Goal: Task Accomplishment & Management: Complete application form

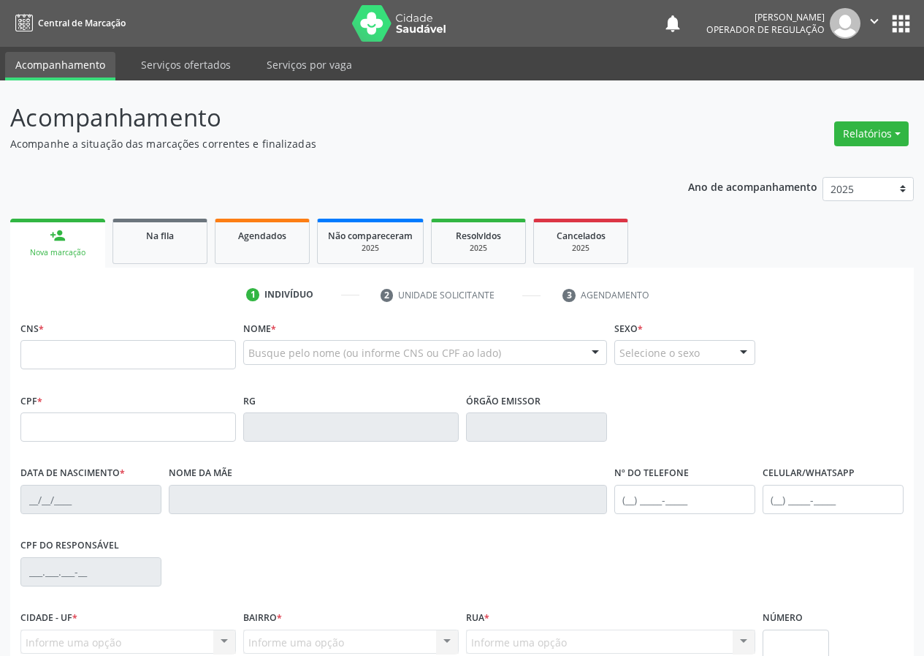
drag, startPoint x: 64, startPoint y: 352, endPoint x: 83, endPoint y: 343, distance: 20.6
click at [75, 352] on input "text" at bounding box center [128, 354] width 216 height 29
type input "700 3019 3638 1038"
type input "035.884.847-44"
type input "[DATE]"
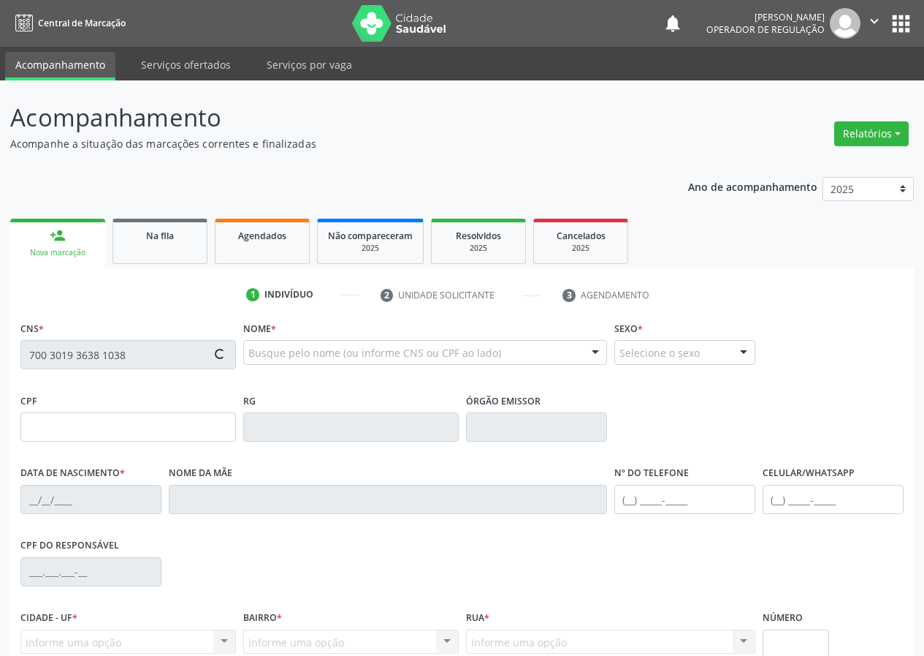
type input "[PERSON_NAME]"
type input "[PHONE_NUMBER]"
type input "13"
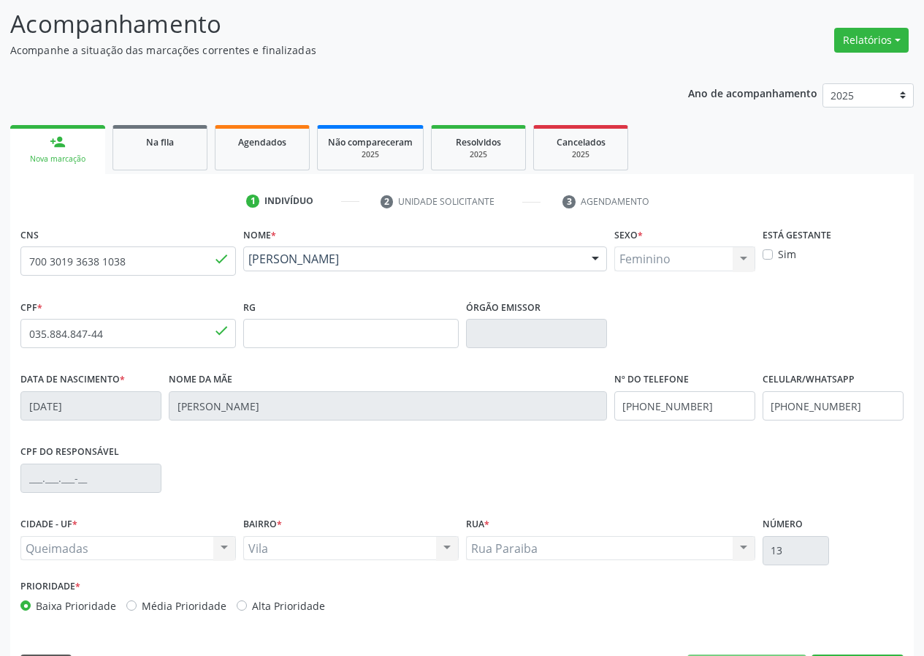
scroll to position [137, 0]
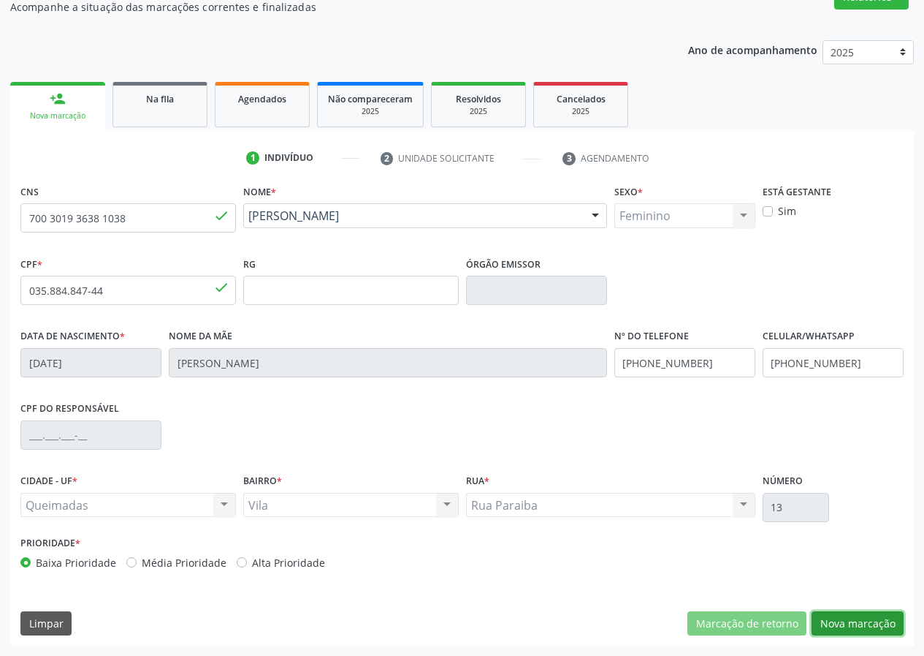
click at [860, 620] on button "Nova marcação" at bounding box center [858, 623] width 92 height 25
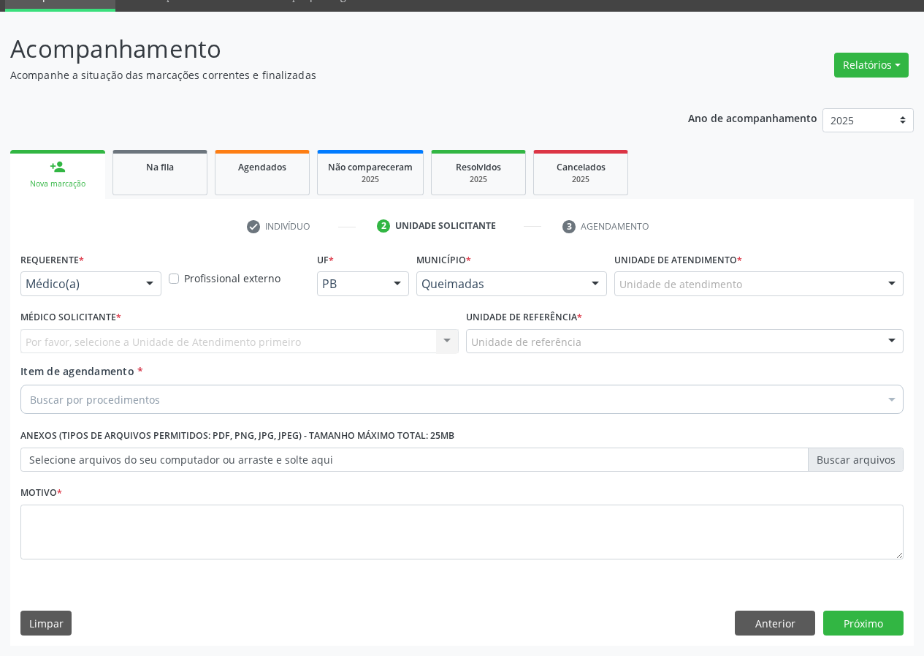
scroll to position [69, 0]
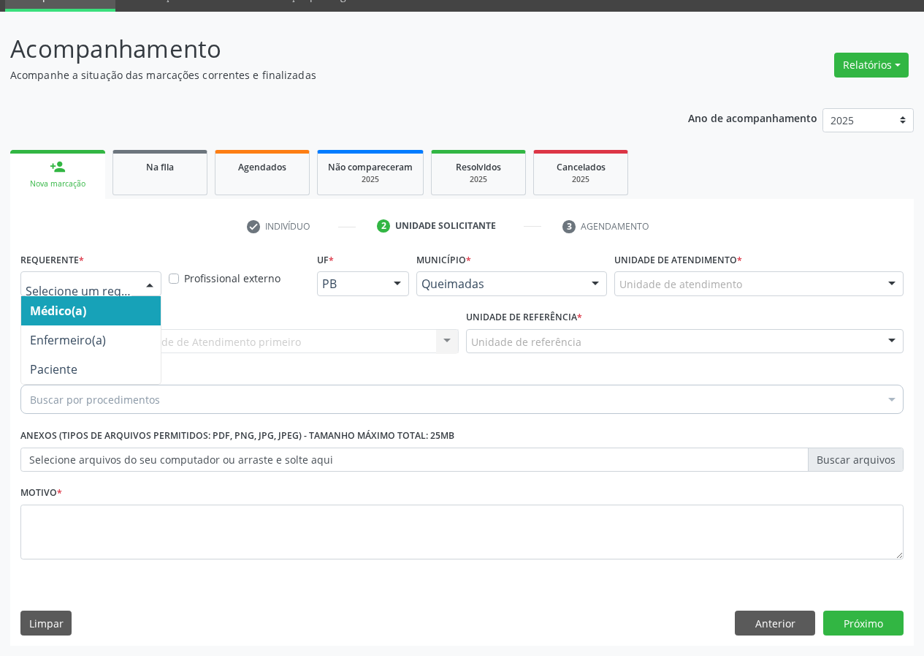
click at [146, 286] on div at bounding box center [150, 284] width 22 height 25
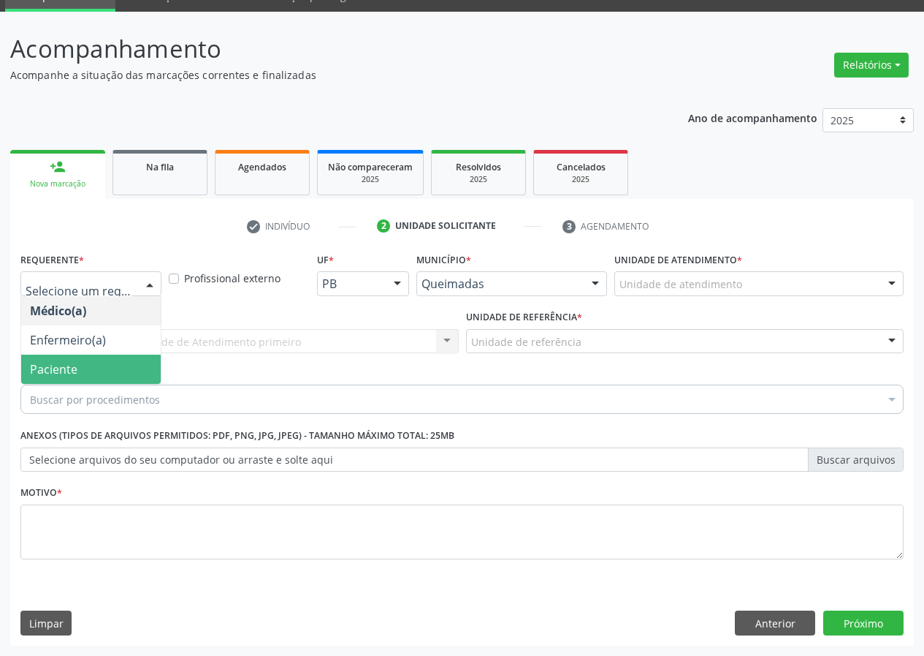
click at [113, 370] on span "Paciente" at bounding box center [91, 368] width 140 height 29
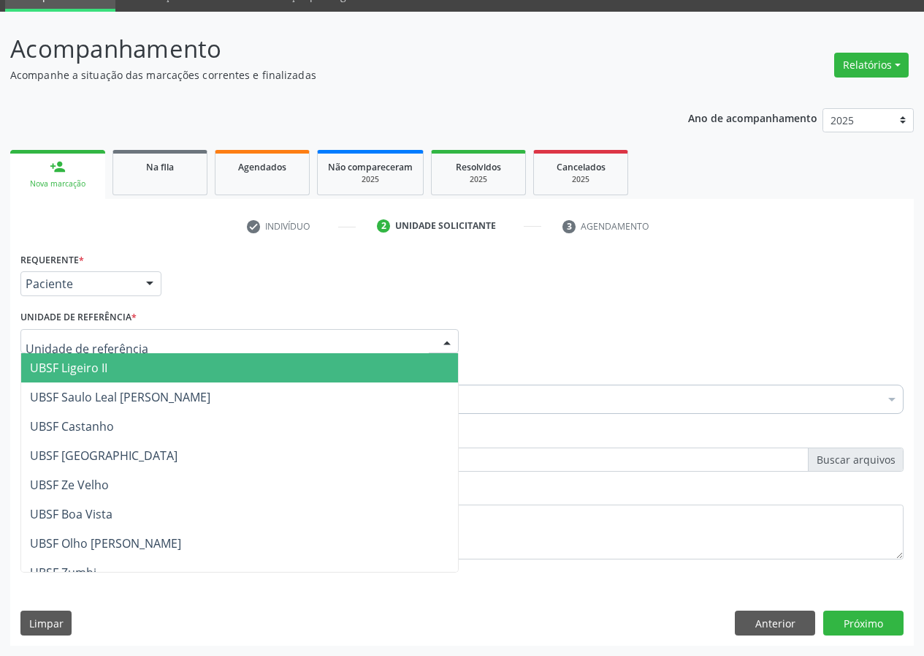
click at [394, 343] on div at bounding box center [239, 341] width 438 height 25
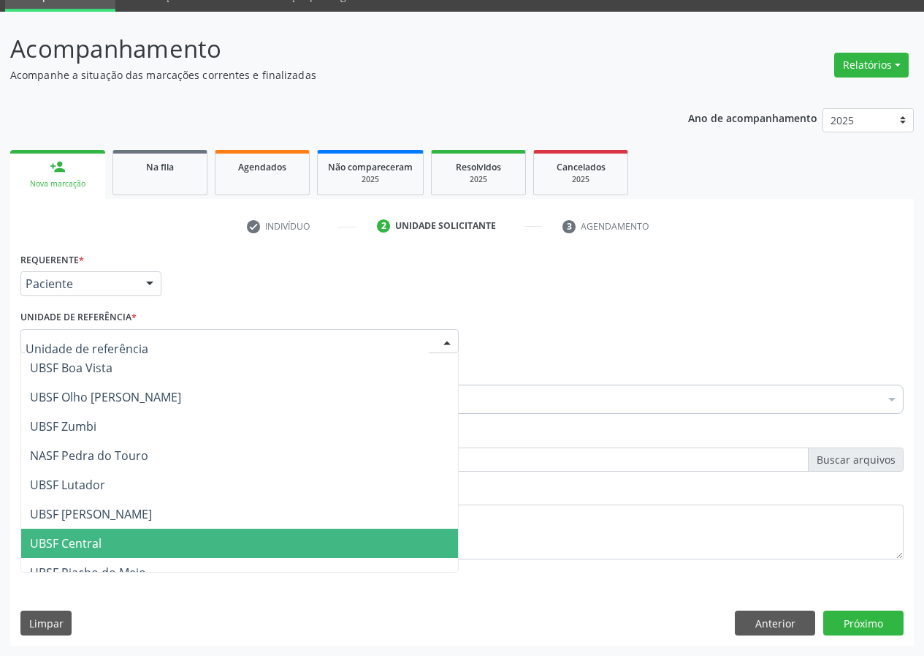
scroll to position [219, 0]
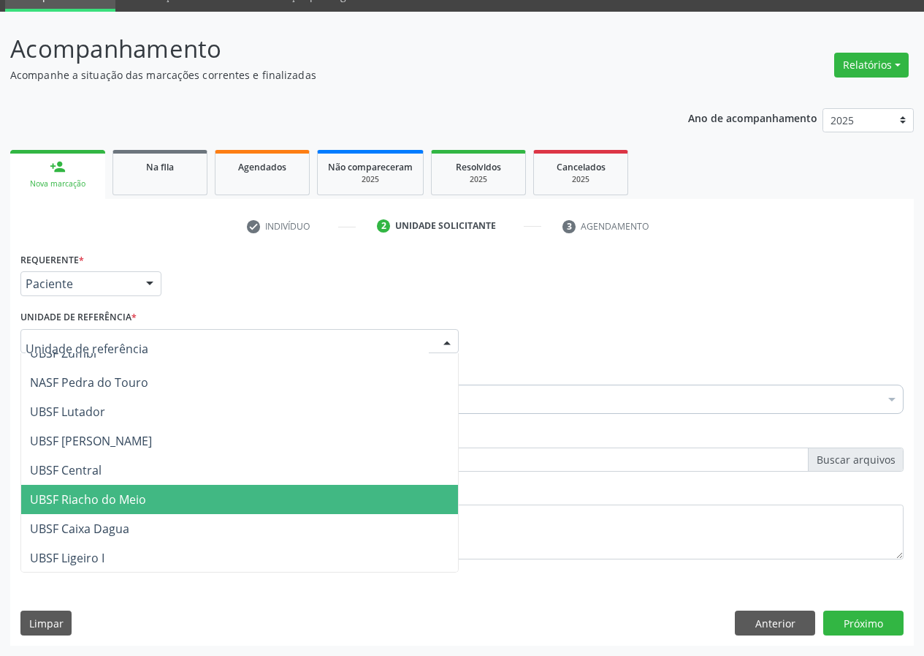
click at [85, 498] on span "UBSF Riacho do Meio" at bounding box center [88, 499] width 116 height 16
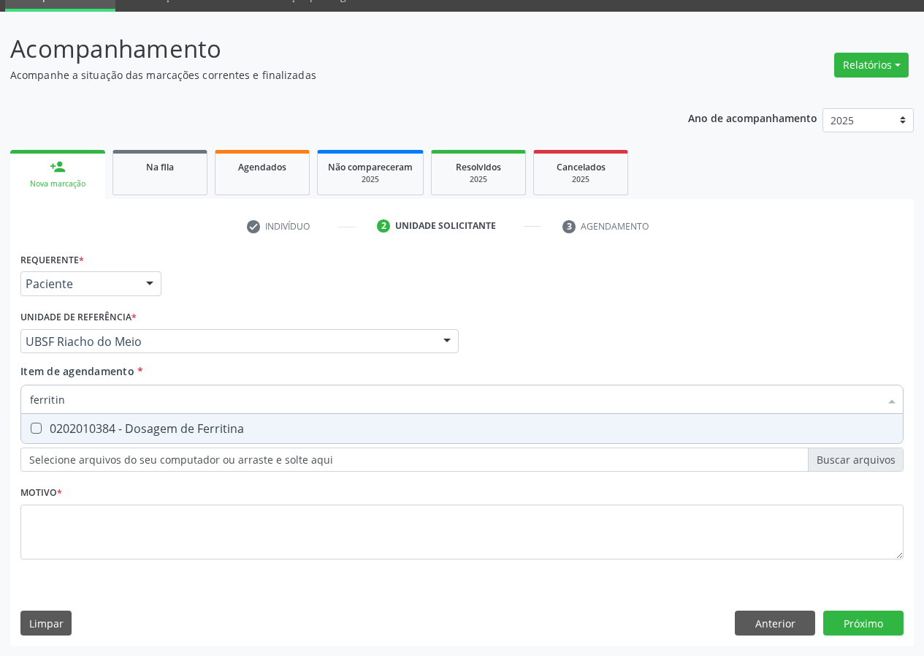
type input "ferritina"
click at [39, 425] on Ferritina at bounding box center [36, 427] width 11 height 11
click at [31, 425] on Ferritina "checkbox" at bounding box center [26, 428] width 10 height 10
checkbox Ferritina "true"
drag, startPoint x: 77, startPoint y: 401, endPoint x: 0, endPoint y: 414, distance: 77.7
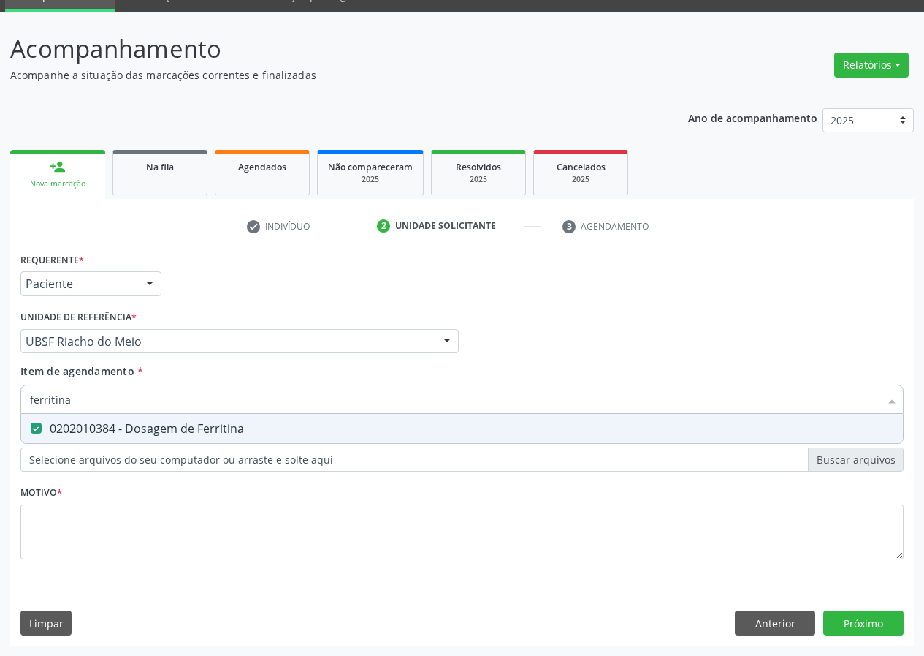
click at [0, 414] on div "Acompanhamento Acompanhe a situação das marcações correntes e finalizadas Relat…" at bounding box center [462, 334] width 924 height 644
checkbox Ferritina "false"
type input "hemograma"
click at [34, 422] on Completo at bounding box center [36, 427] width 11 height 11
click at [31, 423] on Completo "checkbox" at bounding box center [26, 428] width 10 height 10
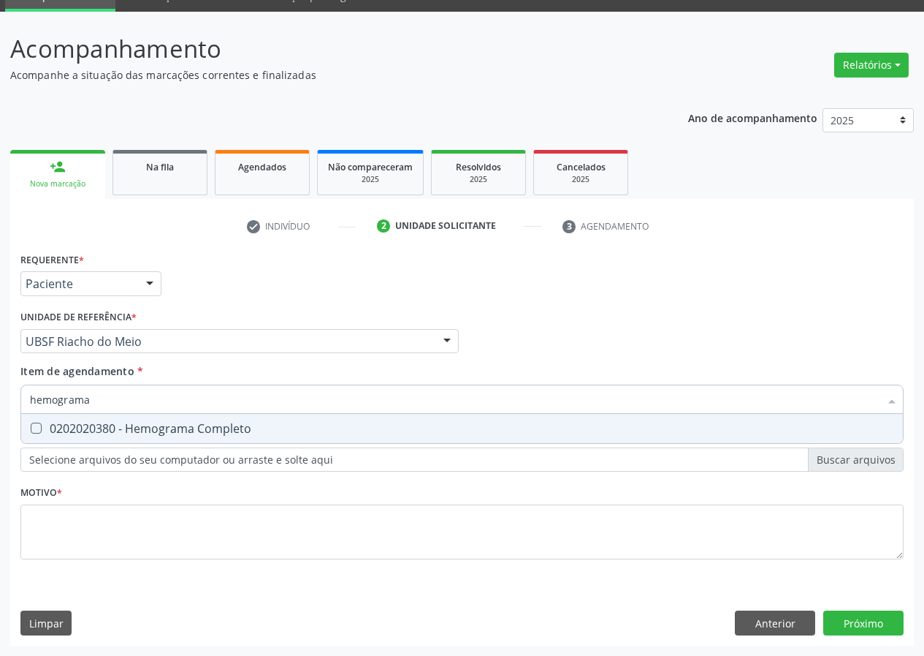
checkbox Completo "true"
drag, startPoint x: 102, startPoint y: 398, endPoint x: 0, endPoint y: 398, distance: 102.3
click at [0, 411] on div "Acompanhamento Acompanhe a situação das marcações correntes e finalizadas Relat…" at bounding box center [462, 334] width 924 height 644
type input "g"
checkbox Completo "false"
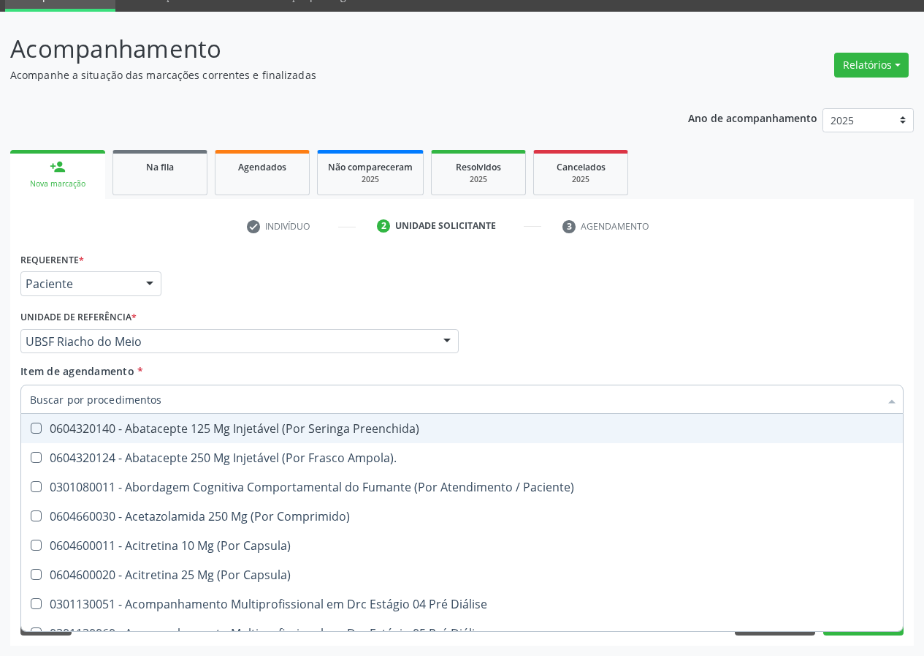
checkbox Ferritina "false"
checkbox Completo "false"
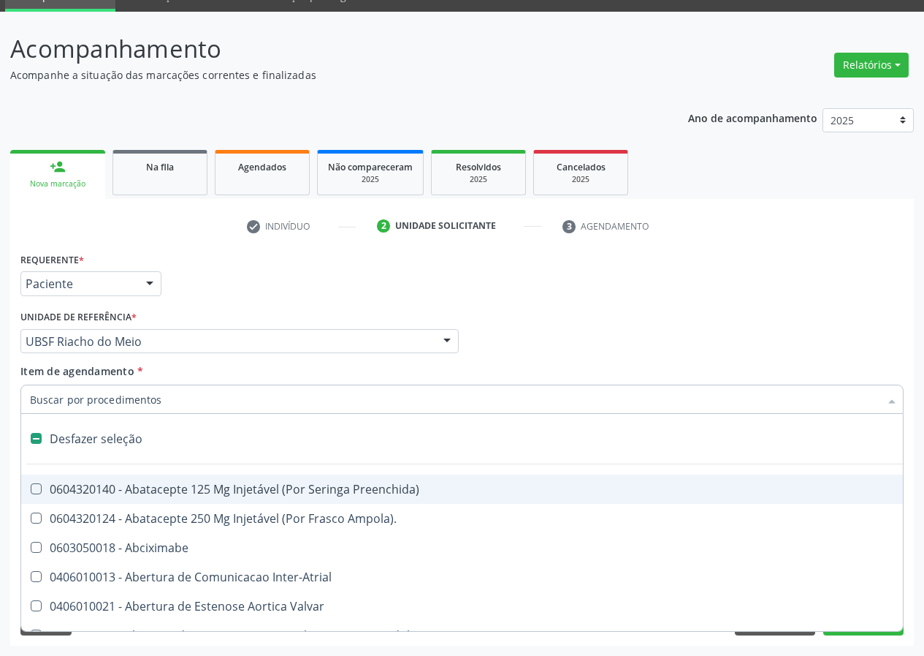
type input "h"
checkbox Convencional\) "true"
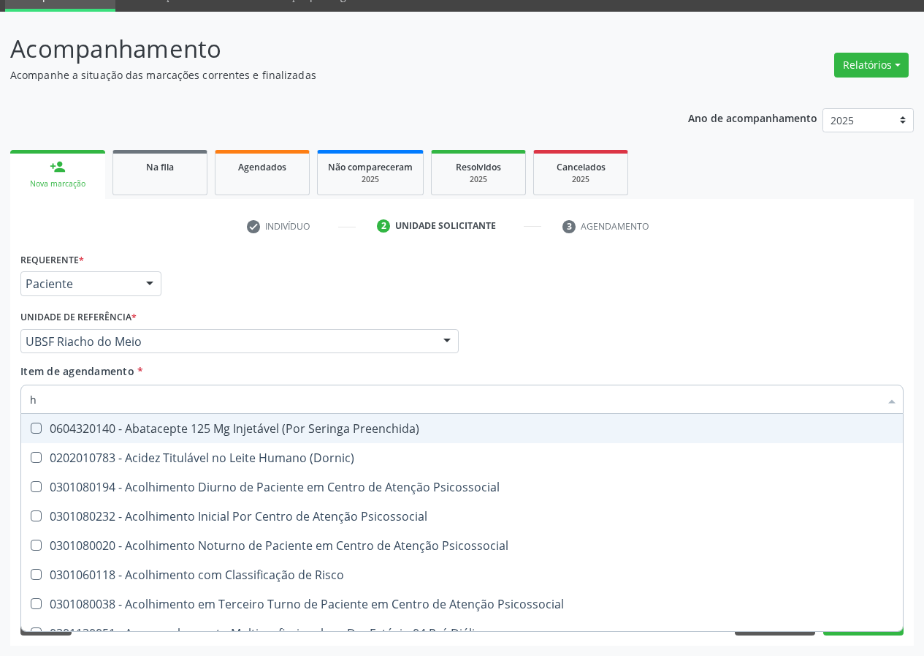
type input "he"
checkbox C "true"
type input "hem"
checkbox Fixo "true"
checkbox C "false"
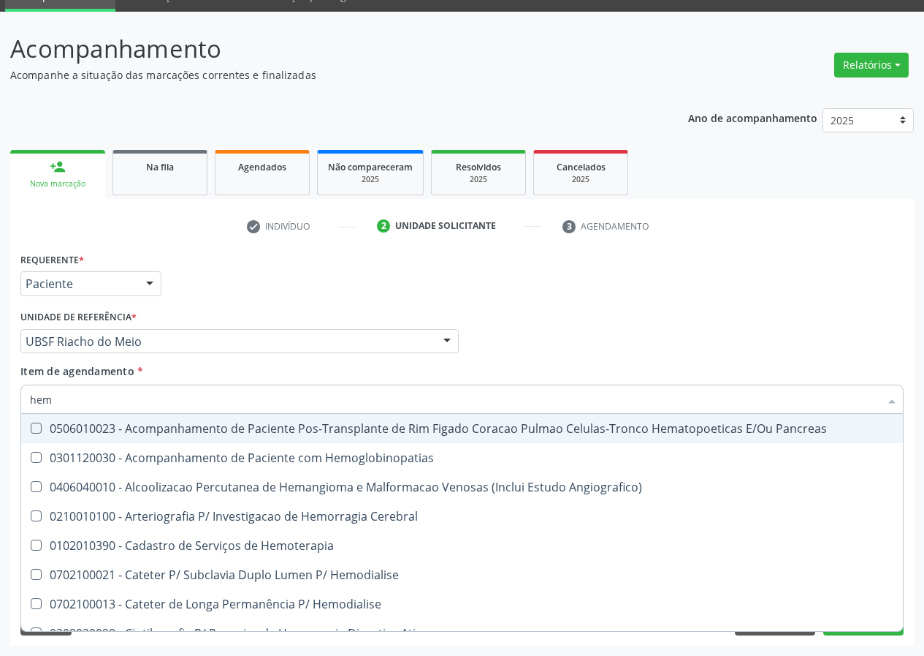
type input "hemo"
checkbox Retro-Retal "true"
checkbox Completo "false"
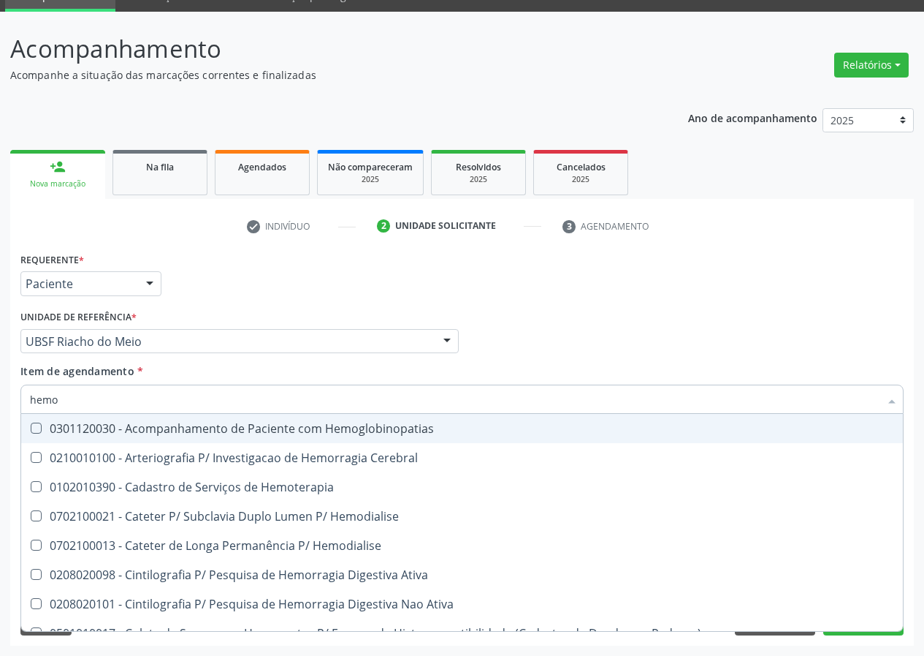
type input "hemog"
checkbox Carboxi-Hemoglobina "true"
type input "hemogl"
checkbox Carboxi-Hemoglobina "false"
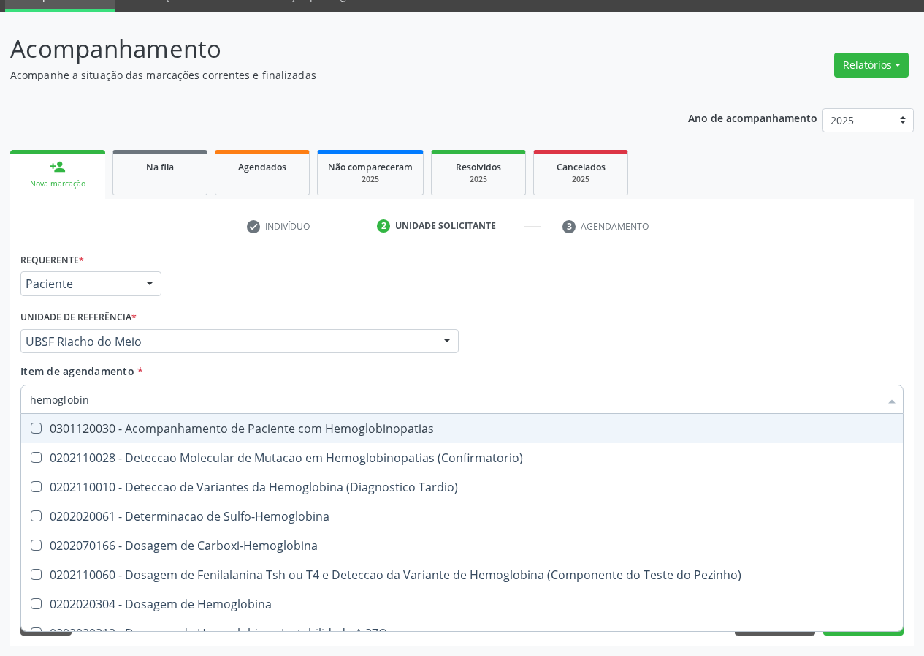
type input "hemoglobina"
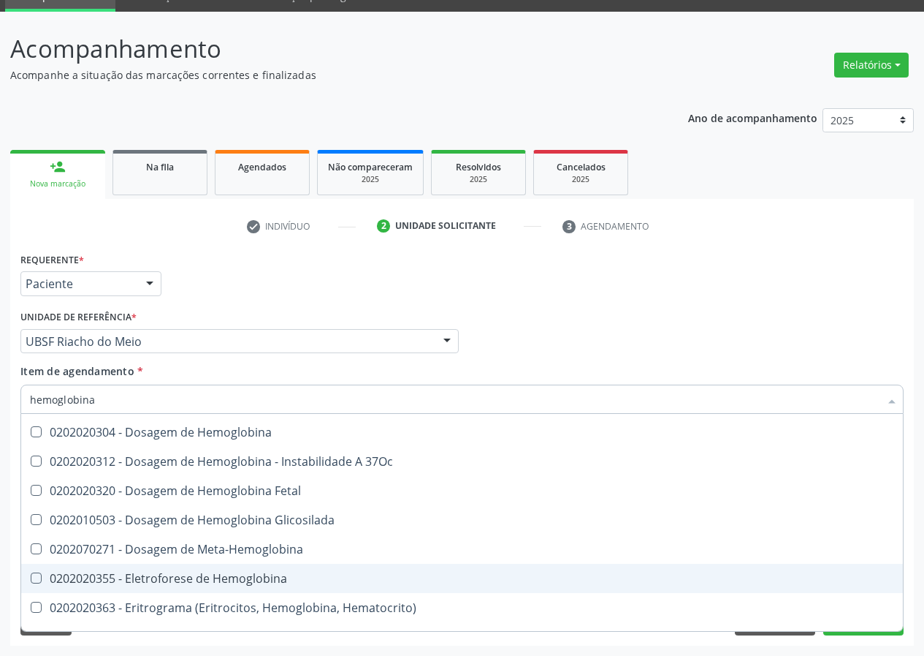
scroll to position [134, 0]
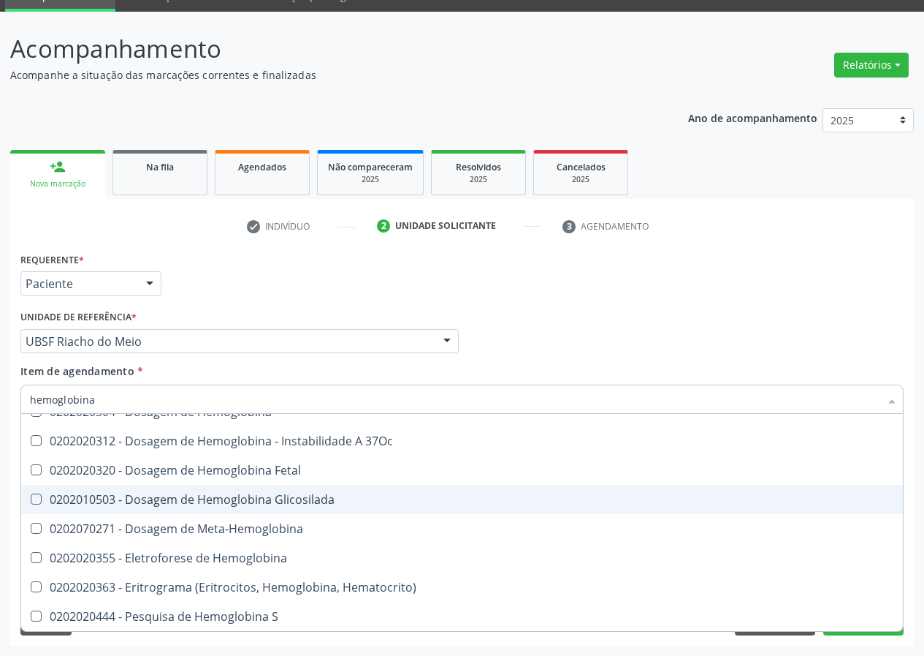
drag, startPoint x: 211, startPoint y: 504, endPoint x: 142, endPoint y: 521, distance: 71.4
click at [208, 505] on div "0202010503 - Dosagem de Hemoglobina Glicosilada" at bounding box center [462, 499] width 865 height 12
checkbox Glicosilada "true"
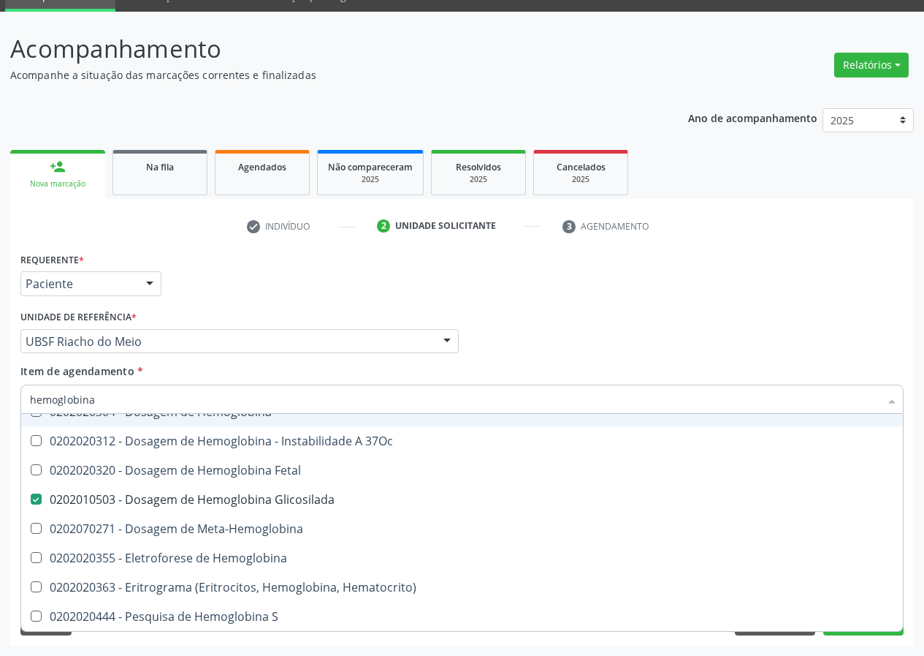
drag, startPoint x: 105, startPoint y: 398, endPoint x: 0, endPoint y: 405, distance: 105.5
click at [0, 405] on div "Acompanhamento Acompanhe a situação das marcações correntes e finalizadas Relat…" at bounding box center [462, 334] width 924 height 644
type input "t"
checkbox Glicosilada "false"
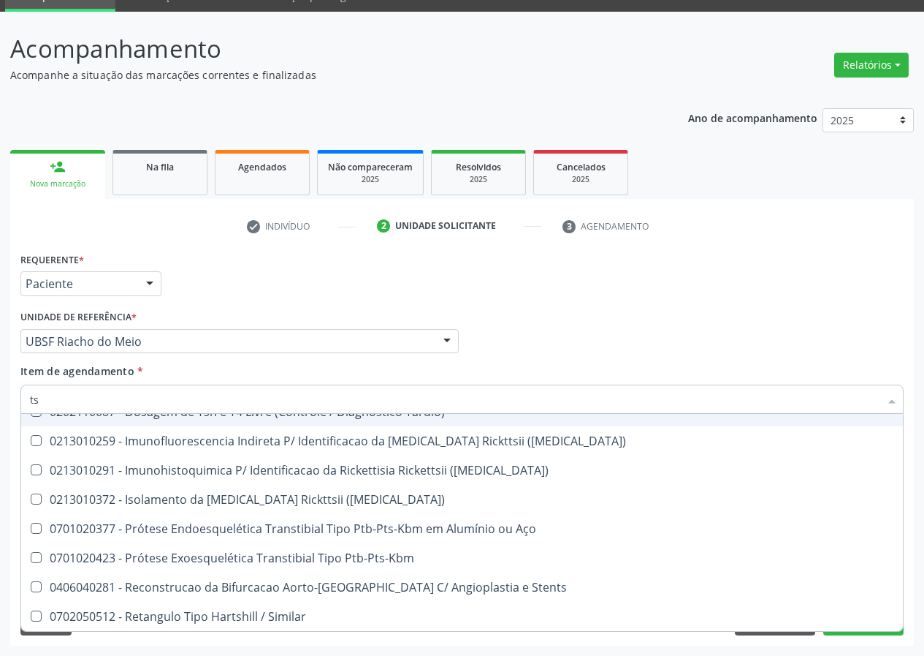
type input "tsh"
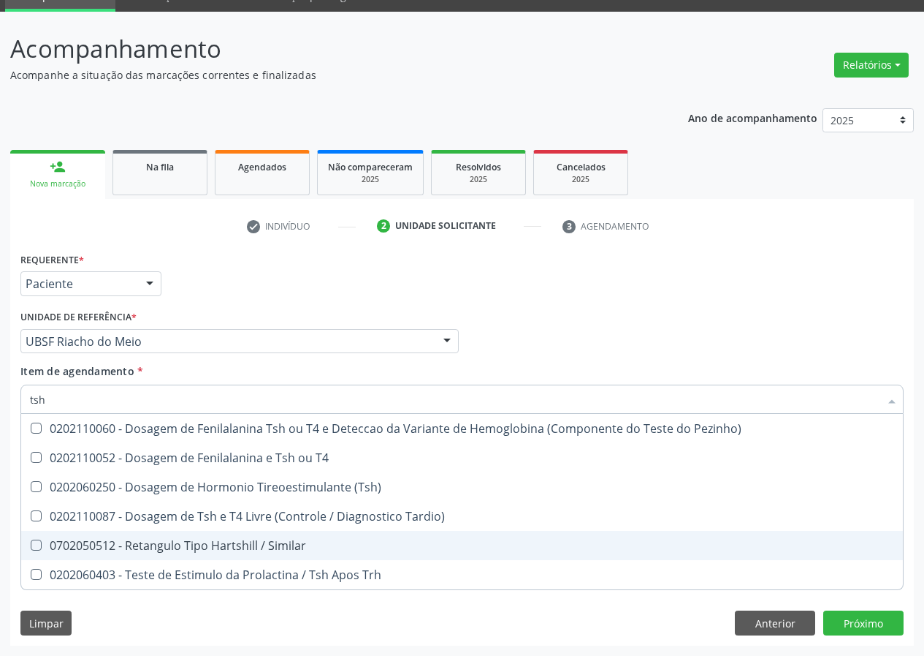
scroll to position [0, 0]
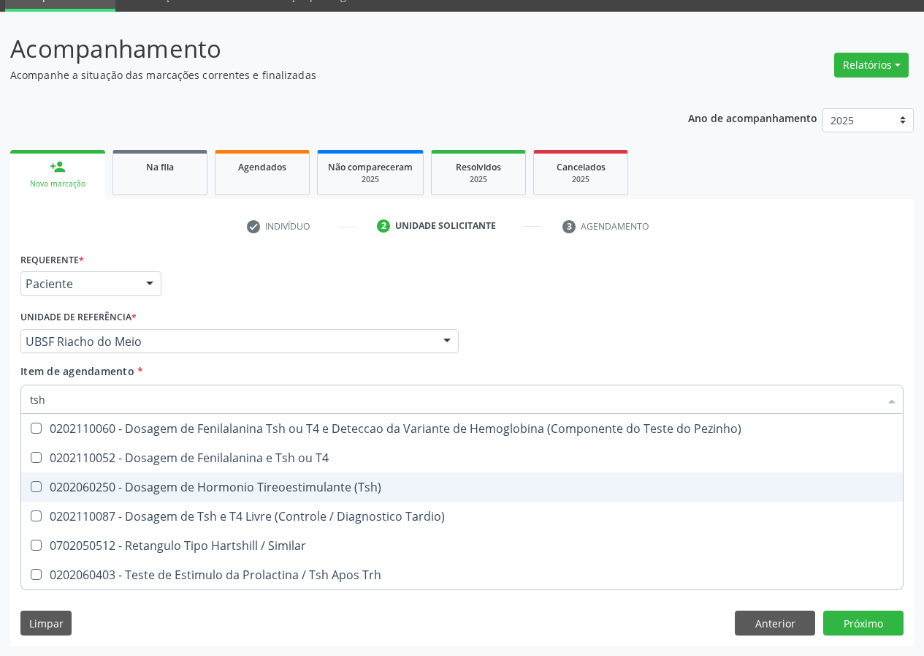
click at [31, 487] on \(Tsh\) at bounding box center [36, 486] width 11 height 11
click at [31, 487] on \(Tsh\) "checkbox" at bounding box center [26, 487] width 10 height 10
checkbox \(Tsh\) "true"
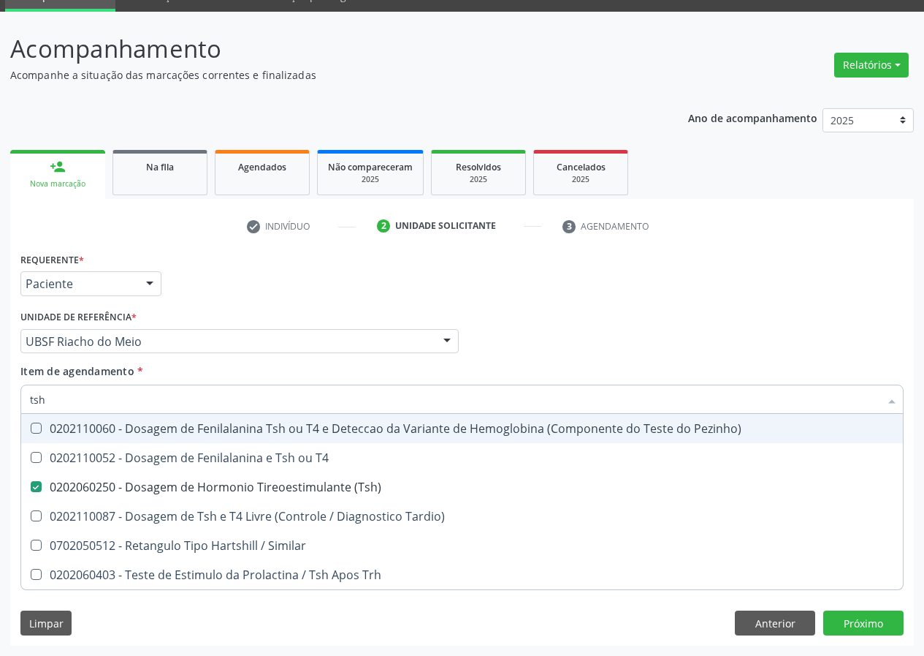
drag, startPoint x: 51, startPoint y: 406, endPoint x: 3, endPoint y: 403, distance: 48.3
click at [6, 406] on div "Acompanhamento Acompanhe a situação das marcações correntes e finalizadas Relat…" at bounding box center [462, 334] width 924 height 644
type input "t"
checkbox \(Tsh\) "false"
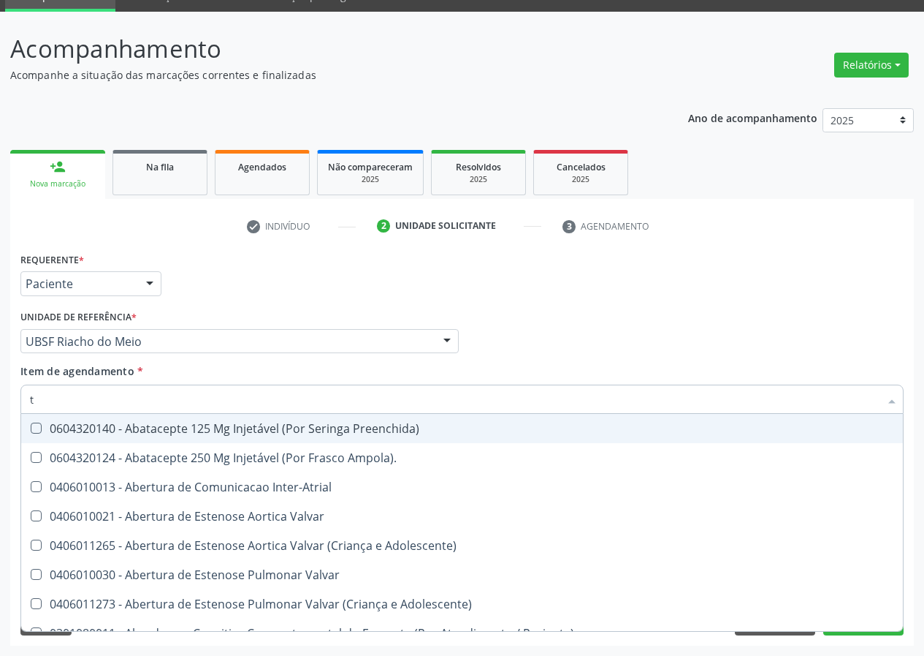
type input "t4"
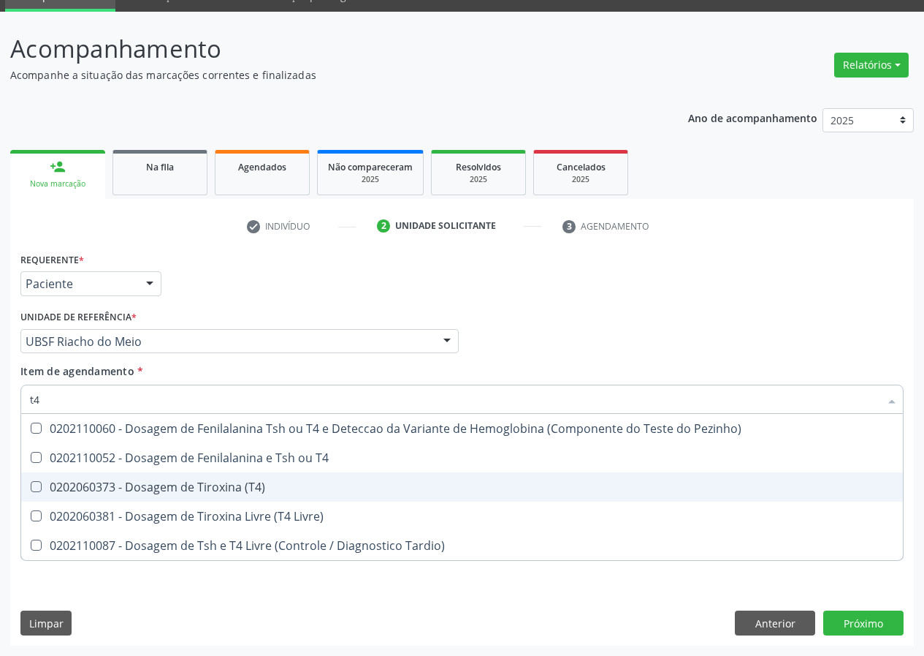
click at [39, 487] on \(T4\) at bounding box center [36, 486] width 11 height 11
click at [31, 487] on \(T4\) "checkbox" at bounding box center [26, 487] width 10 height 10
checkbox \(T4\) "true"
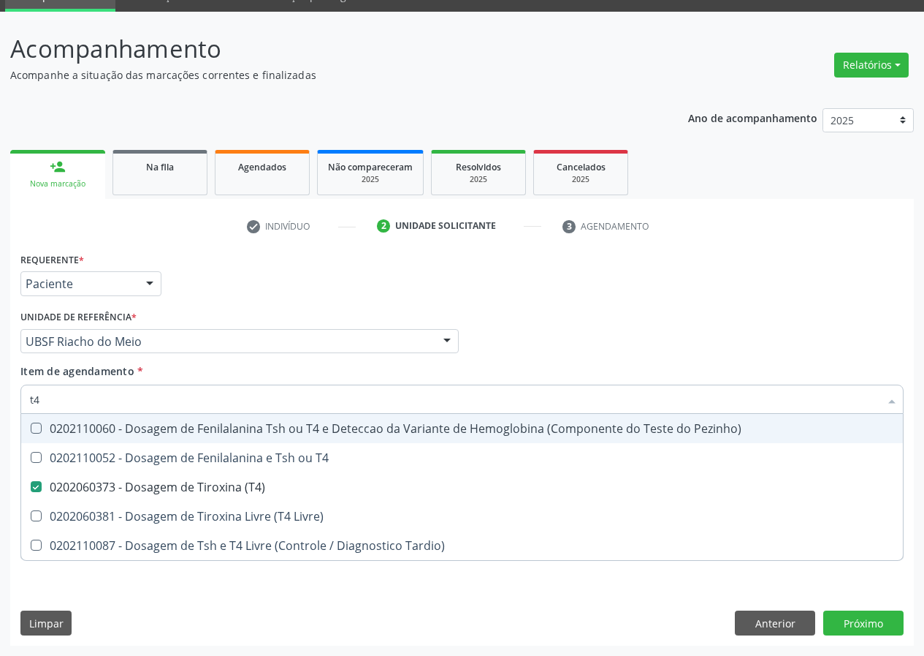
drag, startPoint x: 47, startPoint y: 402, endPoint x: 7, endPoint y: 385, distance: 43.6
click at [20, 404] on div "Item de agendamento * t4 Desfazer seleção 0202110060 - Dosagem de Fenilalanina …" at bounding box center [462, 391] width 891 height 56
type input "u"
checkbox \(T4\) "false"
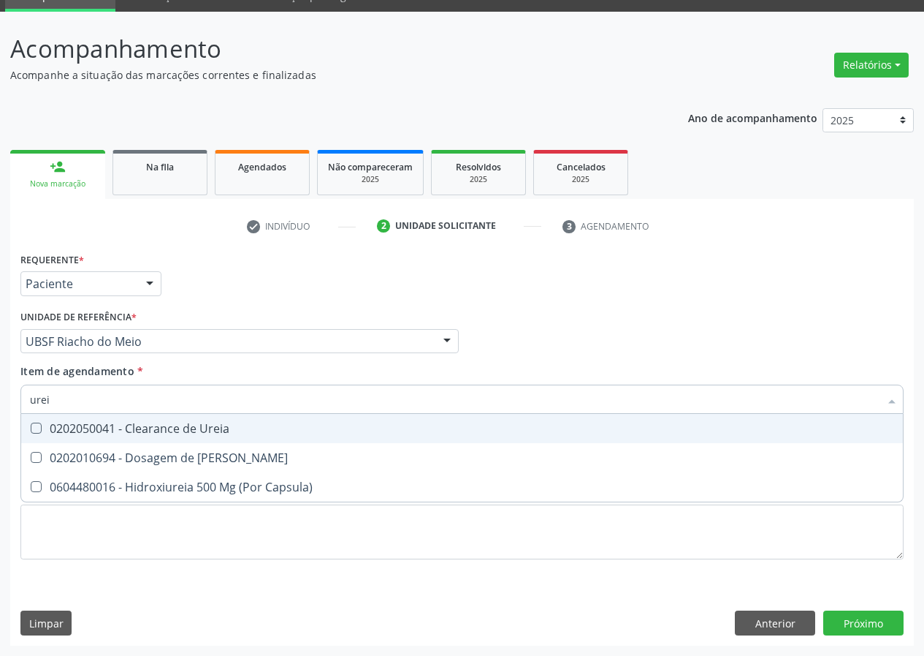
type input "ureia"
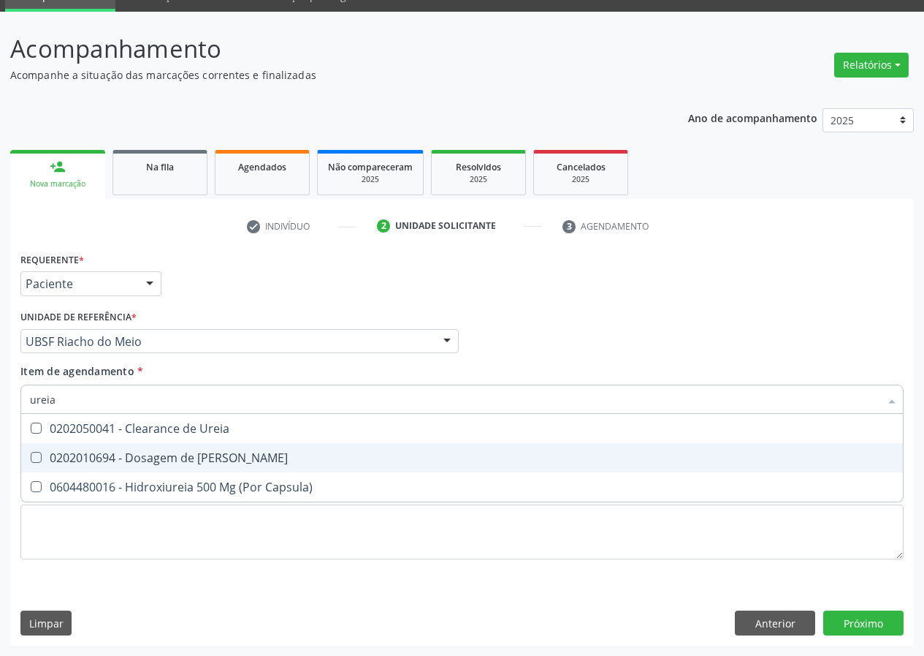
click at [35, 457] on Ureia at bounding box center [36, 457] width 11 height 11
click at [31, 457] on Ureia "checkbox" at bounding box center [26, 457] width 10 height 10
checkbox Ureia "true"
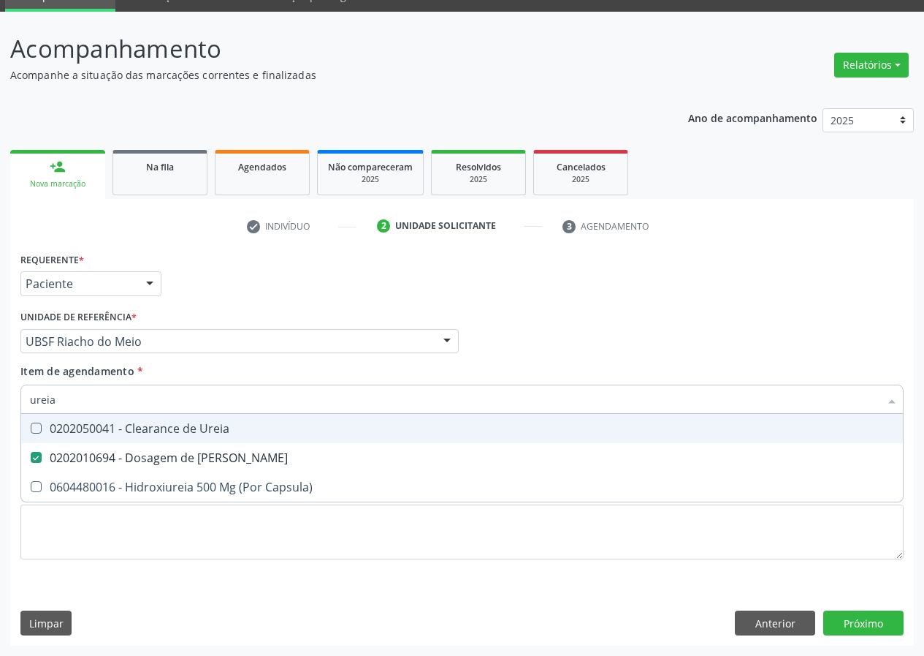
drag, startPoint x: 69, startPoint y: 400, endPoint x: 0, endPoint y: 395, distance: 69.6
click at [0, 395] on div "Acompanhamento Acompanhe a situação das marcações correntes e finalizadas Relat…" at bounding box center [462, 334] width 924 height 644
type input "c"
checkbox Ureia "false"
type input "creatinina"
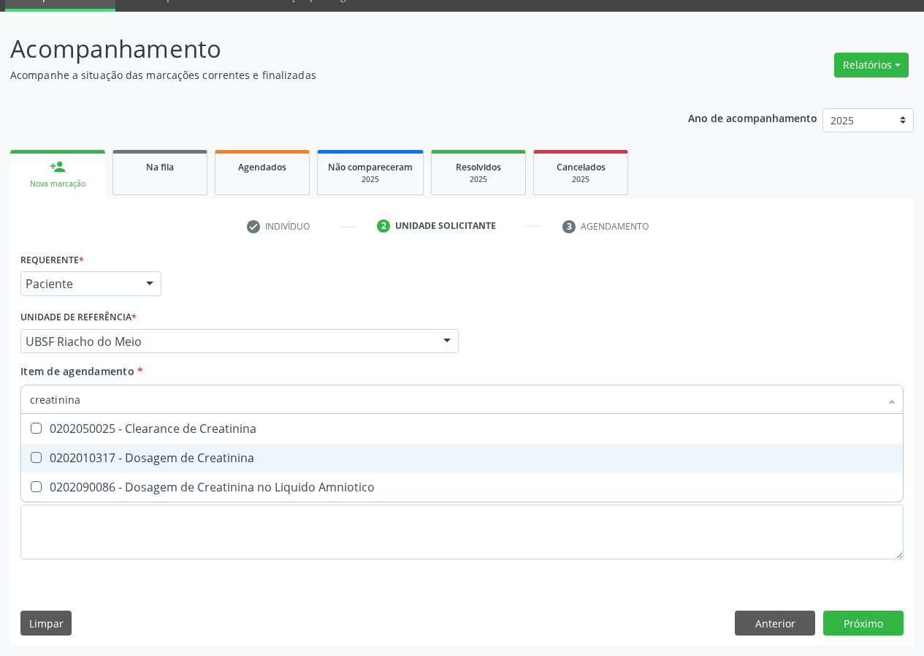
click at [36, 455] on Creatinina at bounding box center [36, 457] width 11 height 11
click at [31, 455] on Creatinina "checkbox" at bounding box center [26, 457] width 10 height 10
checkbox Creatinina "true"
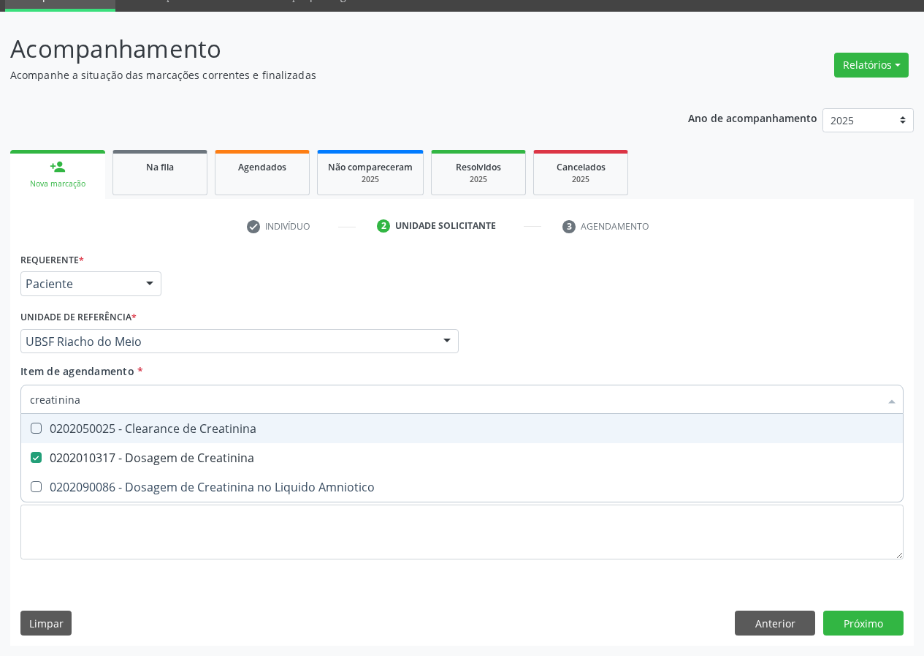
drag, startPoint x: 91, startPoint y: 403, endPoint x: 0, endPoint y: 404, distance: 90.6
click at [0, 404] on div "Acompanhamento Acompanhe a situação das marcações correntes e finalizadas Relat…" at bounding box center [462, 334] width 924 height 644
type input "tg"
checkbox Creatinina "false"
type input "tgo"
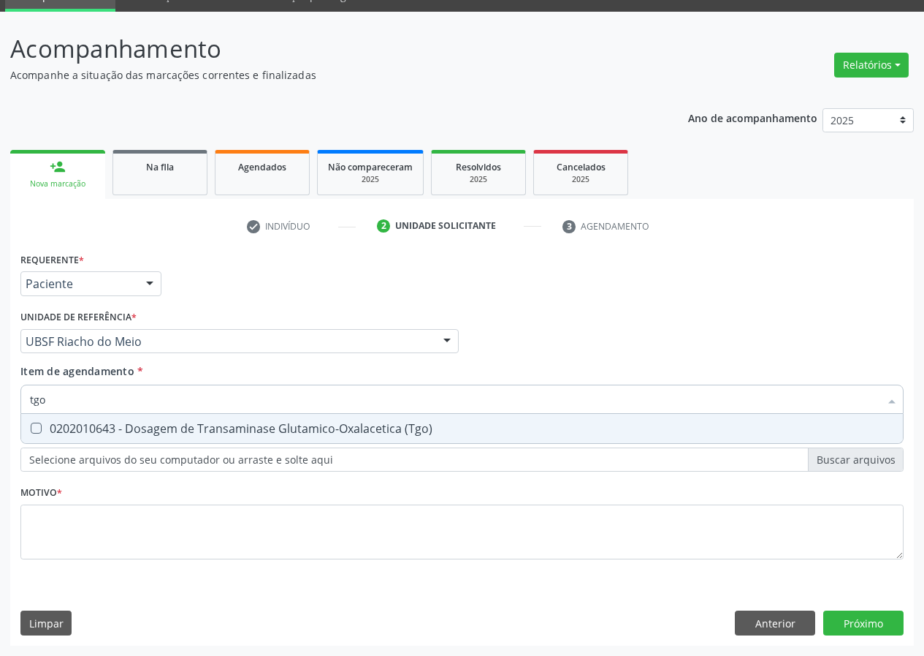
click at [34, 423] on \(Tgo\) at bounding box center [36, 427] width 11 height 11
click at [31, 423] on \(Tgo\) "checkbox" at bounding box center [26, 428] width 10 height 10
checkbox \(Tgo\) "true"
drag, startPoint x: 55, startPoint y: 392, endPoint x: 0, endPoint y: 400, distance: 55.4
click at [0, 400] on div "Acompanhamento Acompanhe a situação das marcações correntes e finalizadas Relat…" at bounding box center [462, 334] width 924 height 644
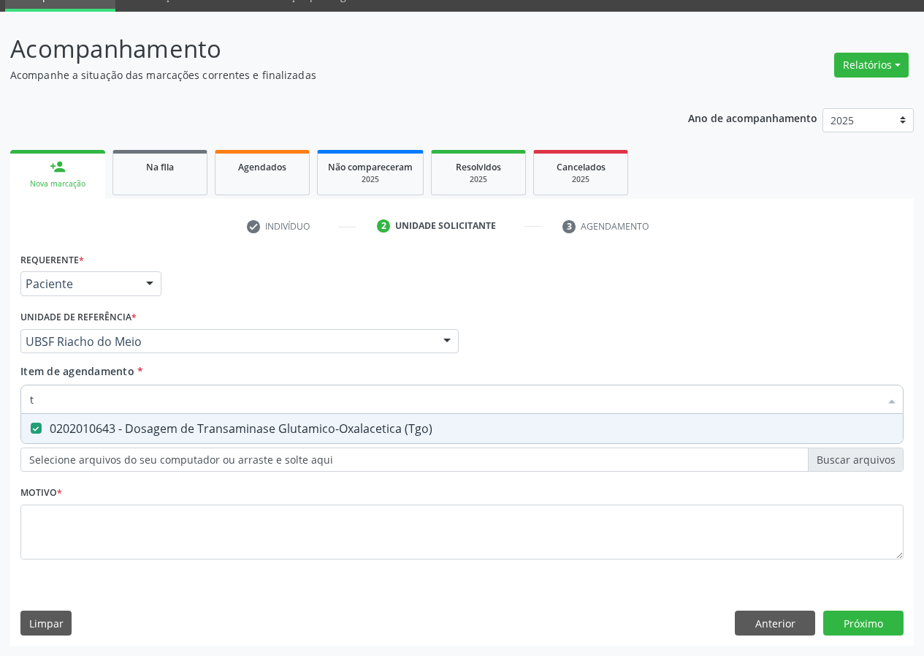
type input "tg"
checkbox \(Tgo\) "true"
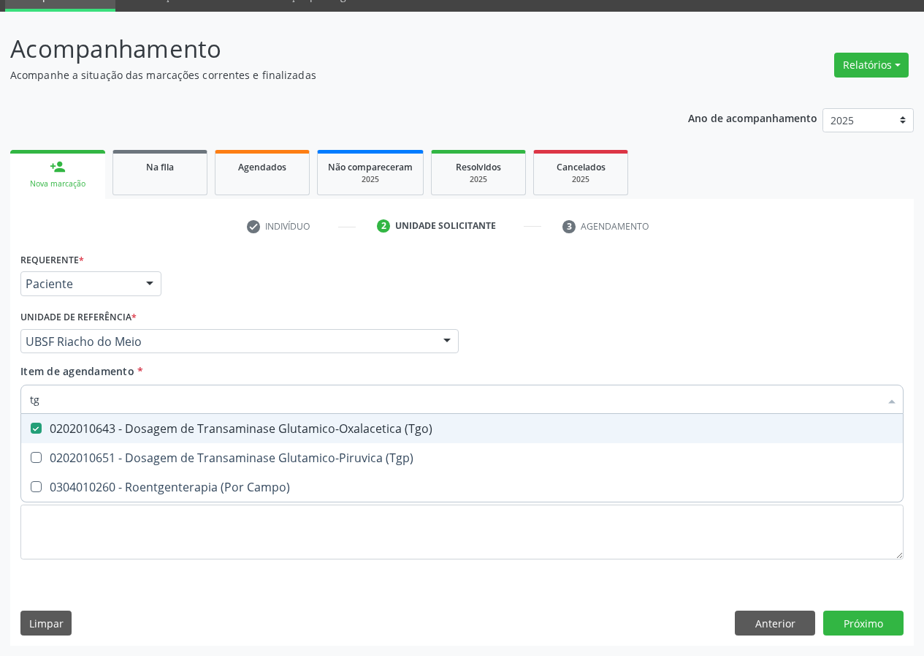
type input "tgp"
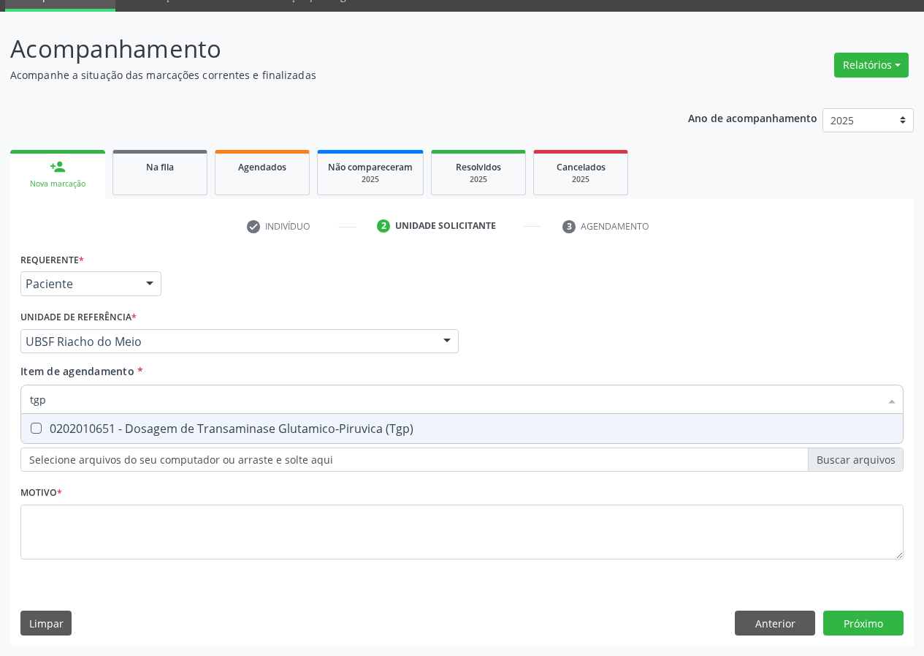
click at [34, 422] on span "0202010651 - Dosagem de Transaminase Glutamico-Piruvica (Tgp)" at bounding box center [462, 428] width 882 height 29
checkbox \(Tgp\) "true"
drag, startPoint x: 59, startPoint y: 400, endPoint x: 26, endPoint y: 405, distance: 33.9
click at [26, 405] on div "tgp" at bounding box center [462, 398] width 884 height 29
type input "02"
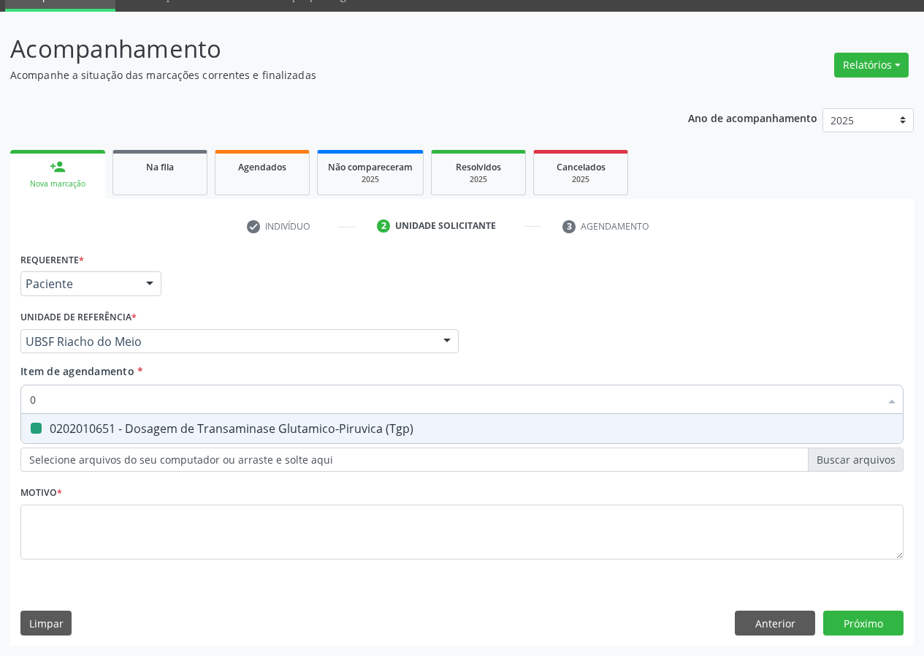
checkbox \(Tgp\) "false"
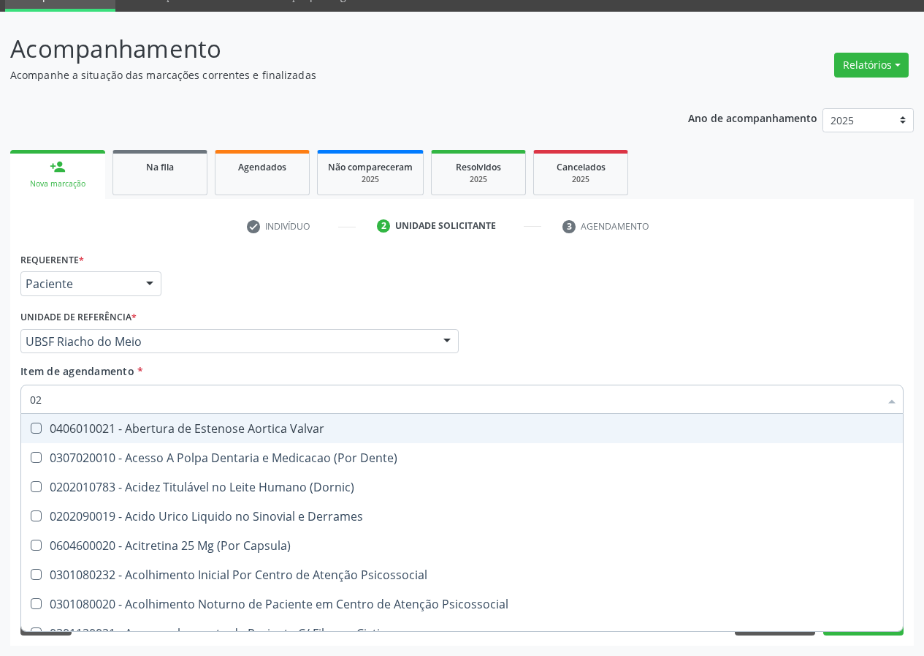
type input "020"
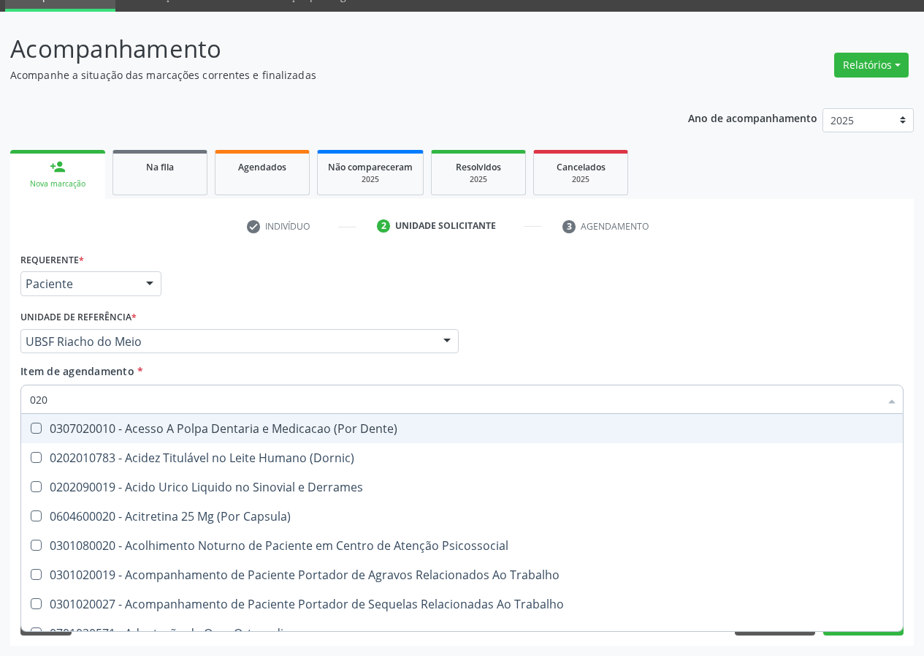
checkbox Creatinina "true"
type input "0202"
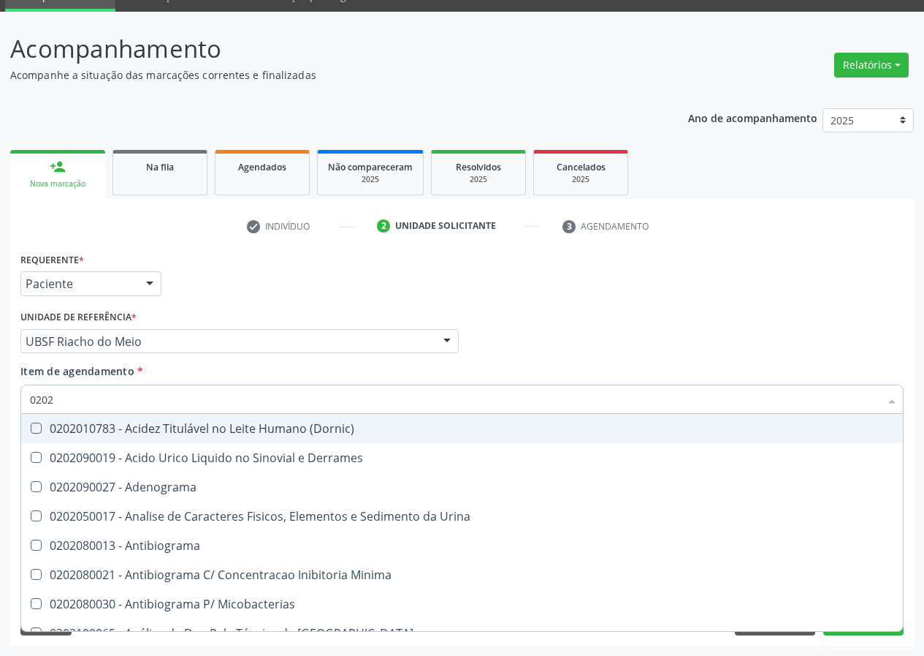
checkbox Creatinina "true"
checkbox Ferritina "true"
checkbox Glicosilada "true"
checkbox \(Tsh\) "true"
checkbox \(T4\) "true"
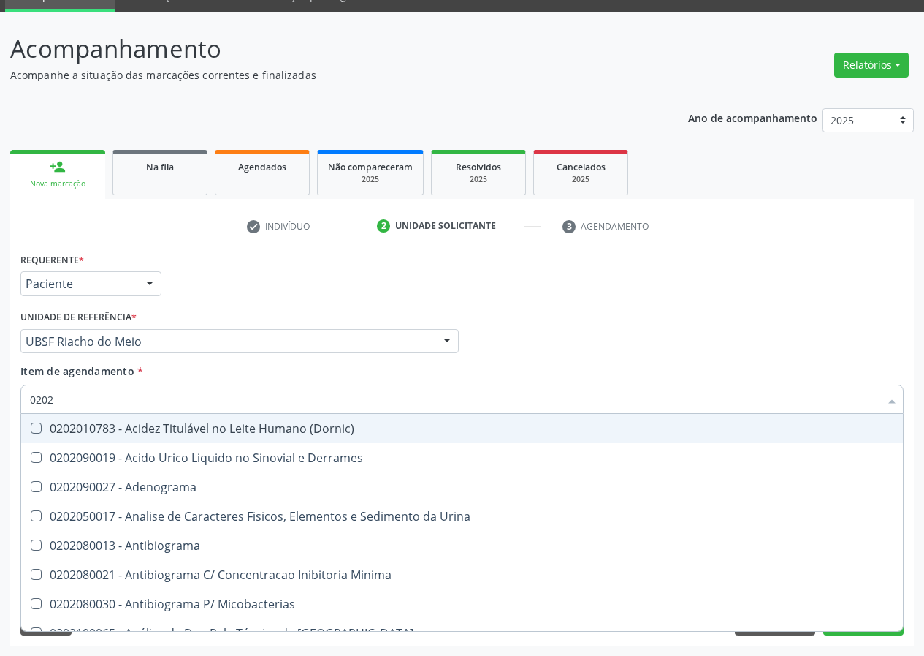
checkbox \(Tgo\) "true"
checkbox \(Tgp\) "true"
checkbox Ureia "true"
checkbox Completo "true"
checkbox Sifilis "false"
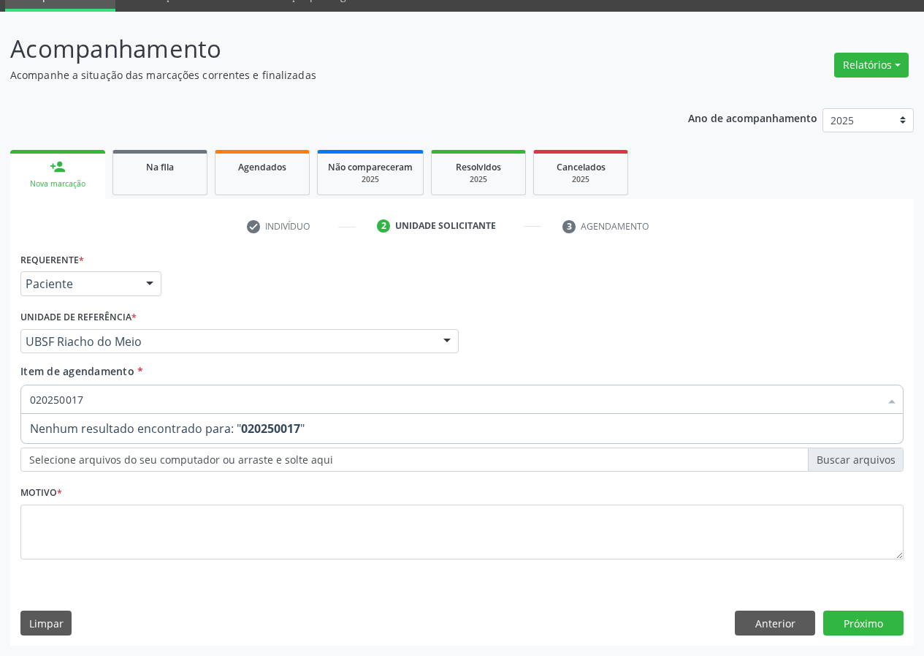
click at [53, 400] on input "020250017" at bounding box center [455, 398] width 850 height 29
type input "0202050017"
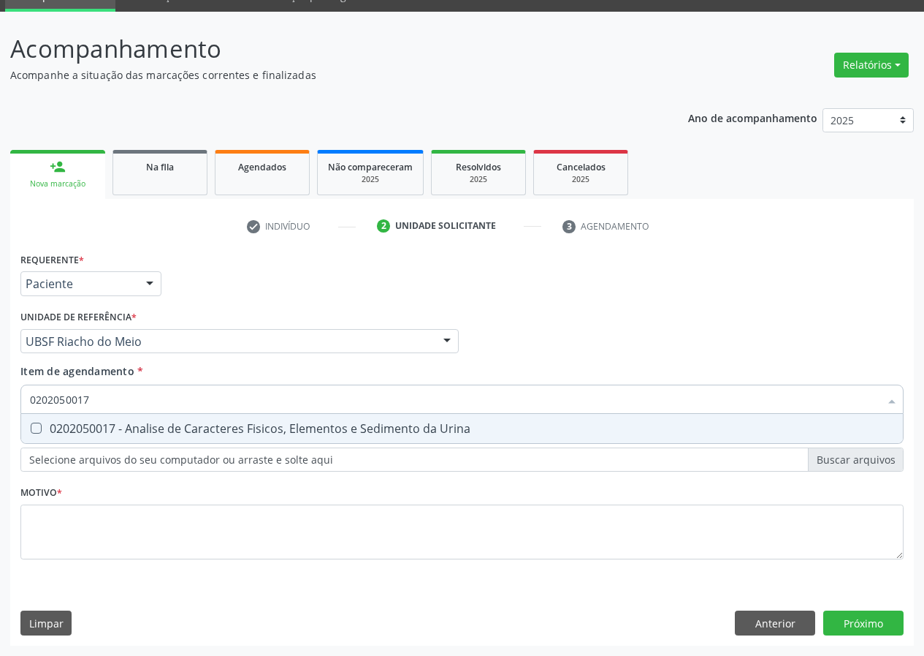
drag, startPoint x: 31, startPoint y: 430, endPoint x: 57, endPoint y: 447, distance: 31.6
click at [31, 430] on Urina at bounding box center [36, 427] width 11 height 11
click at [31, 430] on Urina "checkbox" at bounding box center [26, 428] width 10 height 10
checkbox Urina "true"
drag, startPoint x: 94, startPoint y: 396, endPoint x: 0, endPoint y: 399, distance: 93.6
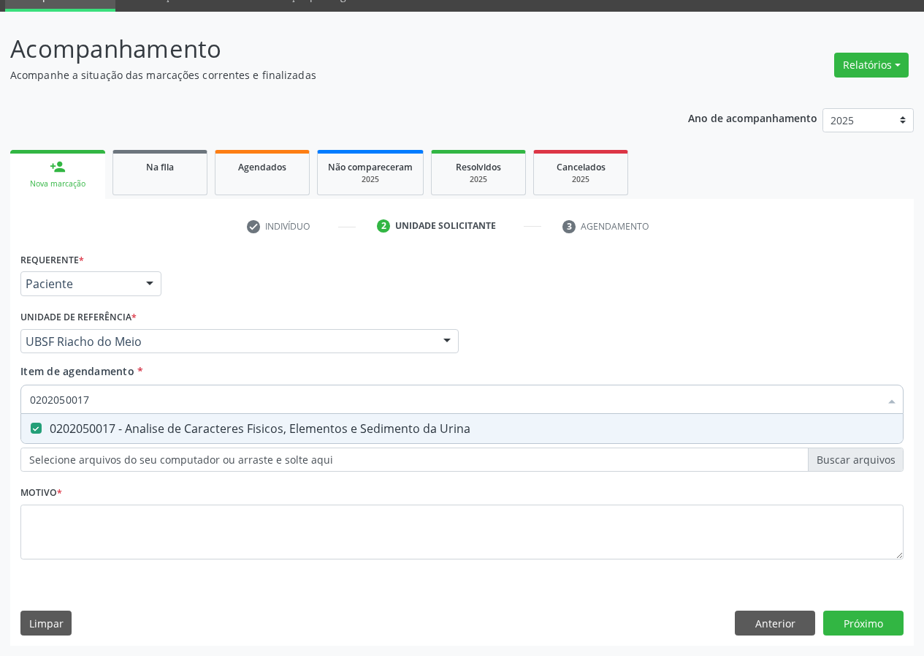
click at [0, 399] on div "Acompanhamento Acompanhe a situação das marcações correntes e finalizadas Relat…" at bounding box center [462, 334] width 924 height 644
type input "f"
checkbox Urina "false"
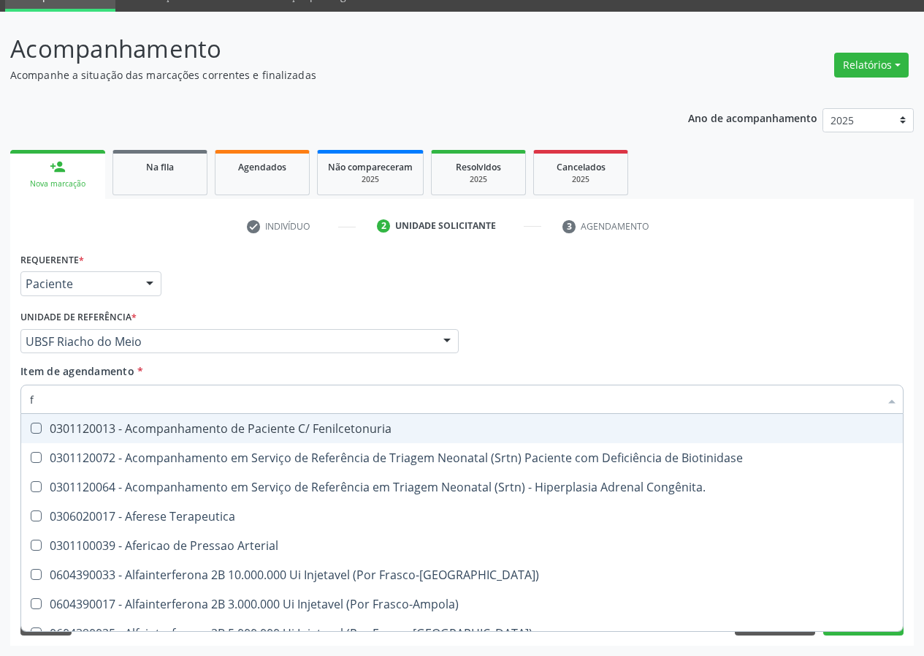
type input "fe"
checkbox Comprimido\) "false"
checkbox Ferritina "true"
type input "fer"
checkbox Grama\) "true"
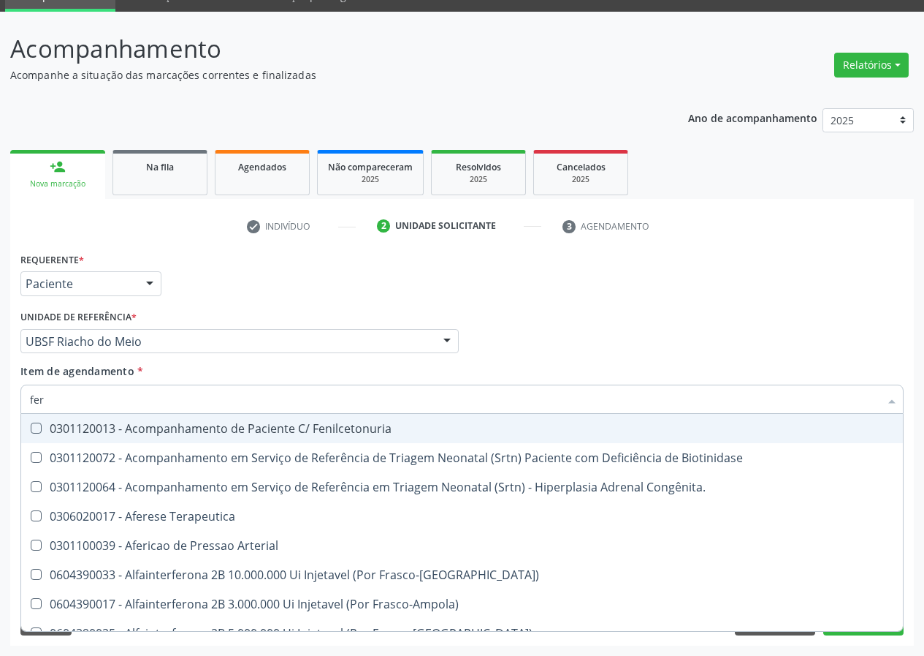
checkbox Ferritina "false"
type input "ferr"
checkbox Congênita\ "true"
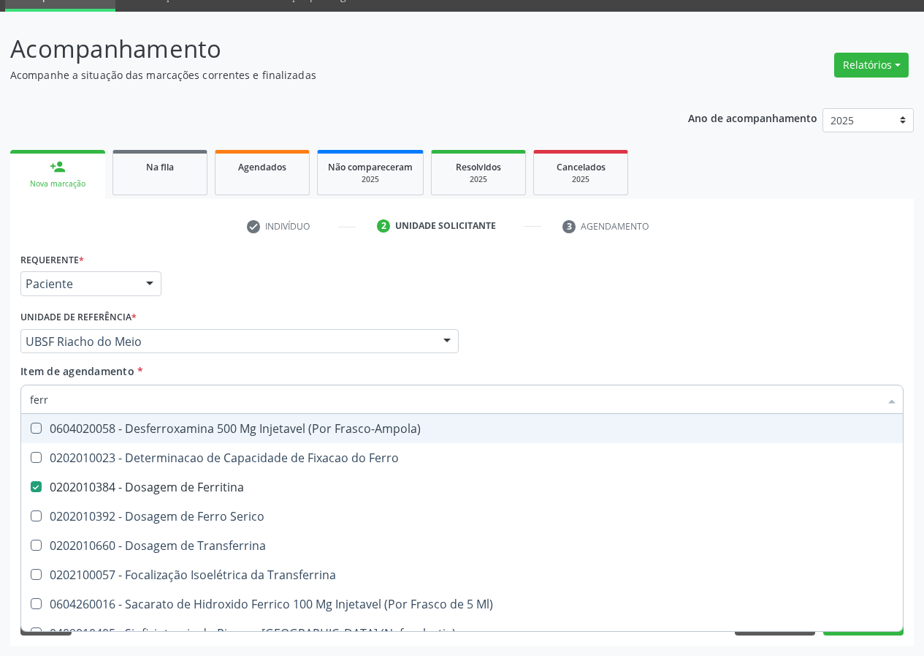
type input "ferri"
checkbox Frasco-Ampola\) "true"
checkbox Ferritina "false"
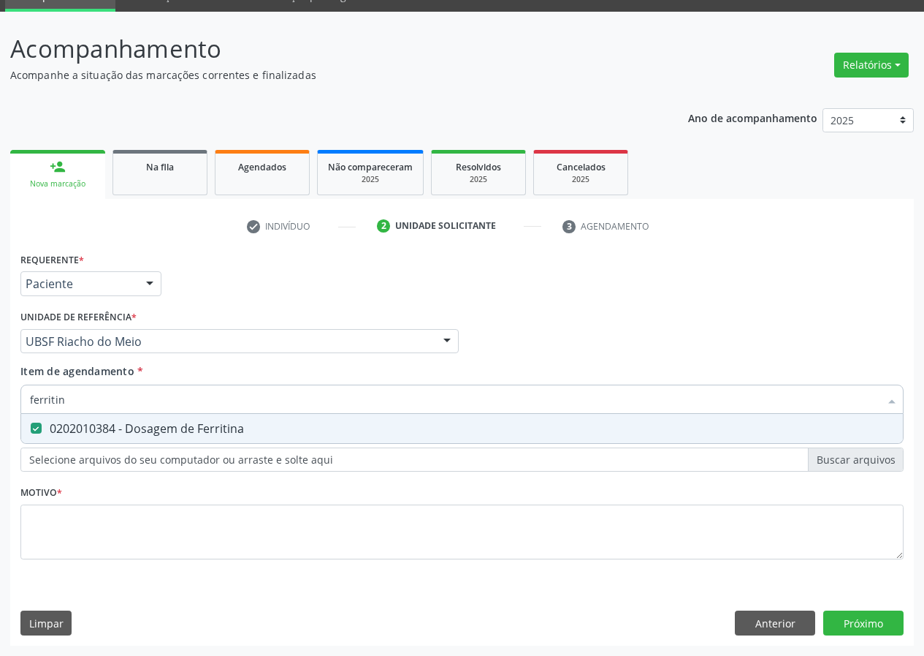
type input "ferritina"
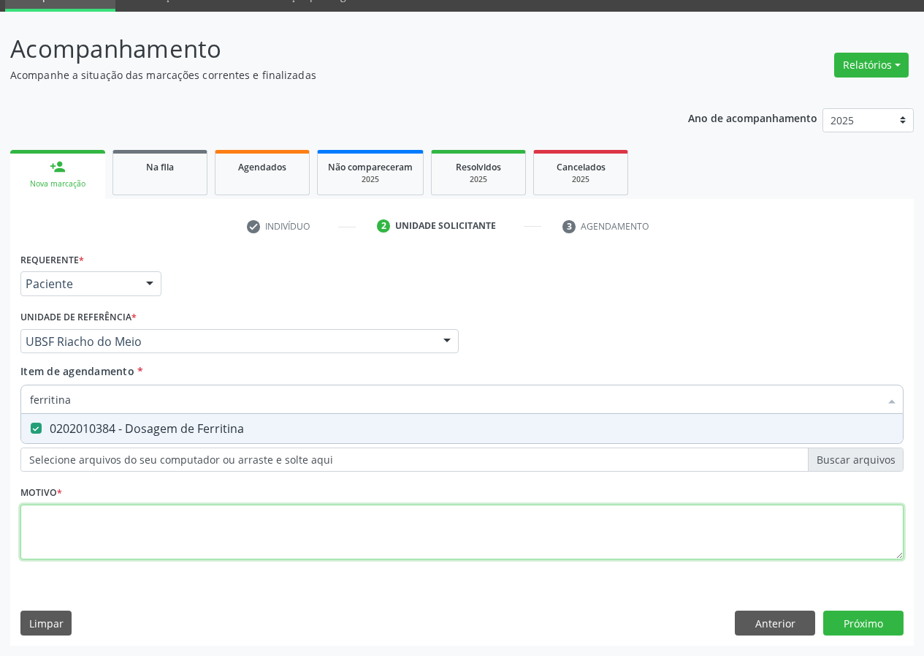
click at [91, 531] on div "Requerente * Paciente Médico(a) Enfermeiro(a) Paciente Nenhum resultado encontr…" at bounding box center [462, 413] width 884 height 331
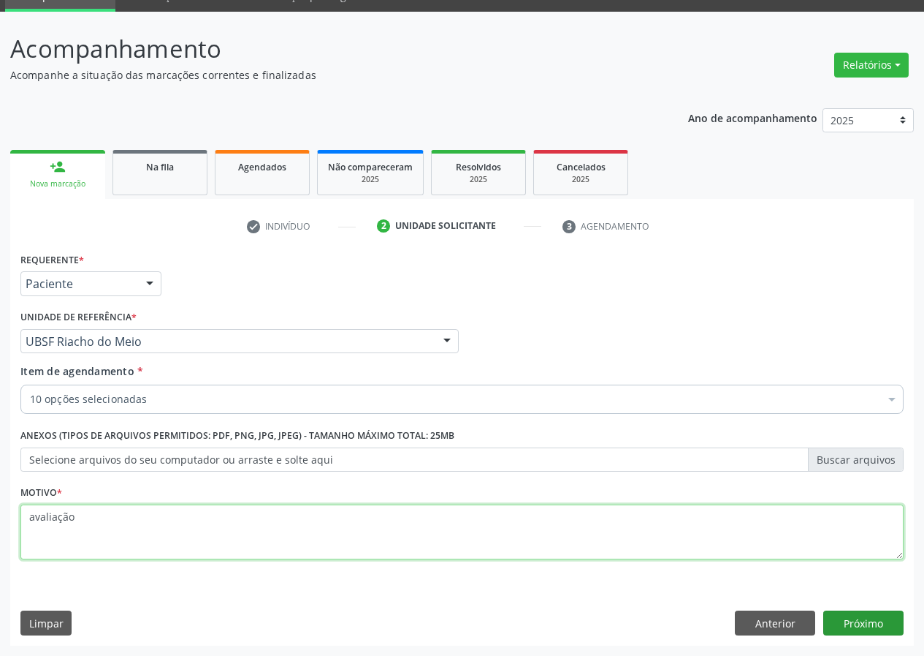
type textarea "avaliação"
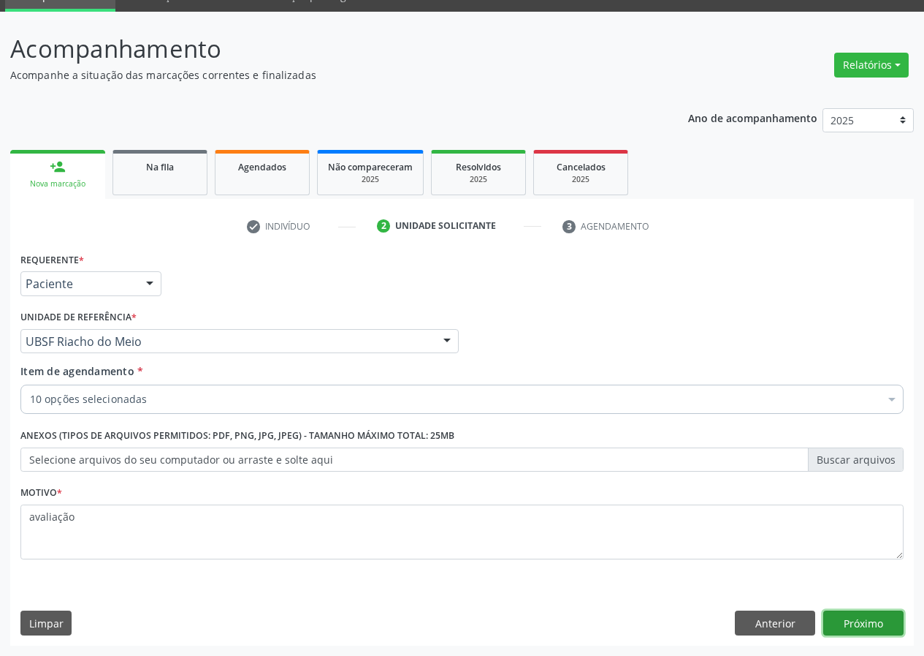
click at [843, 616] on button "Próximo" at bounding box center [864, 622] width 80 height 25
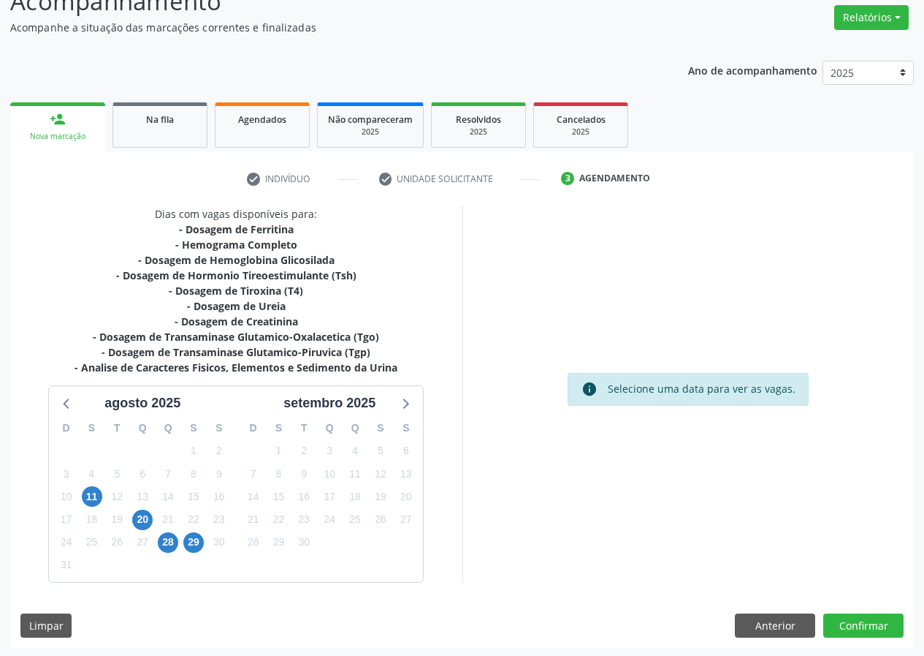
scroll to position [118, 0]
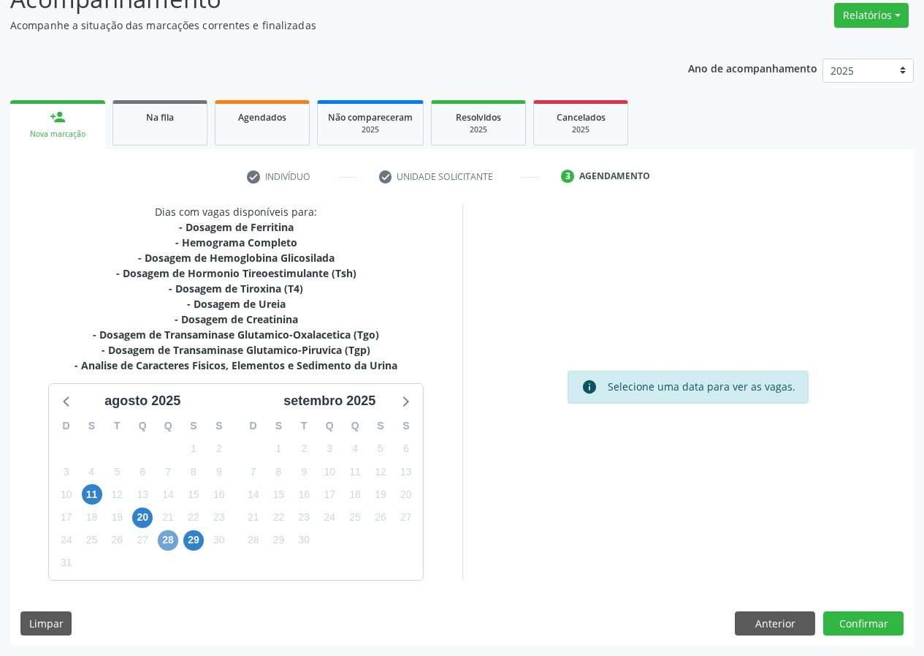
click at [170, 546] on span "28" at bounding box center [168, 540] width 20 height 20
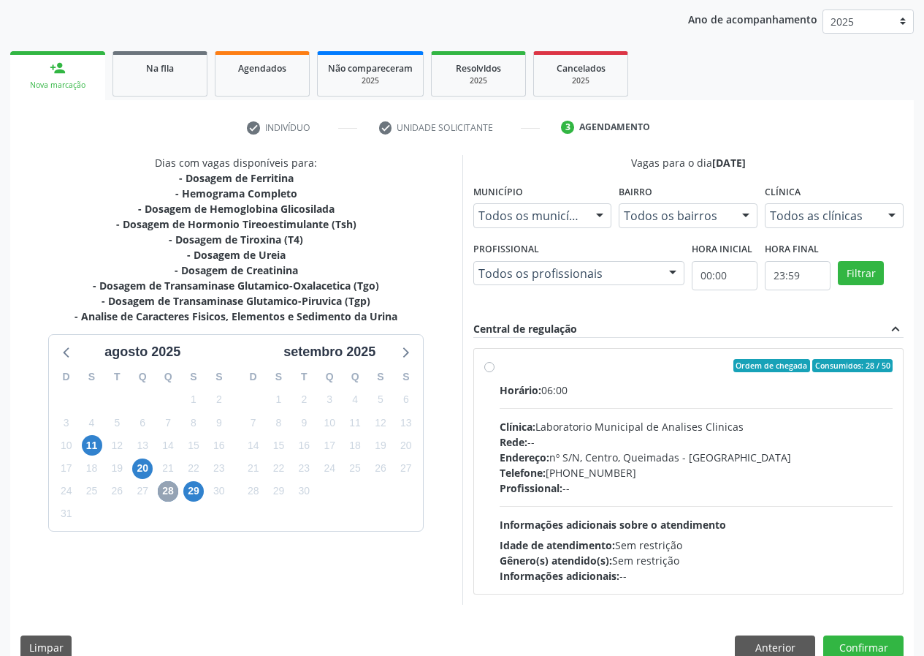
scroll to position [191, 0]
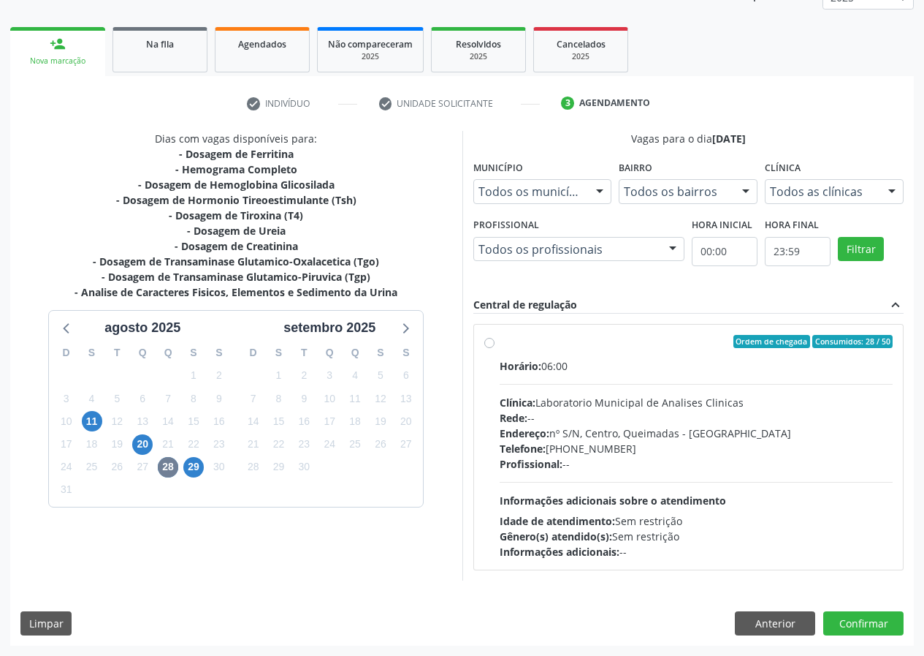
click at [500, 343] on label "Ordem de chegada Consumidos: 28 / 50 Horário: 06:00 Clínica: Laboratorio Munici…" at bounding box center [697, 447] width 394 height 224
click at [491, 343] on input "Ordem de chegada Consumidos: 28 / 50 Horário: 06:00 Clínica: Laboratorio Munici…" at bounding box center [490, 341] width 10 height 13
radio input "true"
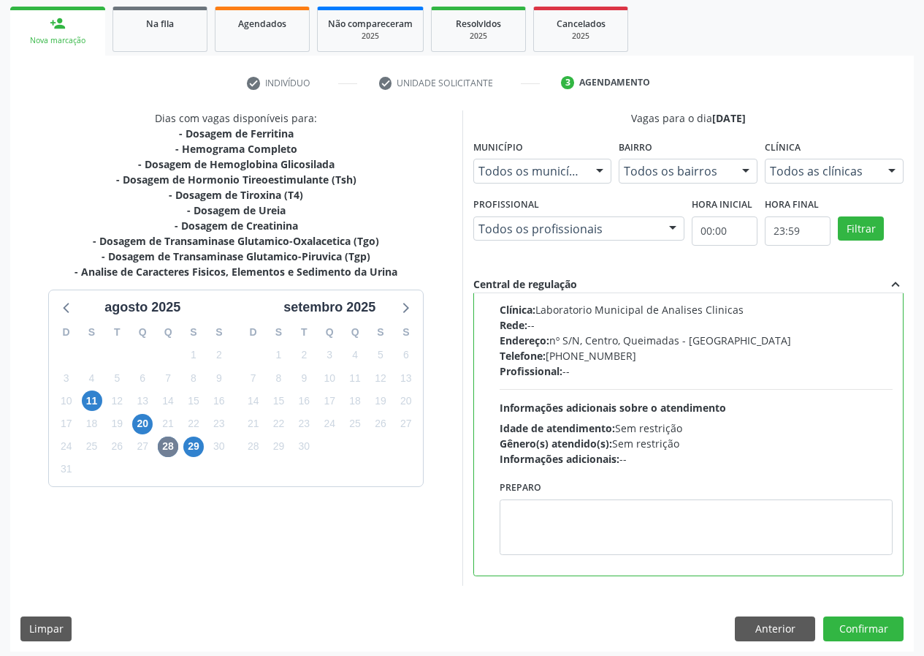
scroll to position [218, 0]
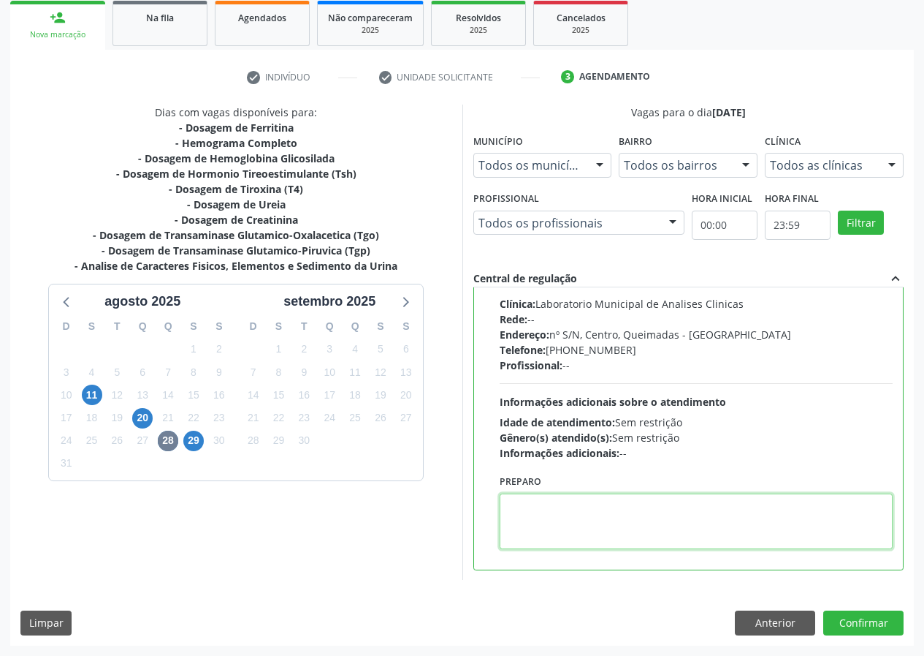
click at [541, 527] on textarea at bounding box center [697, 521] width 394 height 56
type textarea "ir em [GEOGRAPHIC_DATA]"
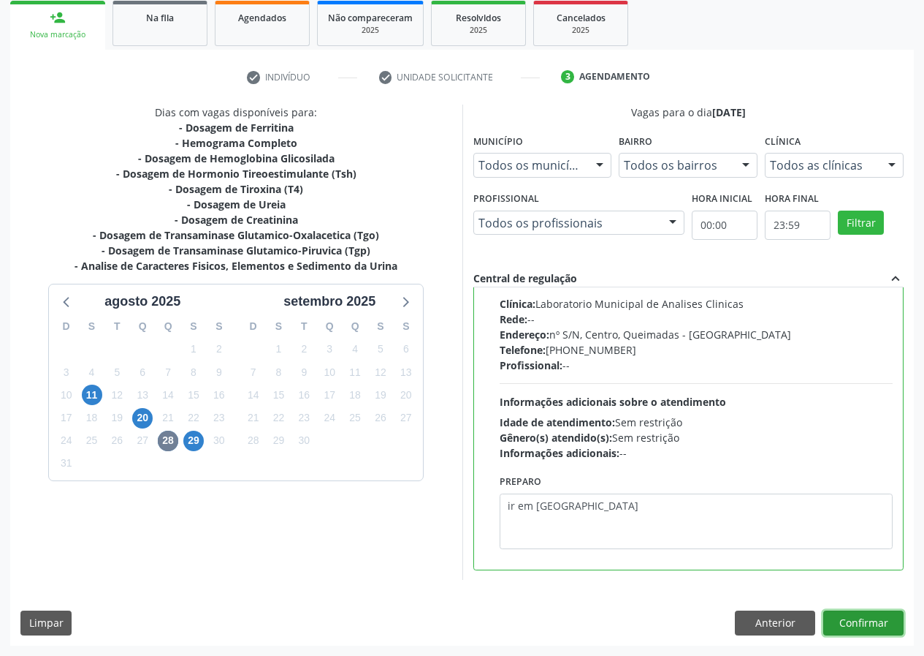
click at [873, 618] on button "Confirmar" at bounding box center [864, 622] width 80 height 25
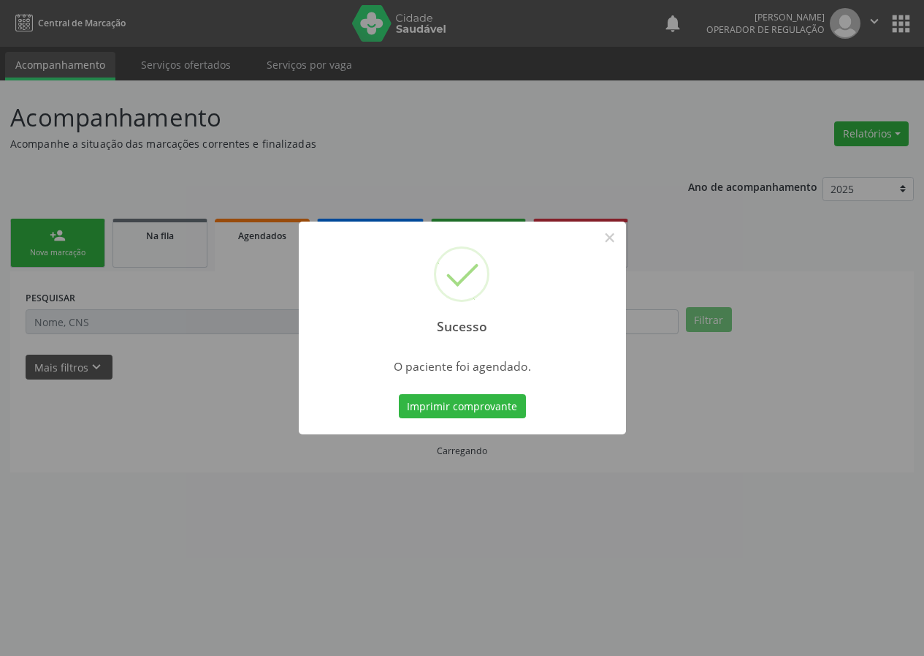
scroll to position [0, 0]
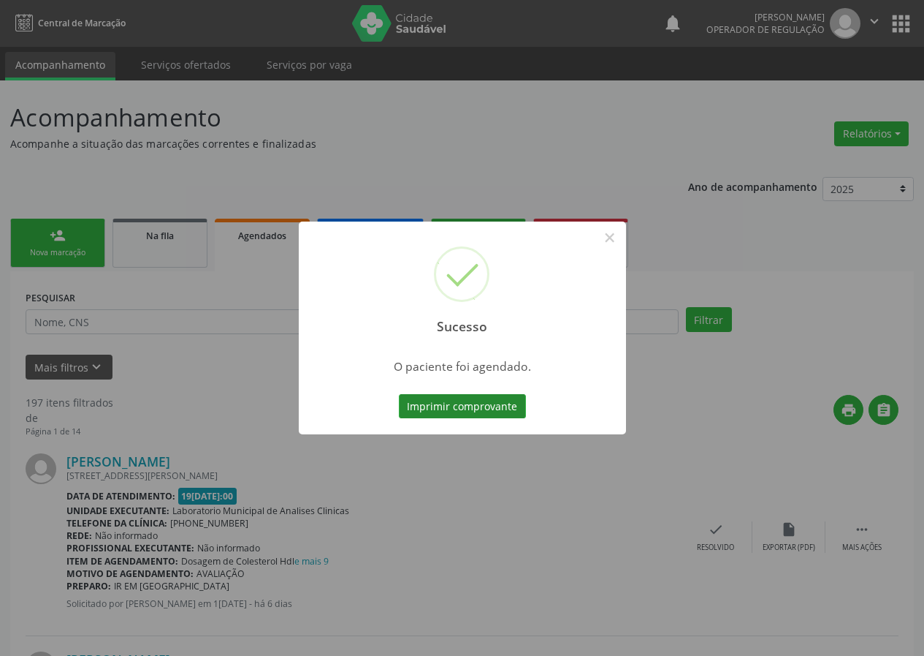
click at [452, 412] on button "Imprimir comprovante" at bounding box center [462, 406] width 127 height 25
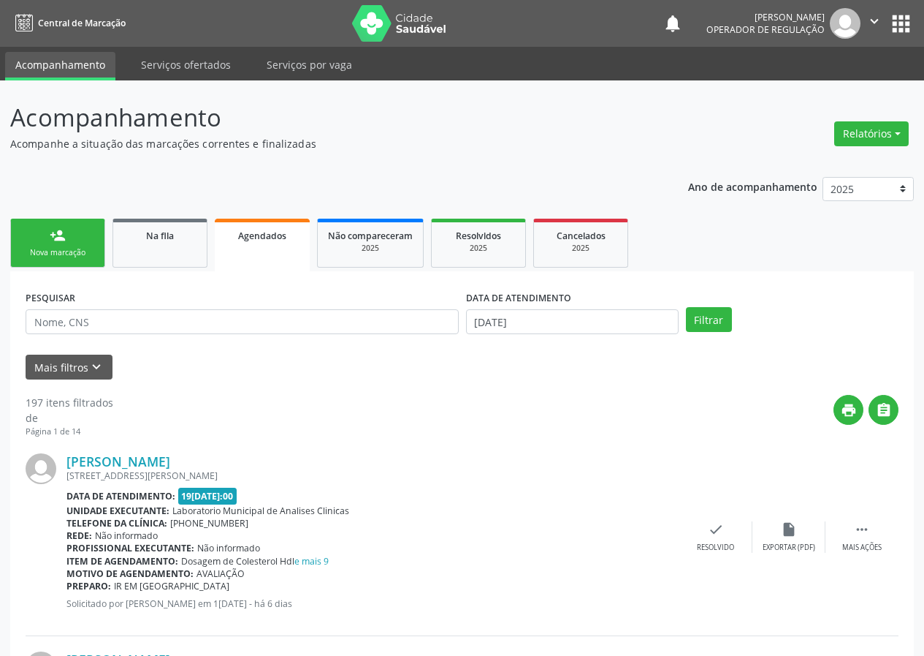
click at [84, 246] on link "person_add Nova marcação" at bounding box center [57, 243] width 95 height 49
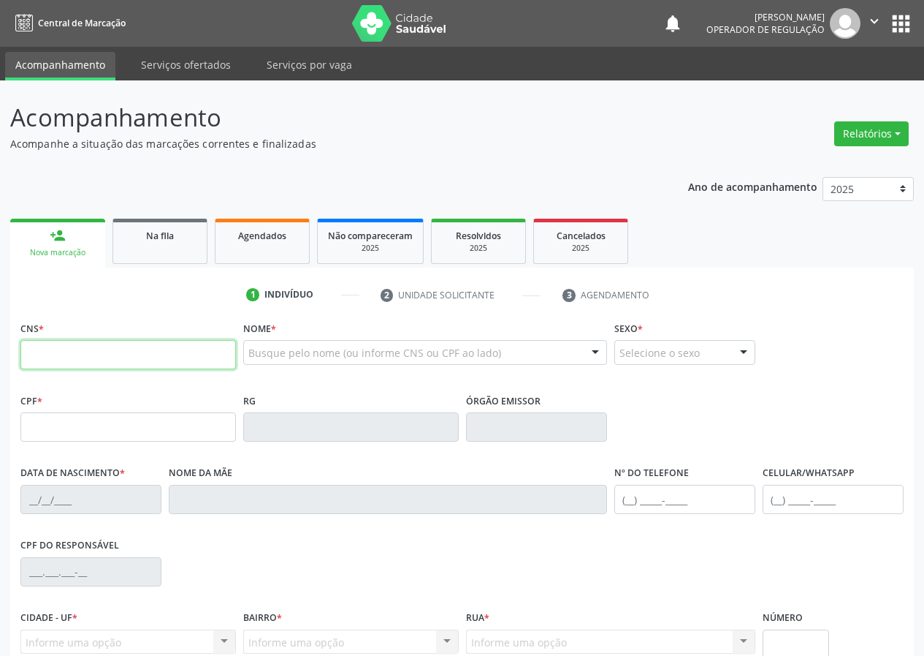
click at [39, 349] on input "text" at bounding box center [128, 354] width 216 height 29
type input "708 6030 3088 9283"
type input "262.751.124-68"
type input "[DATE]"
type input "[PERSON_NAME]"
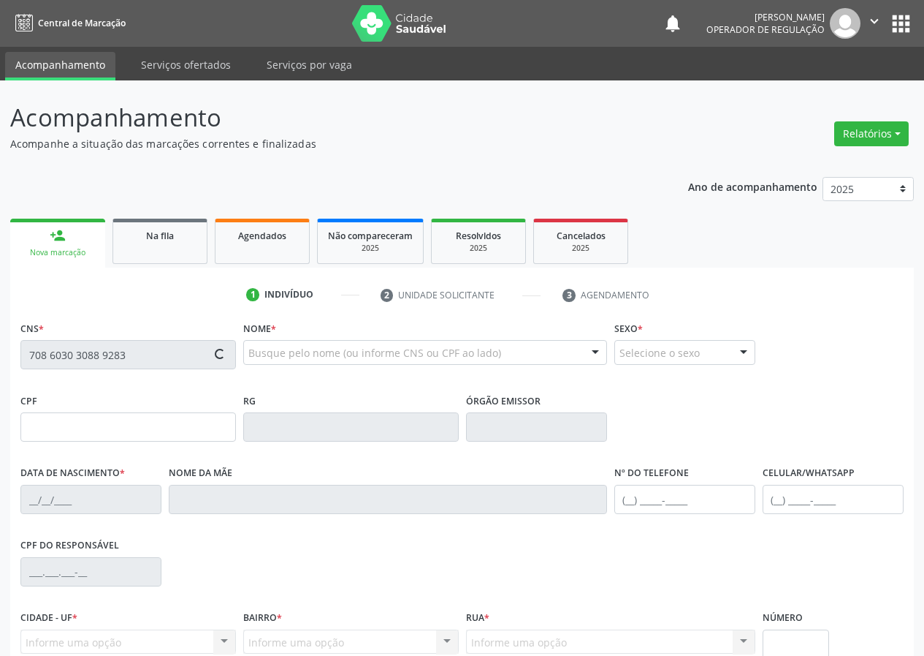
type input "[PHONE_NUMBER]"
type input "25"
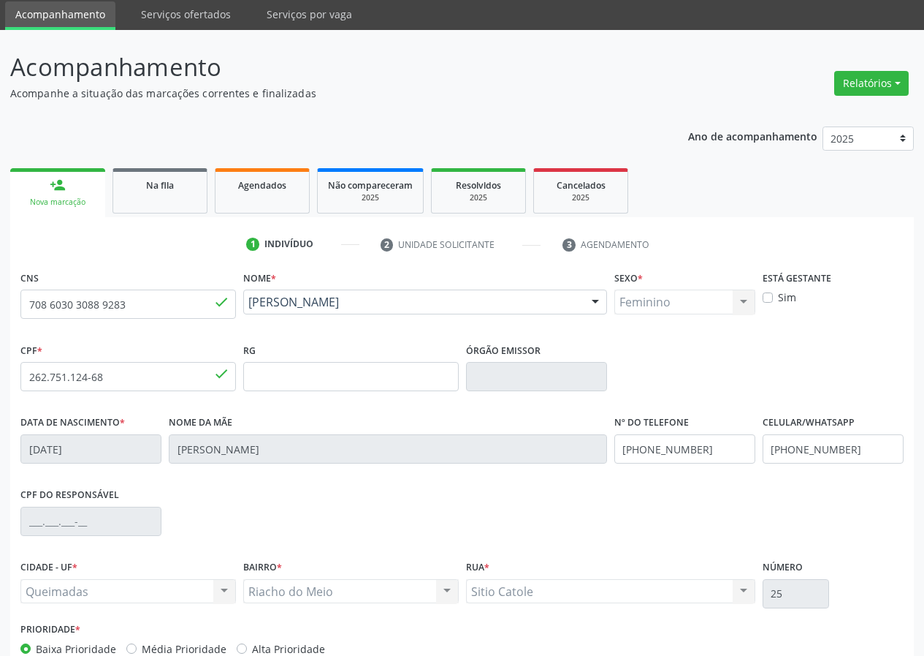
scroll to position [137, 0]
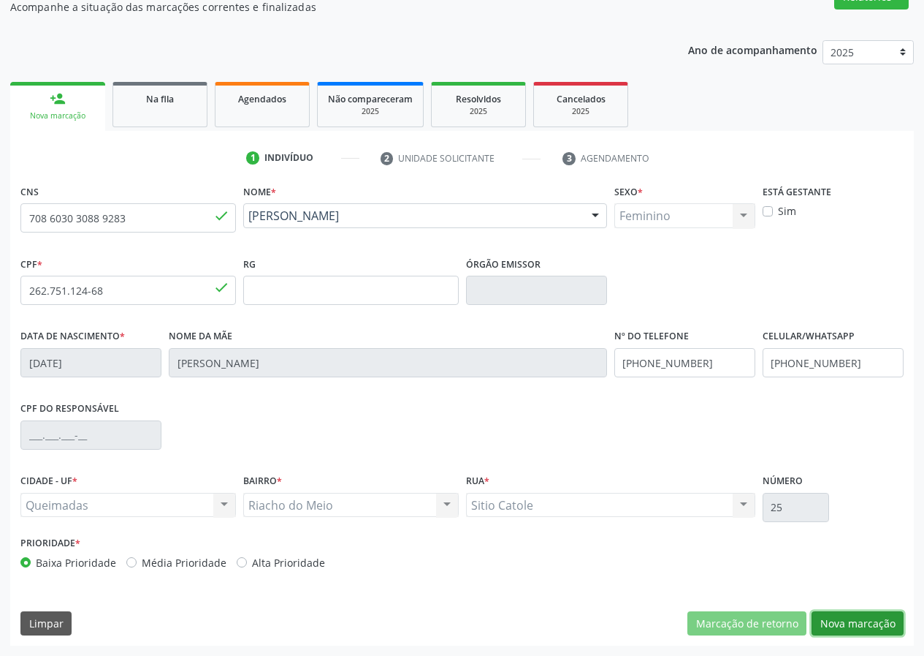
drag, startPoint x: 853, startPoint y: 621, endPoint x: 243, endPoint y: 625, distance: 609.5
click at [843, 621] on button "Nova marcação" at bounding box center [858, 623] width 92 height 25
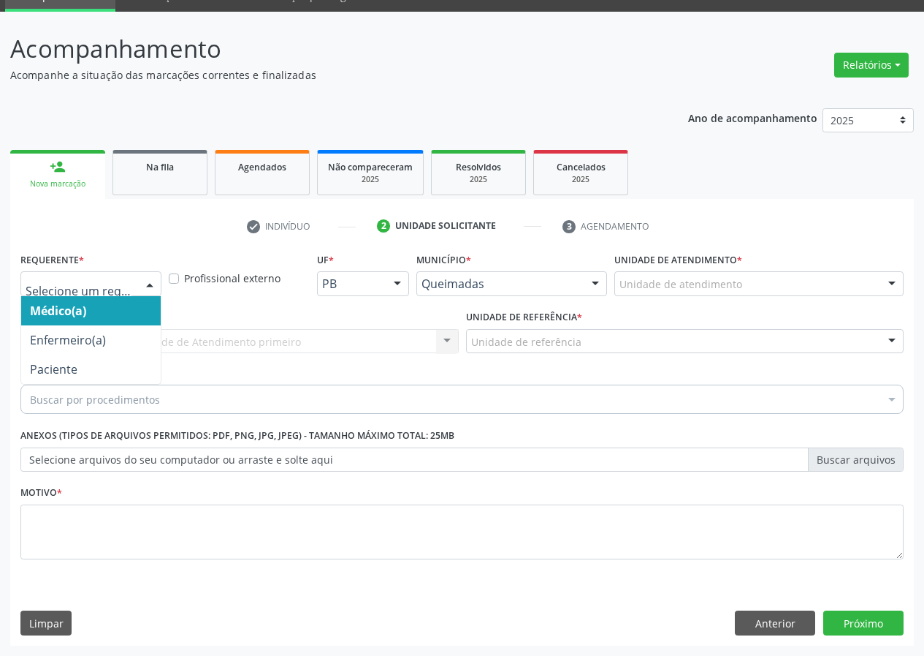
click at [148, 283] on div at bounding box center [150, 284] width 22 height 25
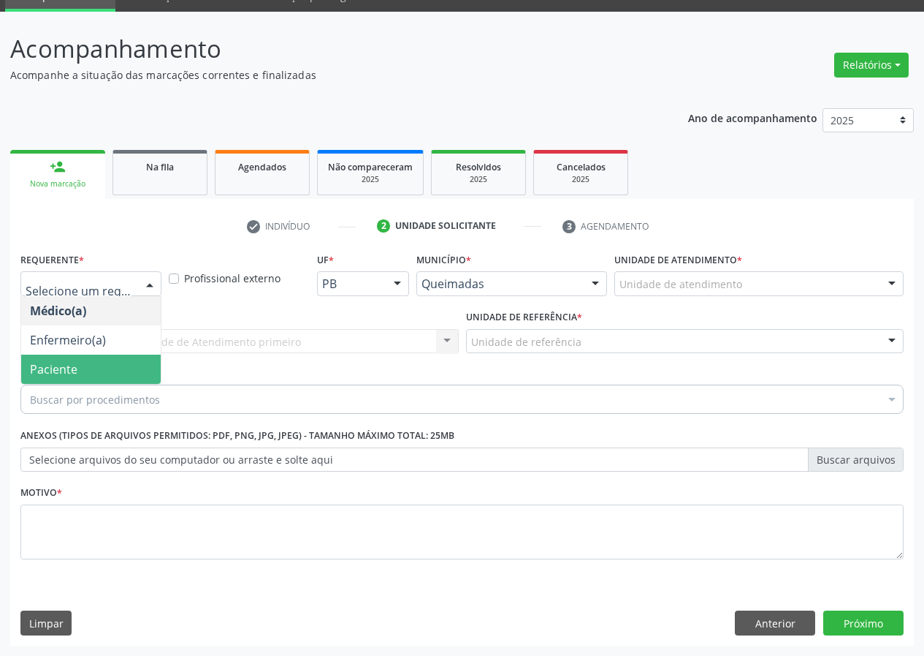
drag, startPoint x: 114, startPoint y: 372, endPoint x: 460, endPoint y: 368, distance: 345.7
click at [129, 370] on span "Paciente" at bounding box center [91, 368] width 140 height 29
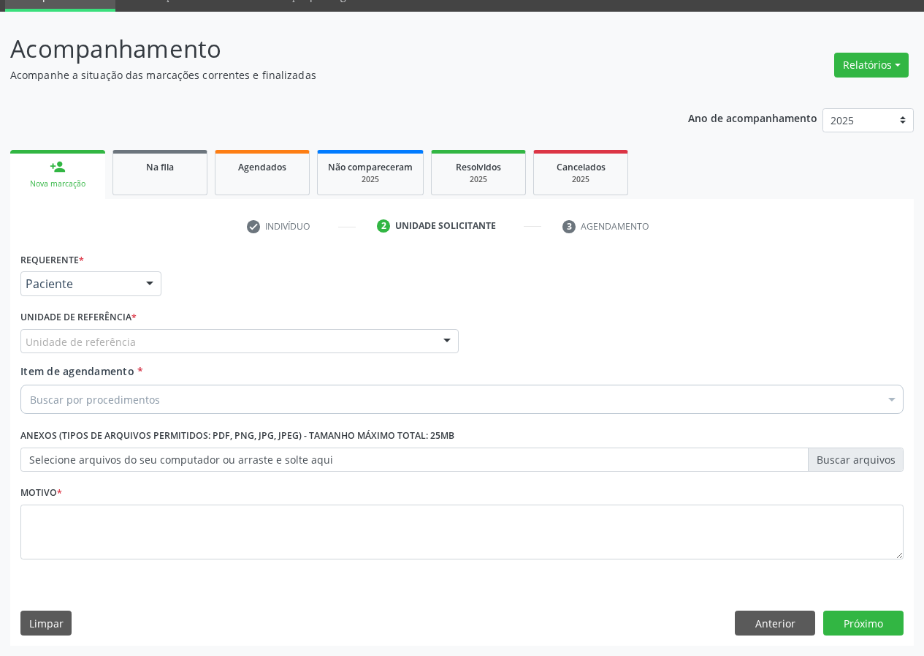
click at [436, 335] on div at bounding box center [447, 342] width 22 height 25
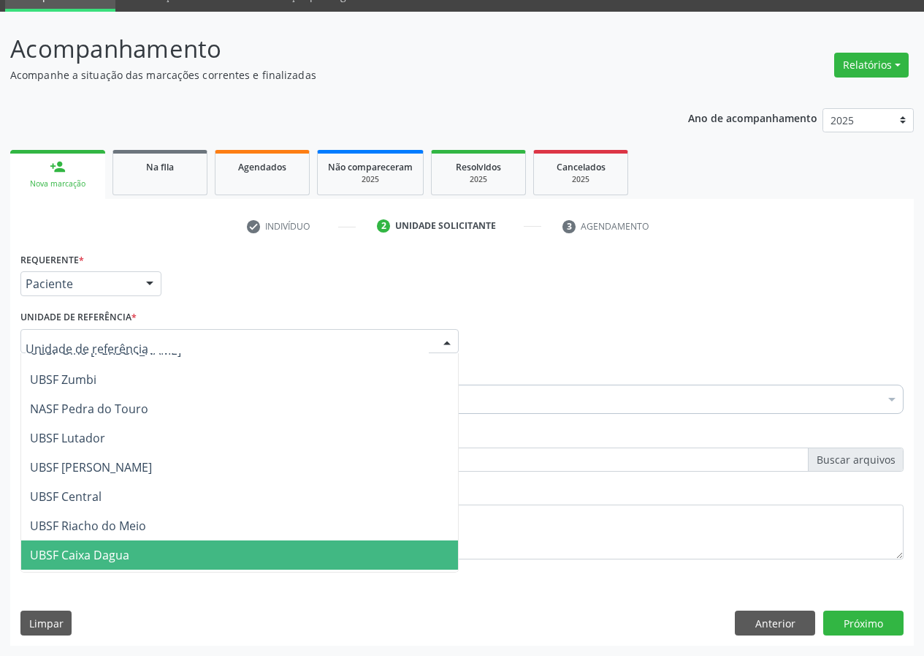
scroll to position [219, 0]
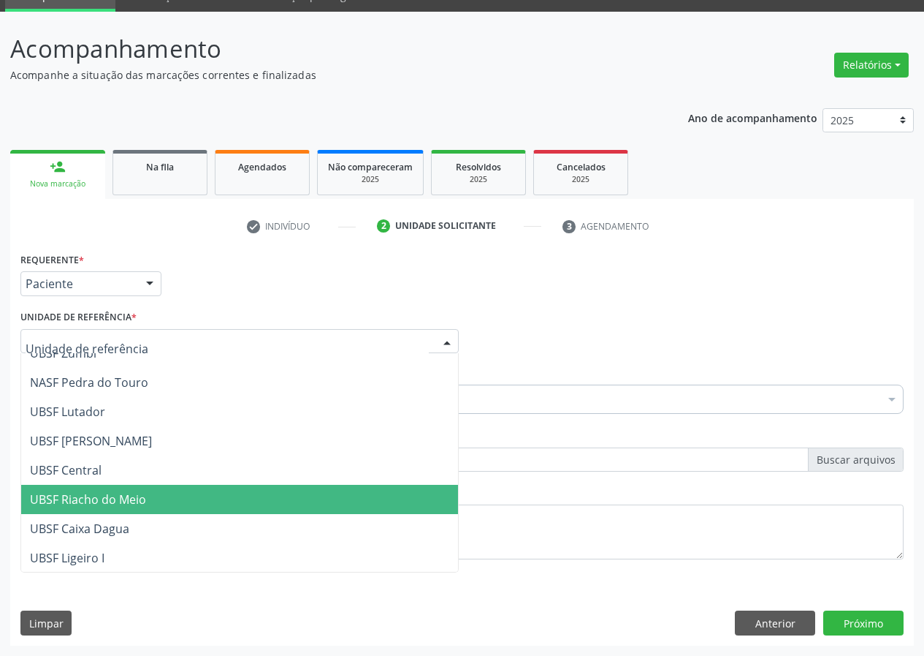
click at [104, 501] on span "UBSF Riacho do Meio" at bounding box center [88, 499] width 116 height 16
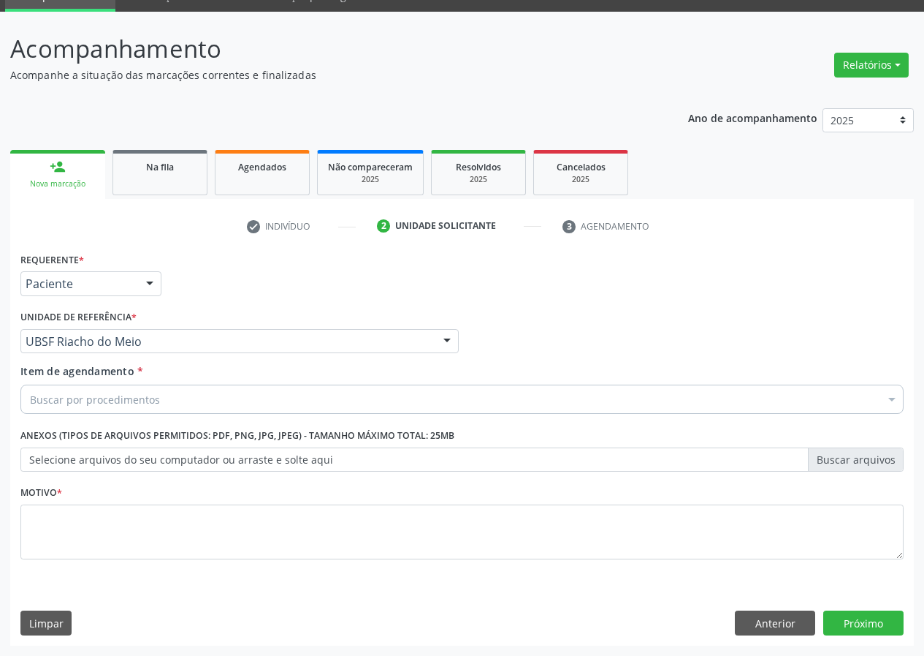
click at [42, 458] on label "Selecione arquivos do seu computador ou arraste e solte aqui" at bounding box center [462, 459] width 884 height 25
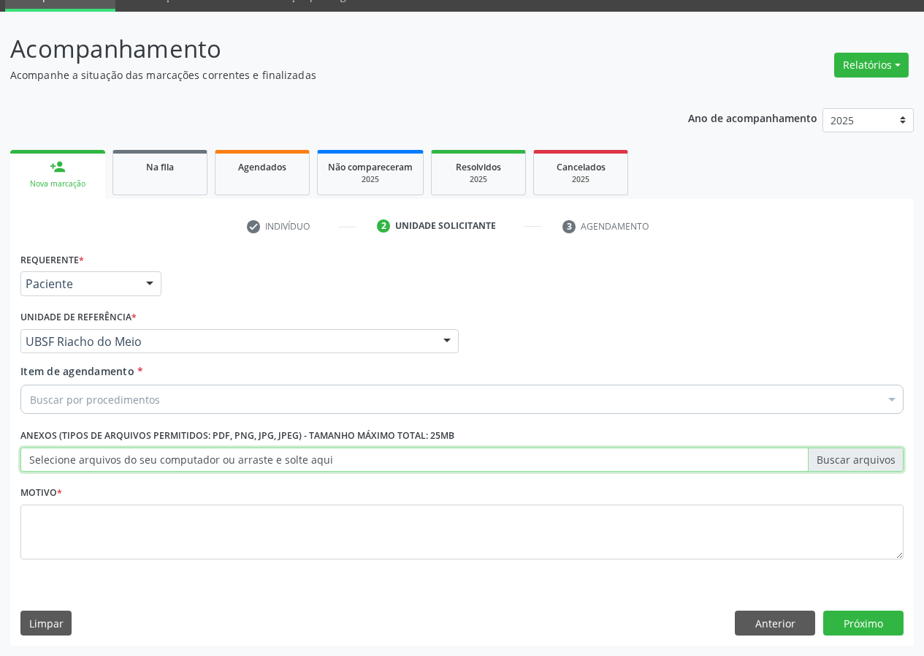
click at [42, 458] on input "Selecione arquivos do seu computador ou arraste e solte aqui" at bounding box center [462, 459] width 884 height 25
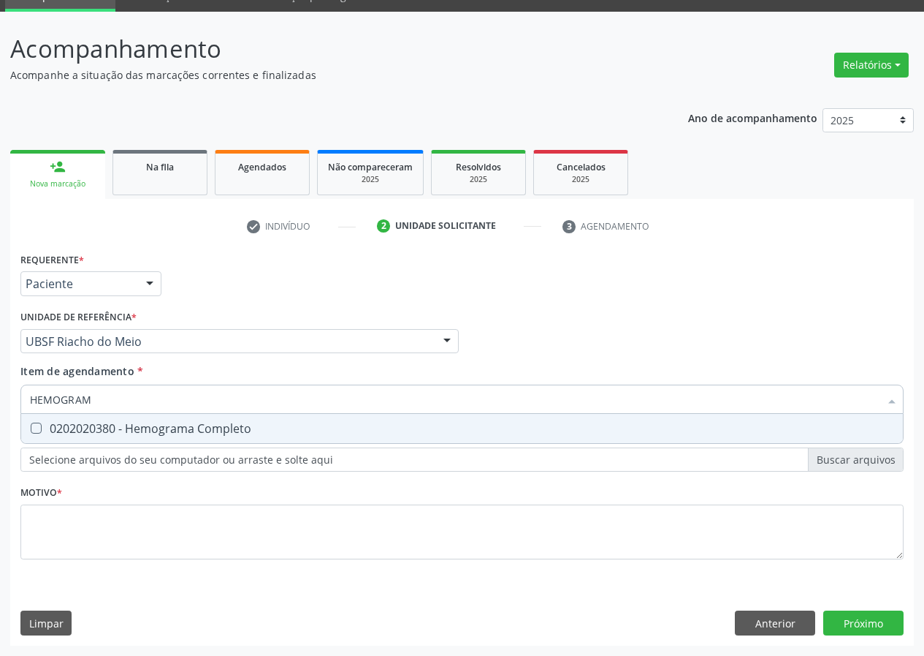
type input "HEMOGRAMA"
click at [41, 428] on Completo at bounding box center [36, 427] width 11 height 11
click at [31, 428] on Completo "checkbox" at bounding box center [26, 428] width 10 height 10
checkbox Completo "true"
drag, startPoint x: 111, startPoint y: 398, endPoint x: 0, endPoint y: 403, distance: 111.2
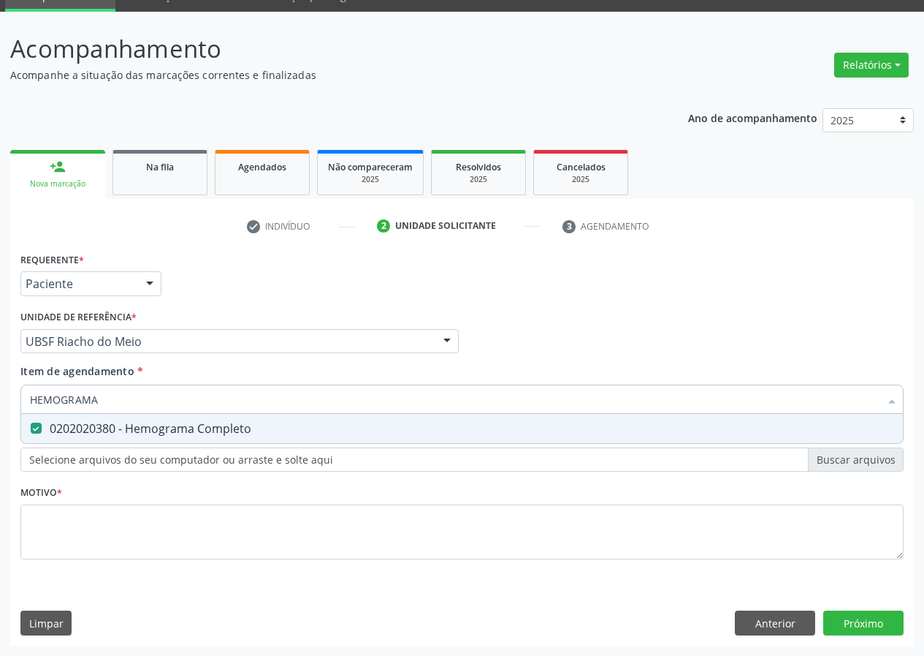
click at [0, 403] on div "Acompanhamento Acompanhe a situação das marcações correntes e finalizadas Relat…" at bounding box center [462, 334] width 924 height 644
type input "V"
checkbox Completo "false"
type input "VHS"
click at [39, 430] on \(Vhs\) at bounding box center [36, 427] width 11 height 11
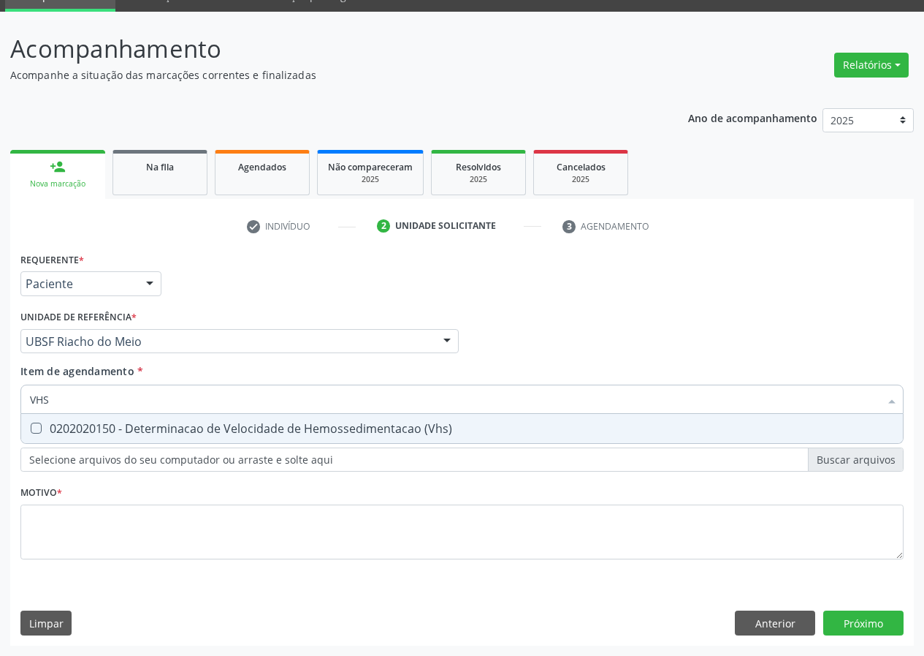
click at [31, 430] on \(Vhs\) "checkbox" at bounding box center [26, 428] width 10 height 10
checkbox \(Vhs\) "true"
drag, startPoint x: 63, startPoint y: 395, endPoint x: 0, endPoint y: 407, distance: 64.1
click at [0, 407] on div "Acompanhamento Acompanhe a situação das marcações correntes e finalizadas Relat…" at bounding box center [462, 334] width 924 height 644
type input "FA"
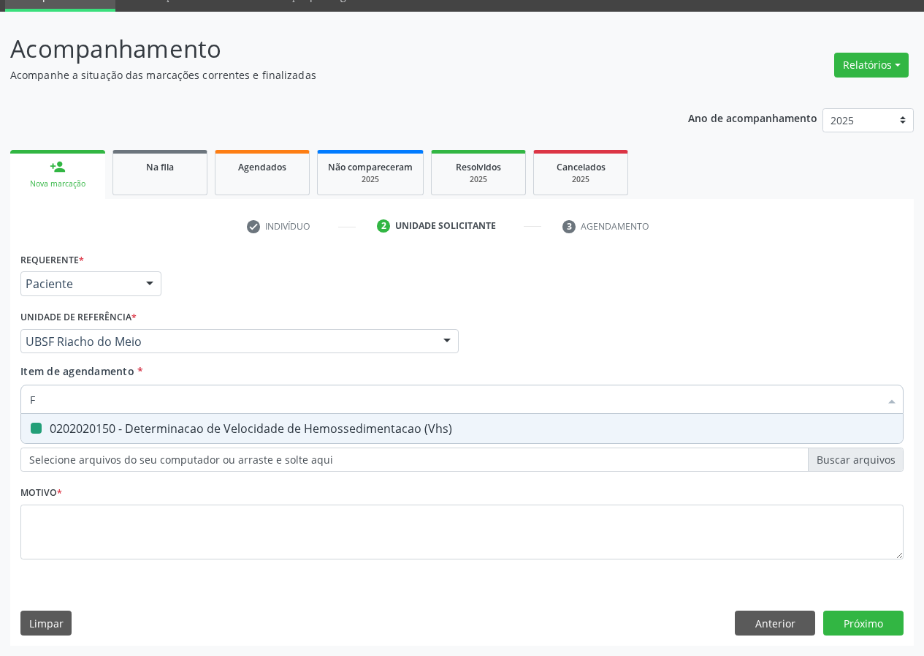
checkbox \(Vhs\) "false"
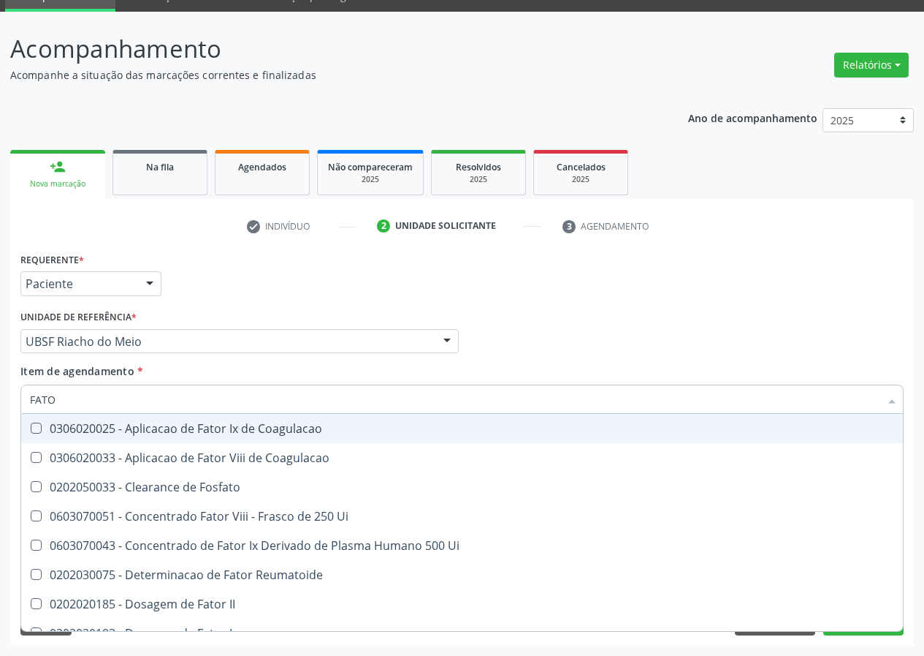
type input "FATOR"
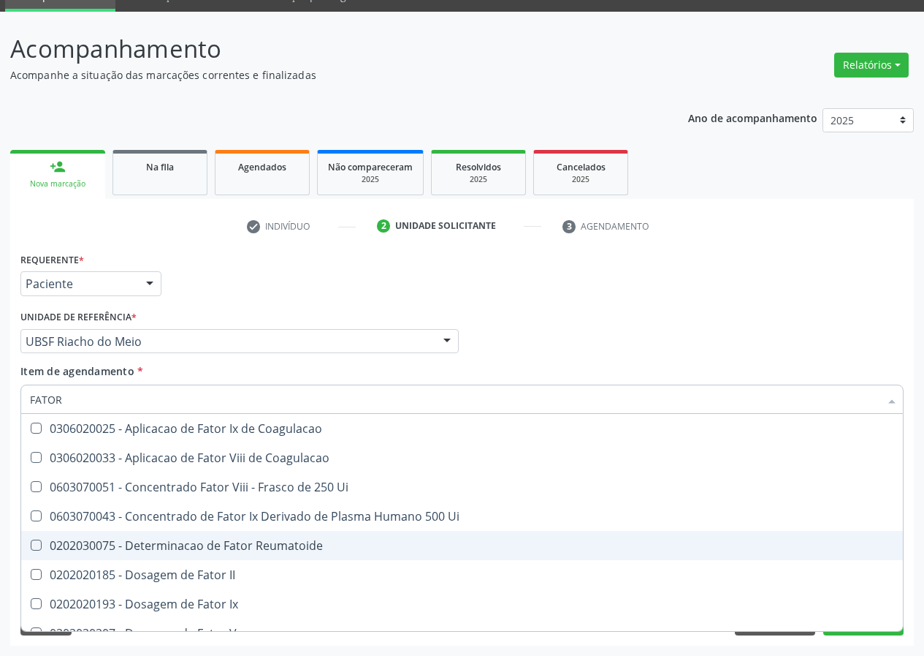
click at [32, 539] on span "0202030075 - Determinacao de Fator Reumatoide" at bounding box center [462, 545] width 882 height 29
checkbox Reumatoide "true"
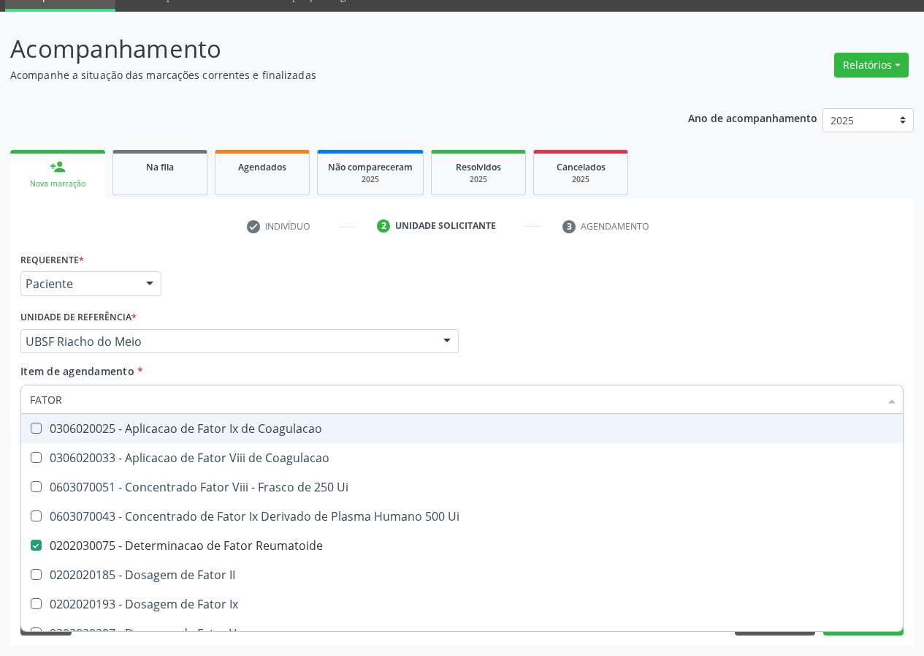
click at [5, 402] on div "Acompanhamento Acompanhe a situação das marcações correntes e finalizadas Relat…" at bounding box center [462, 334] width 924 height 644
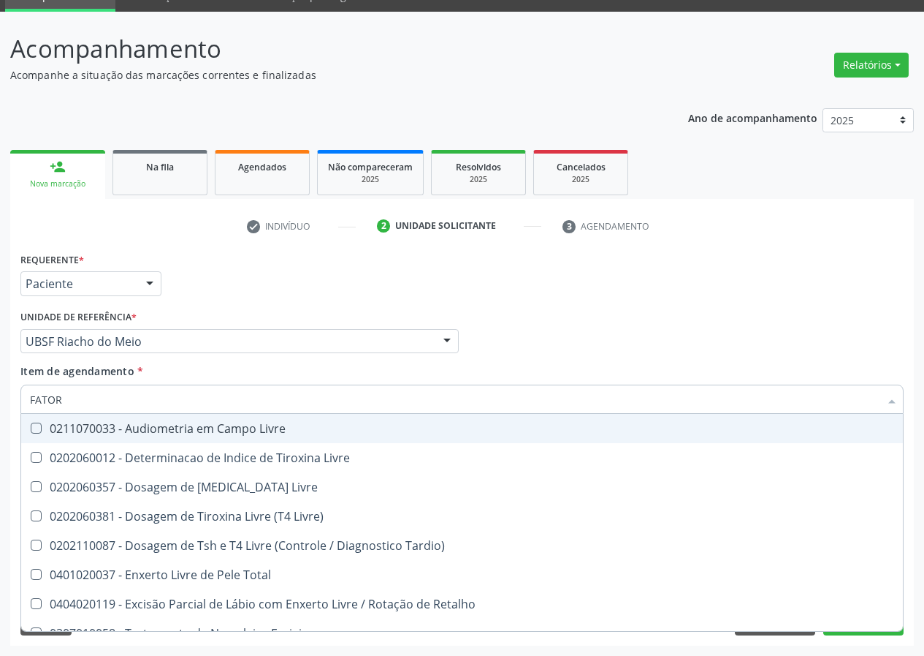
type input "VR"
checkbox Tardio\) "false"
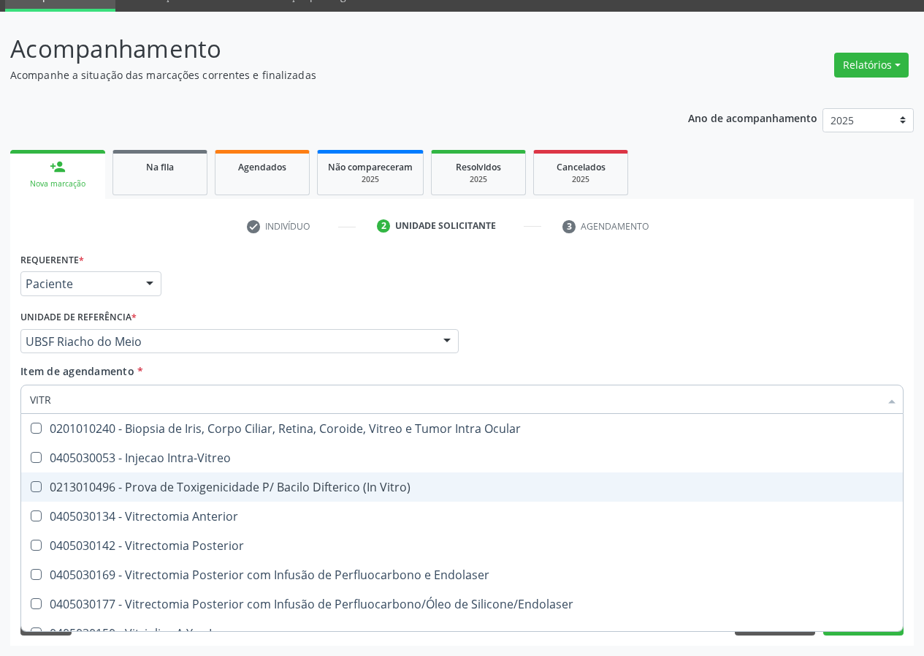
scroll to position [17, 0]
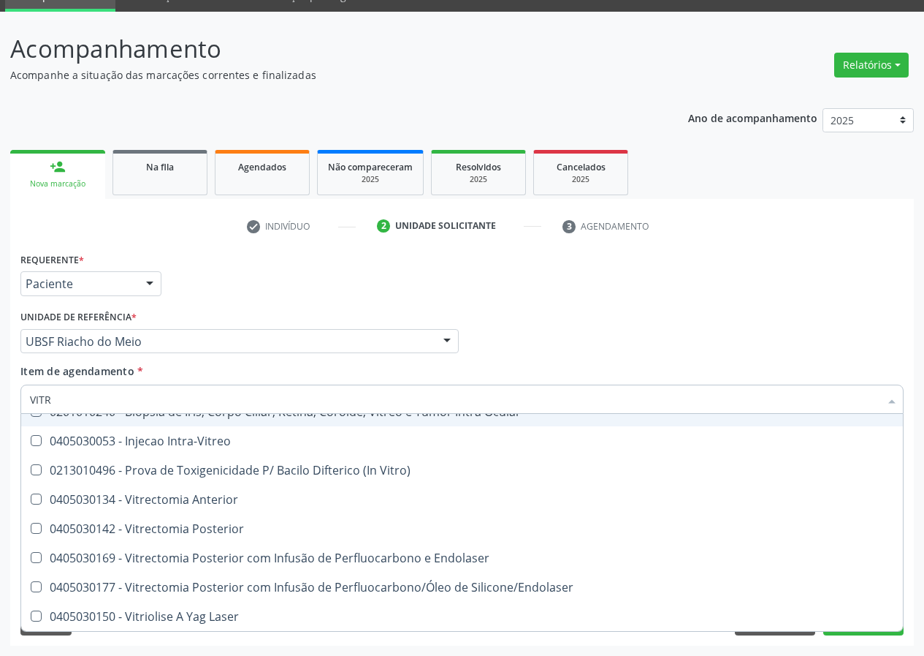
drag, startPoint x: 58, startPoint y: 399, endPoint x: 45, endPoint y: 400, distance: 13.2
click at [45, 400] on input "VITR" at bounding box center [455, 398] width 850 height 29
type input "VIT"
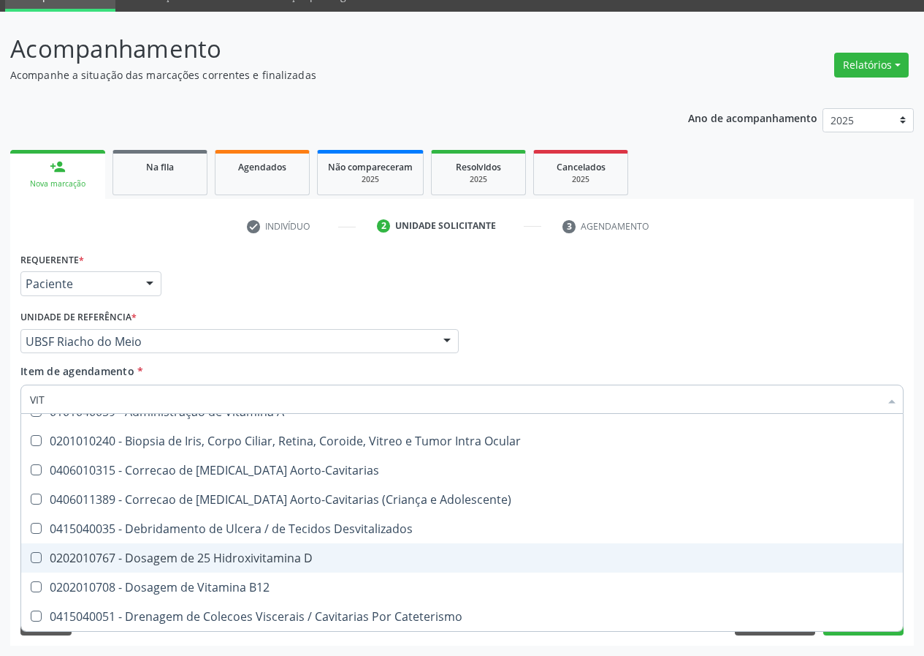
click at [244, 558] on div "0202010767 - Dosagem de 25 Hidroxivitamina D" at bounding box center [462, 558] width 865 height 12
checkbox D "true"
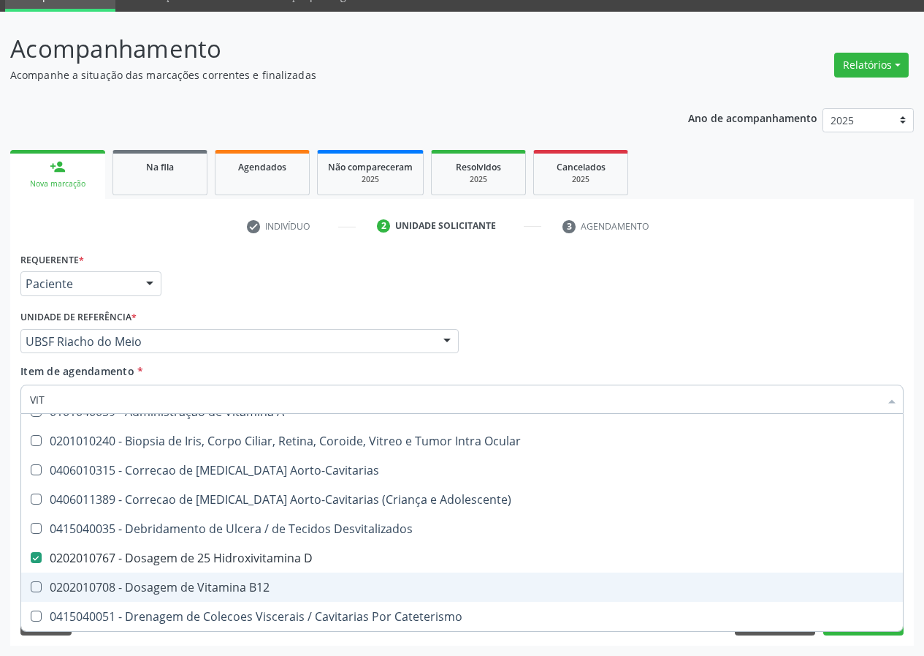
click at [210, 589] on div "0202010708 - Dosagem de Vitamina B12" at bounding box center [462, 587] width 865 height 12
checkbox B12 "true"
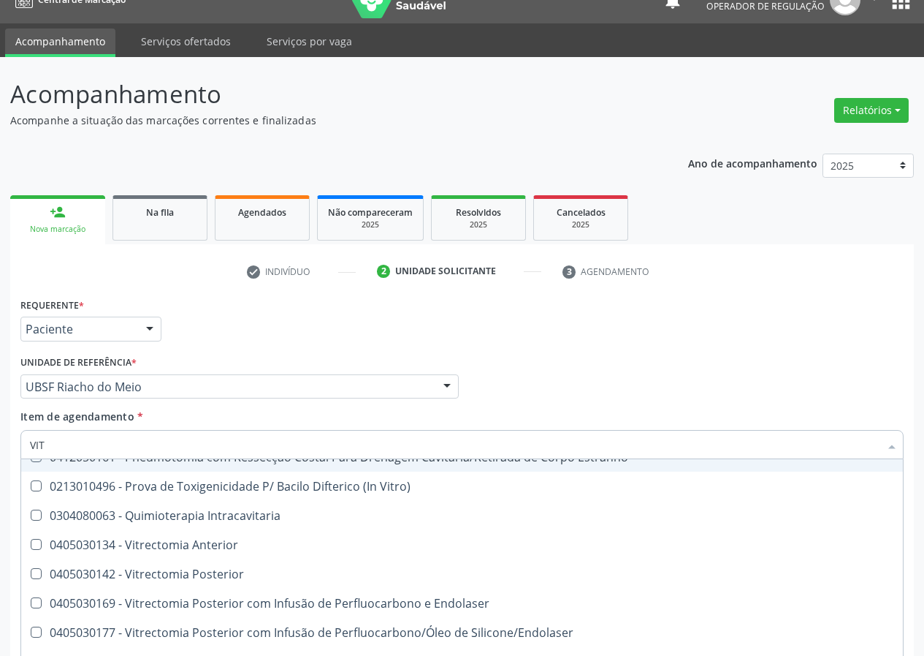
scroll to position [0, 0]
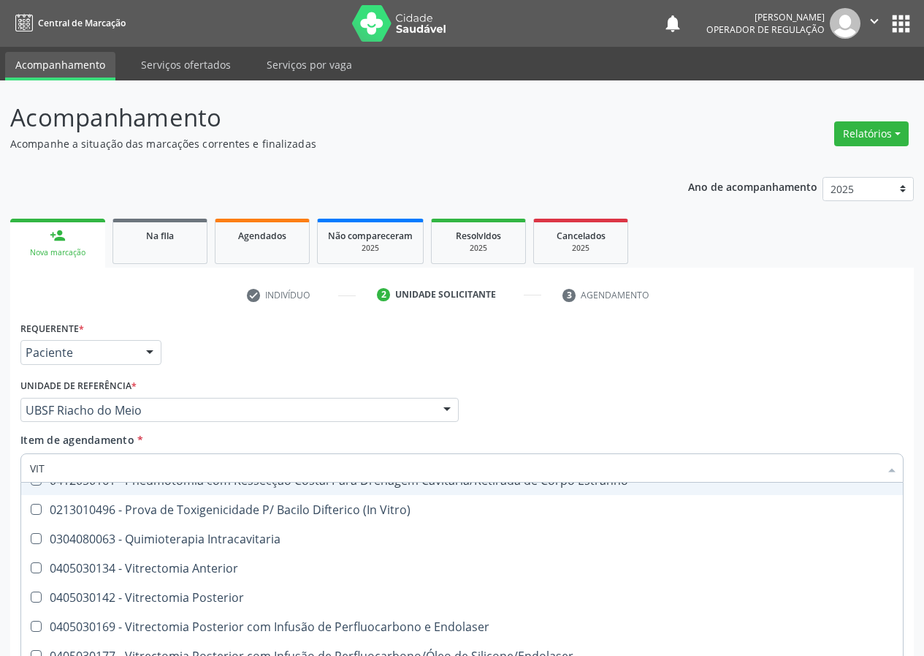
click at [65, 471] on input "VIT" at bounding box center [455, 467] width 850 height 29
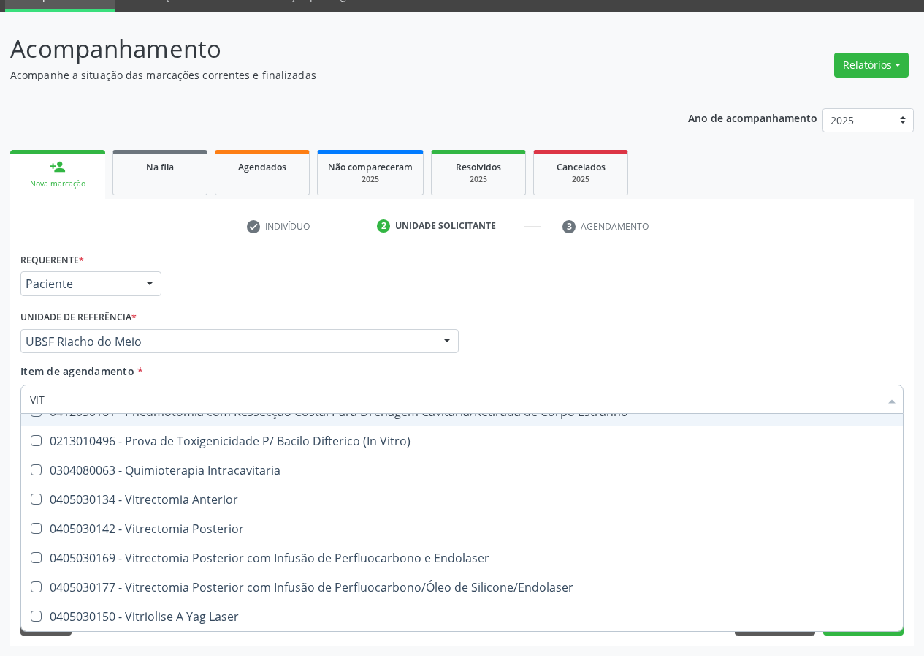
click at [50, 398] on input "VIT" at bounding box center [455, 398] width 850 height 29
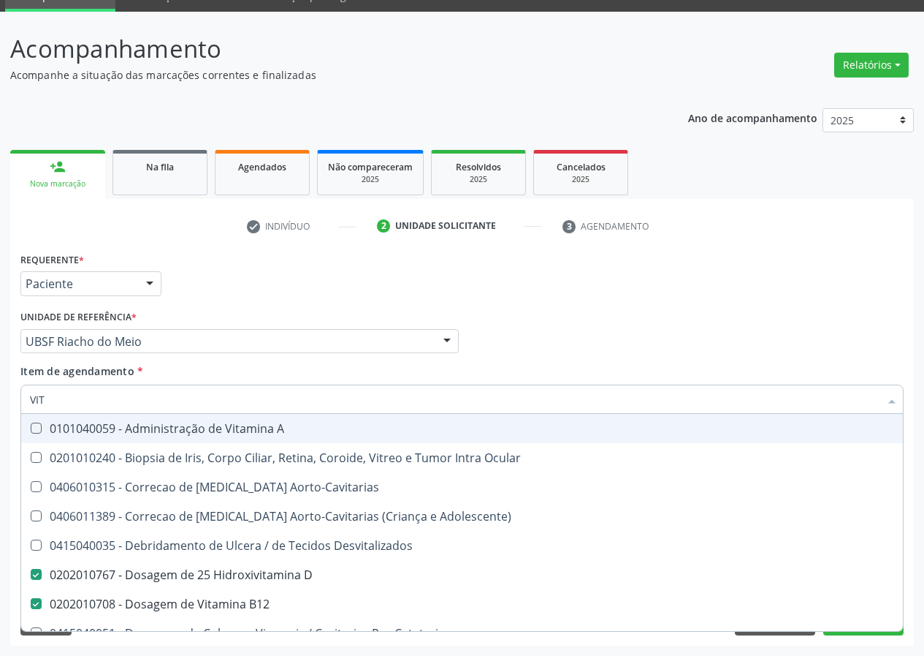
type input "VI"
checkbox D "false"
checkbox B12 "false"
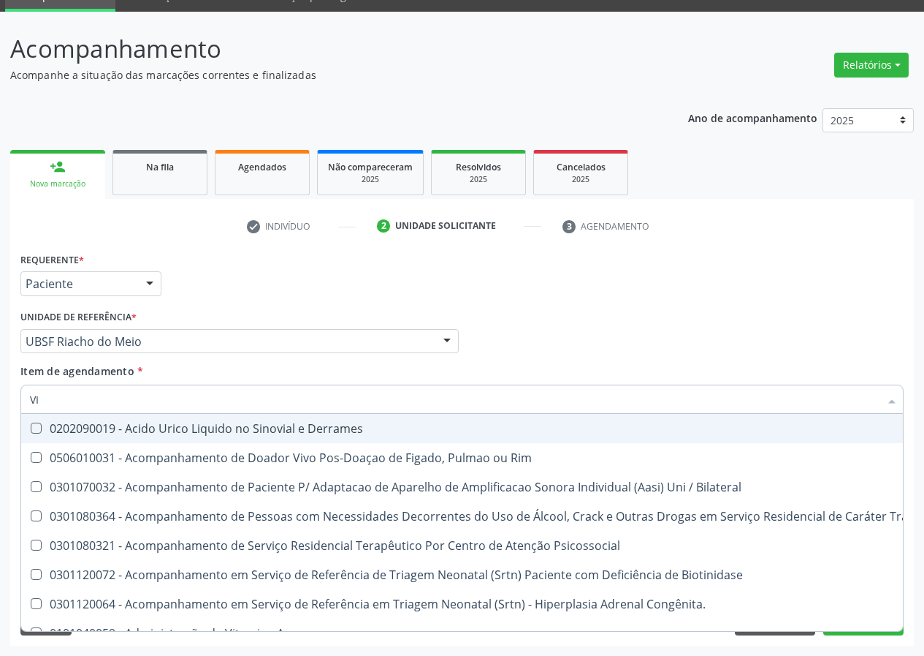
type input "V"
checkbox D "false"
checkbox B12 "false"
checkbox \(Osteossintese\) "true"
checkbox Inferiores "true"
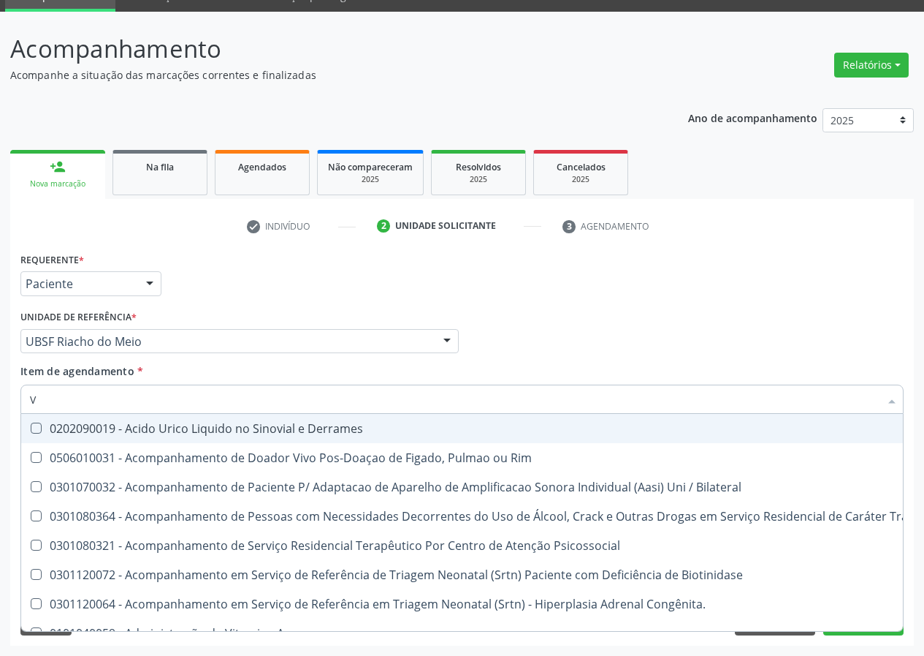
checkbox Pancreas "true"
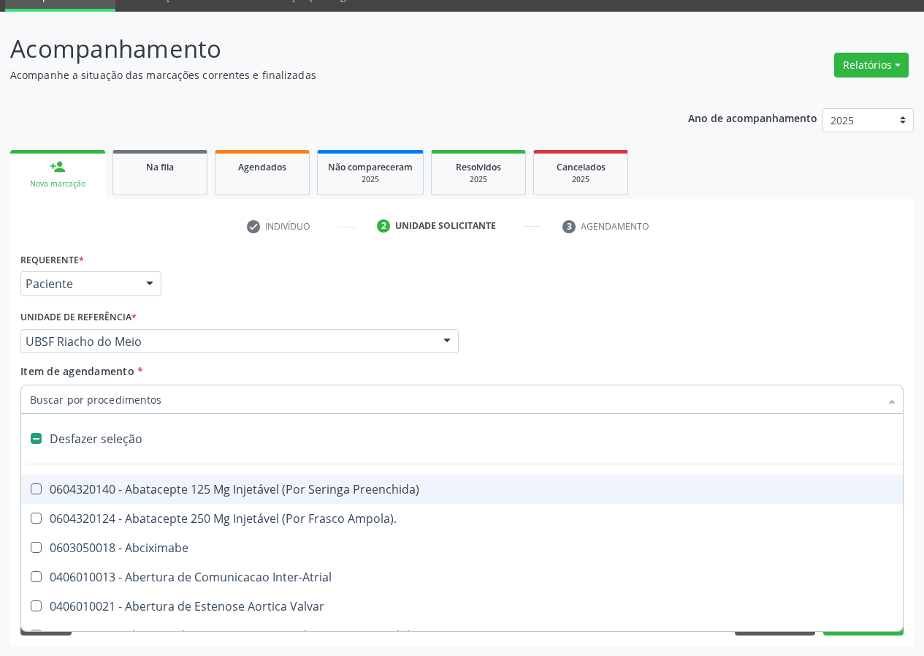
checkbox Força "false"
checkbox Campo\) "false"
checkbox Miocardio "false"
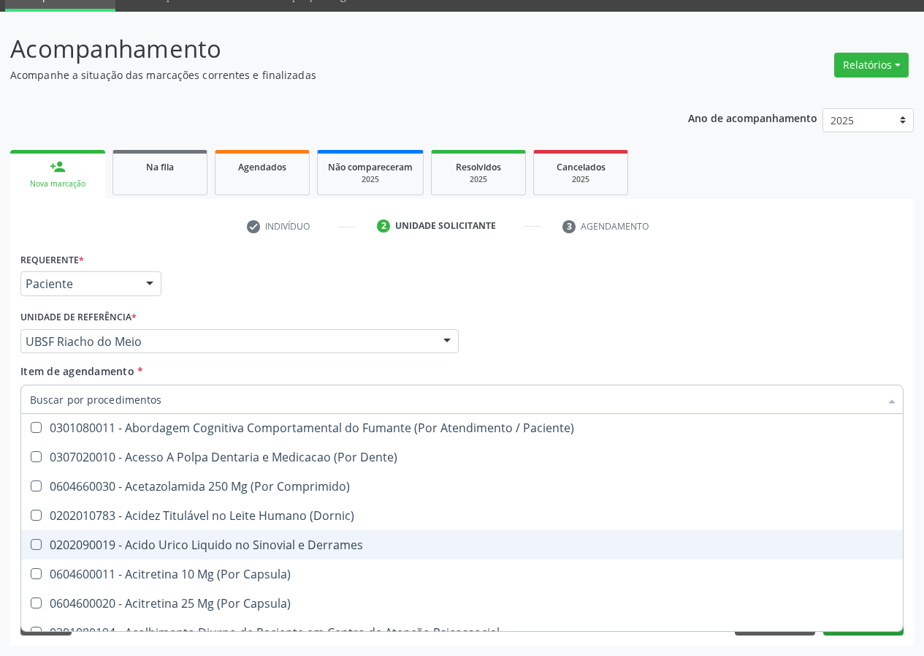
scroll to position [365, 0]
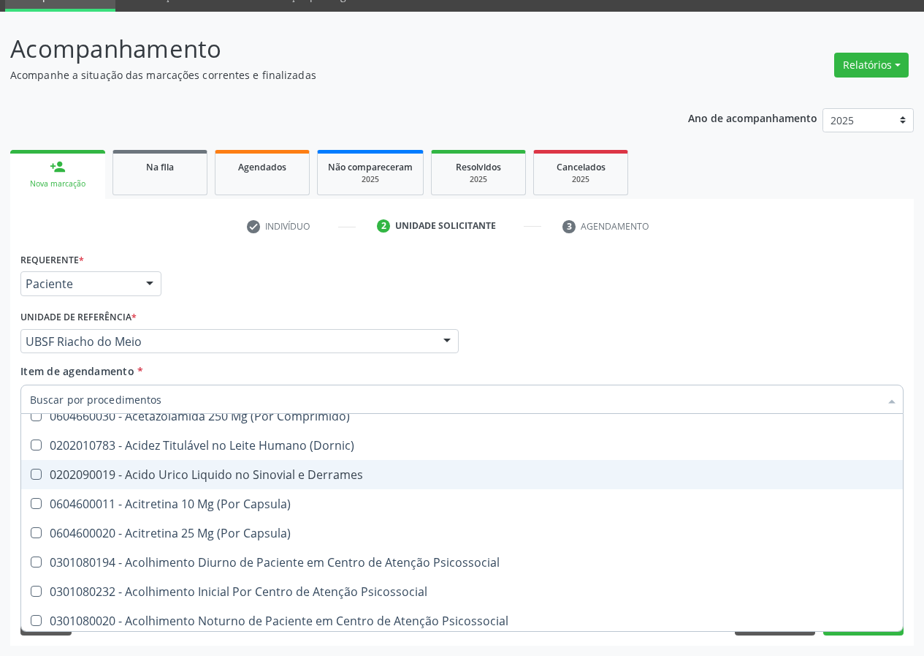
click at [631, 327] on div "Médico Solicitante Por favor, selecione a Unidade de Atendimento primeiro Nenhu…" at bounding box center [462, 334] width 891 height 57
checkbox Ampola\)\ "true"
checkbox Abciximabe "true"
checkbox Inter-Atrial "true"
checkbox Valvar "true"
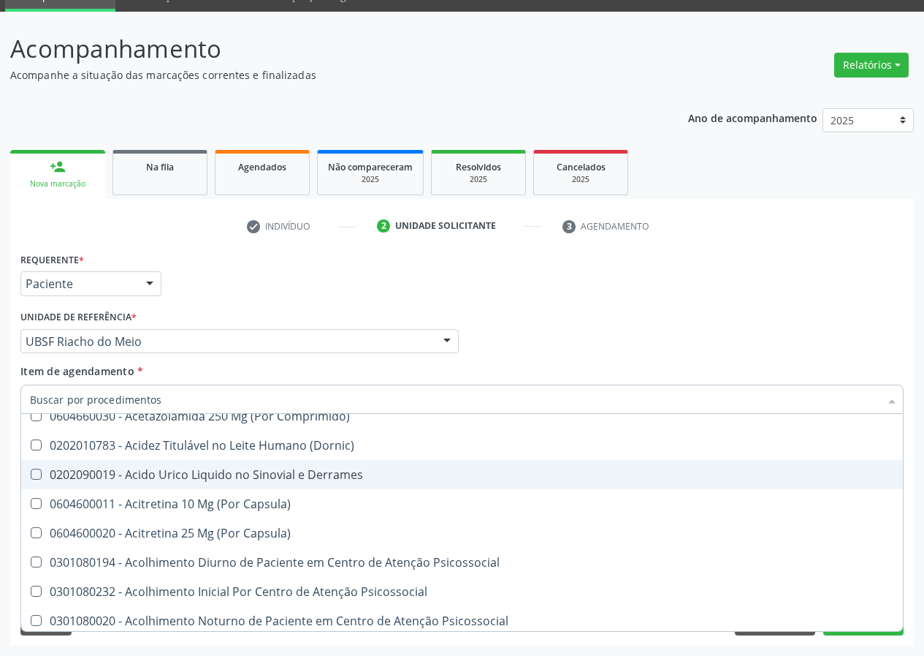
checkbox Adolescente\) "true"
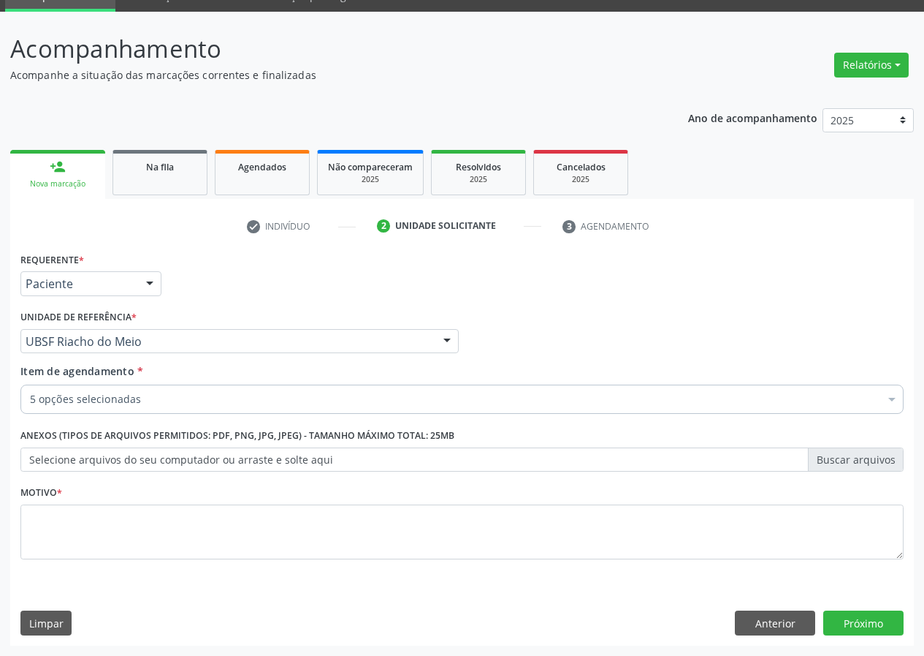
scroll to position [0, 0]
click at [538, 342] on div "Médico Solicitante Por favor, selecione a Unidade de Atendimento primeiro Nenhu…" at bounding box center [462, 334] width 891 height 57
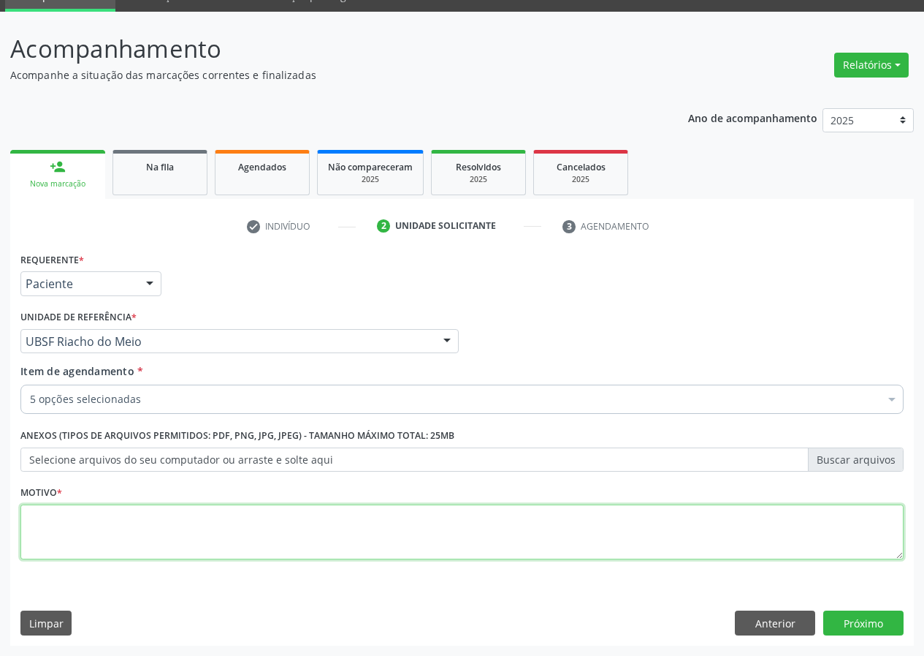
click at [34, 536] on textarea at bounding box center [462, 532] width 884 height 56
type textarea "AVALIAÇÃO"
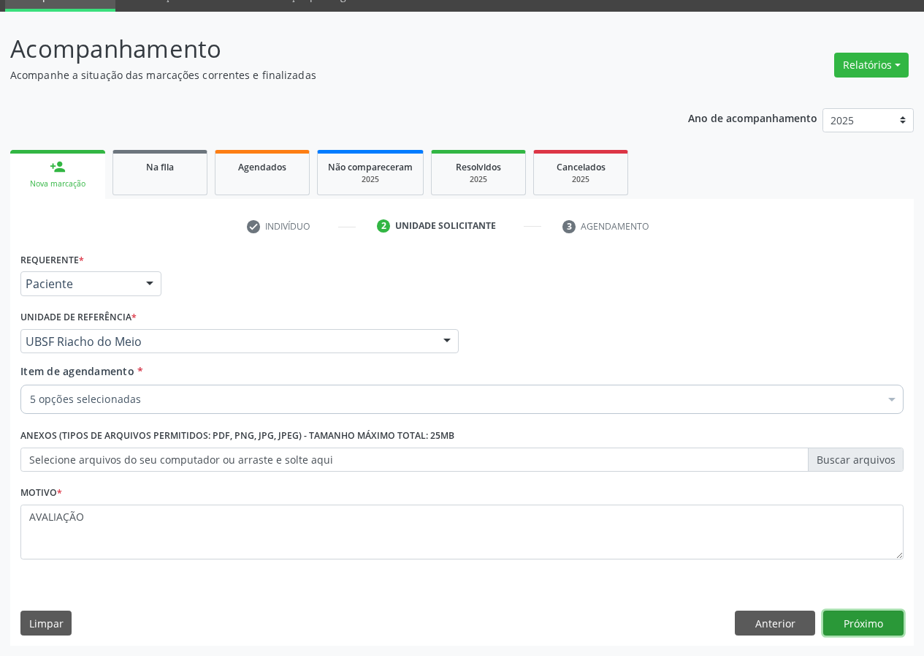
click at [848, 619] on button "Próximo" at bounding box center [864, 622] width 80 height 25
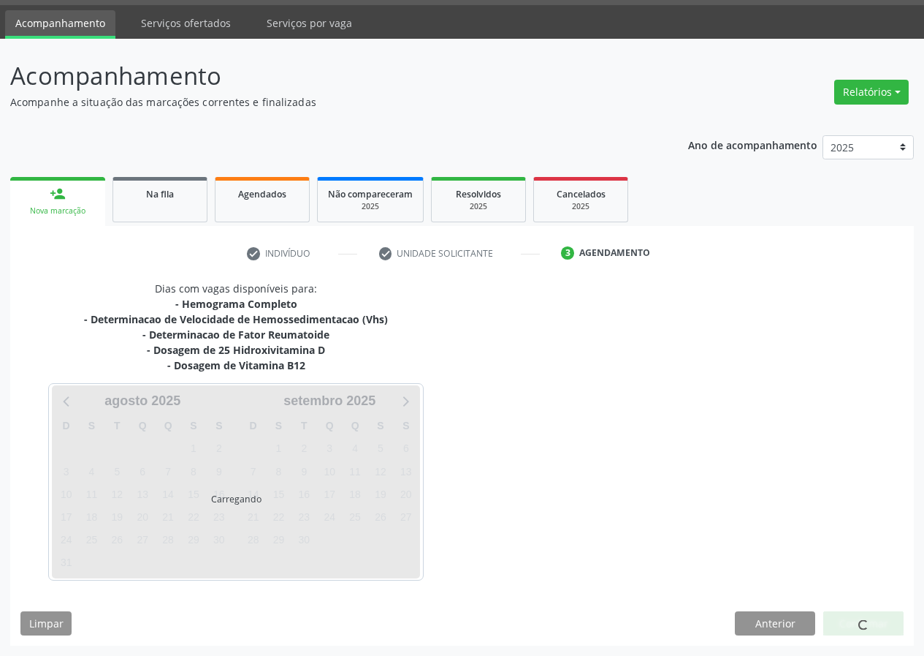
scroll to position [42, 0]
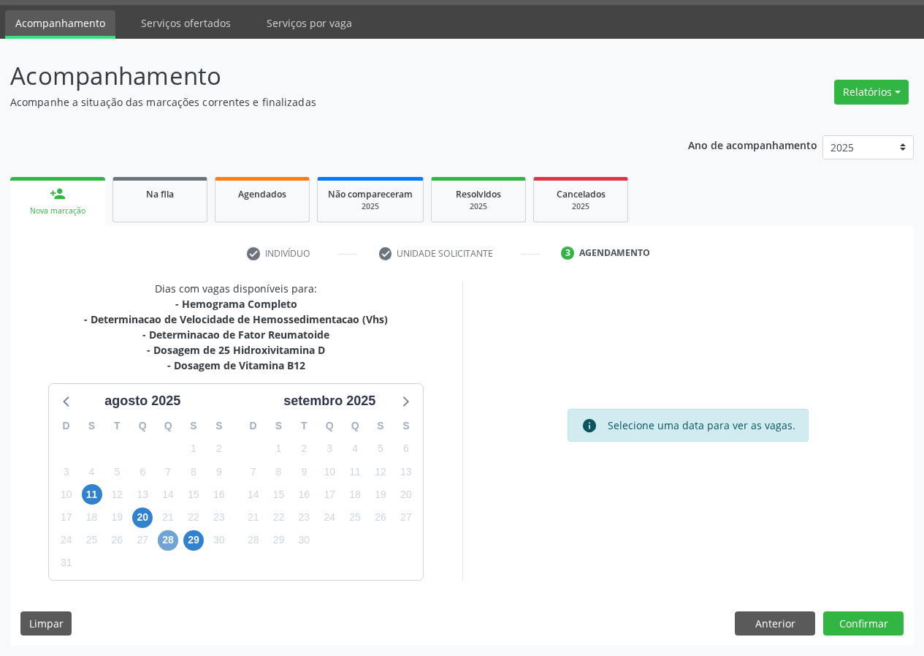
drag, startPoint x: 164, startPoint y: 540, endPoint x: 438, endPoint y: 406, distance: 304.6
click at [165, 539] on span "28" at bounding box center [168, 540] width 20 height 20
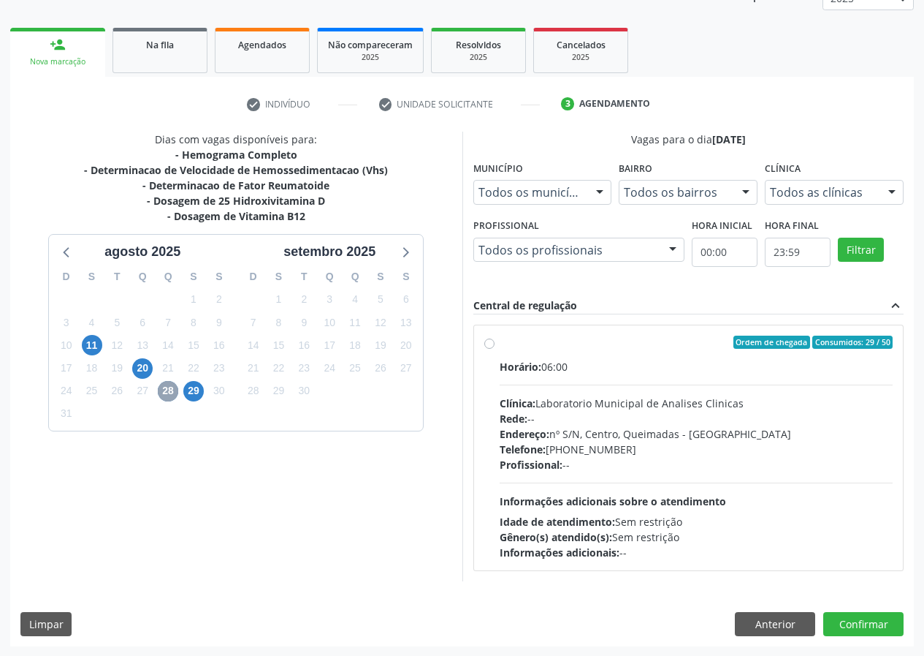
scroll to position [191, 0]
click at [500, 341] on label "Ordem de chegada Consumidos: 29 / 50 Horário: 06:00 Clínica: Laboratorio Munici…" at bounding box center [697, 447] width 394 height 224
click at [490, 341] on input "Ordem de chegada Consumidos: 29 / 50 Horário: 06:00 Clínica: Laboratorio Munici…" at bounding box center [490, 341] width 10 height 13
radio input "true"
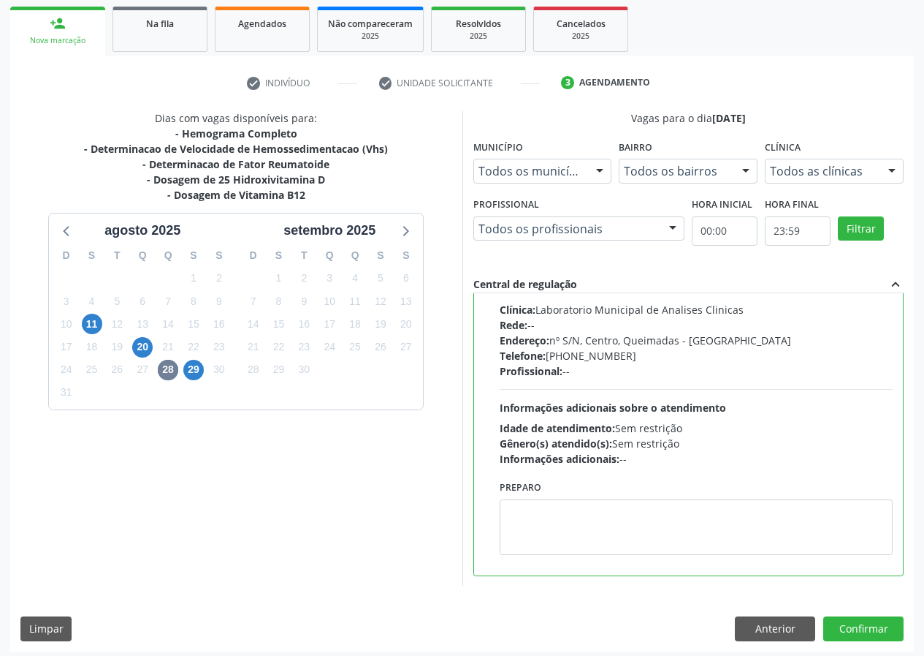
scroll to position [218, 0]
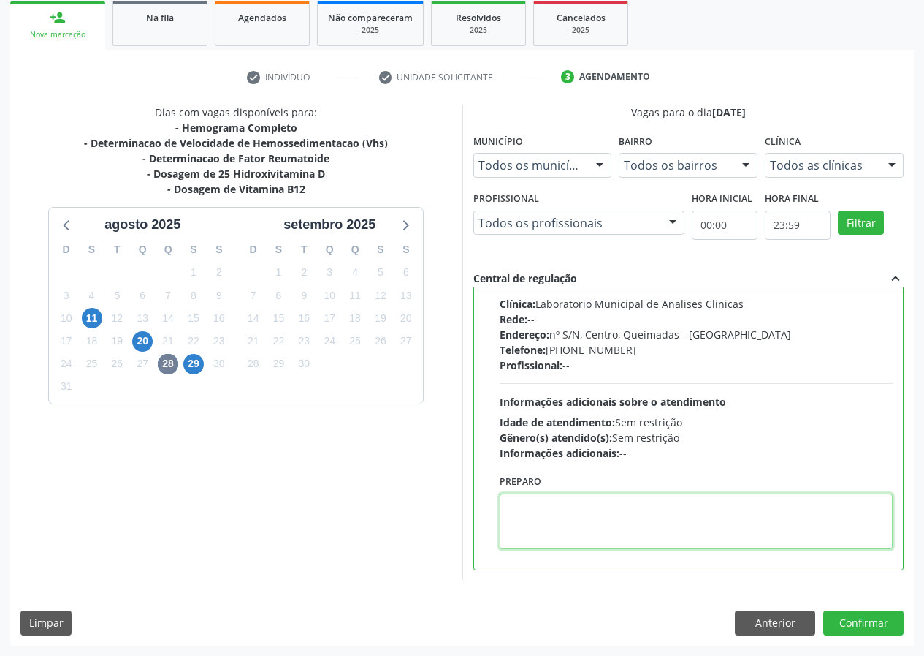
click at [539, 514] on textarea at bounding box center [697, 521] width 394 height 56
type textarea "IR EM JEJUJM"
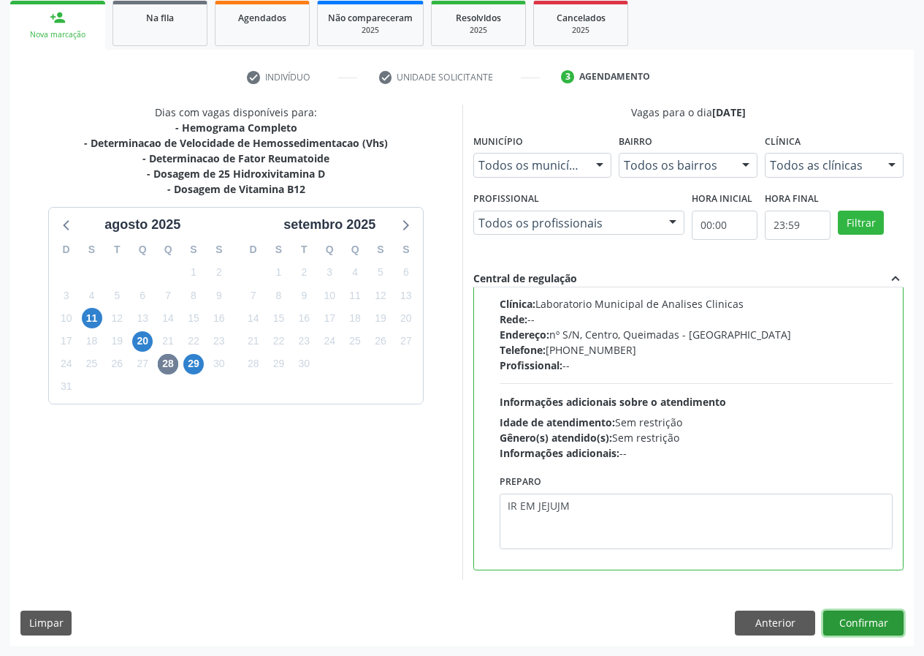
drag, startPoint x: 868, startPoint y: 614, endPoint x: 453, endPoint y: 640, distance: 415.9
click at [864, 614] on button "Confirmar" at bounding box center [864, 622] width 80 height 25
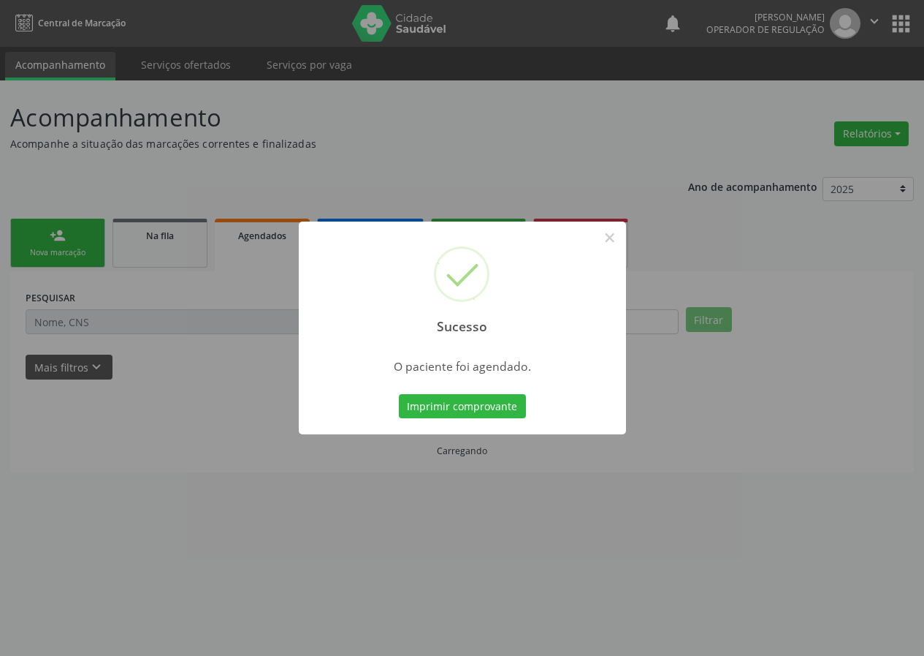
scroll to position [0, 0]
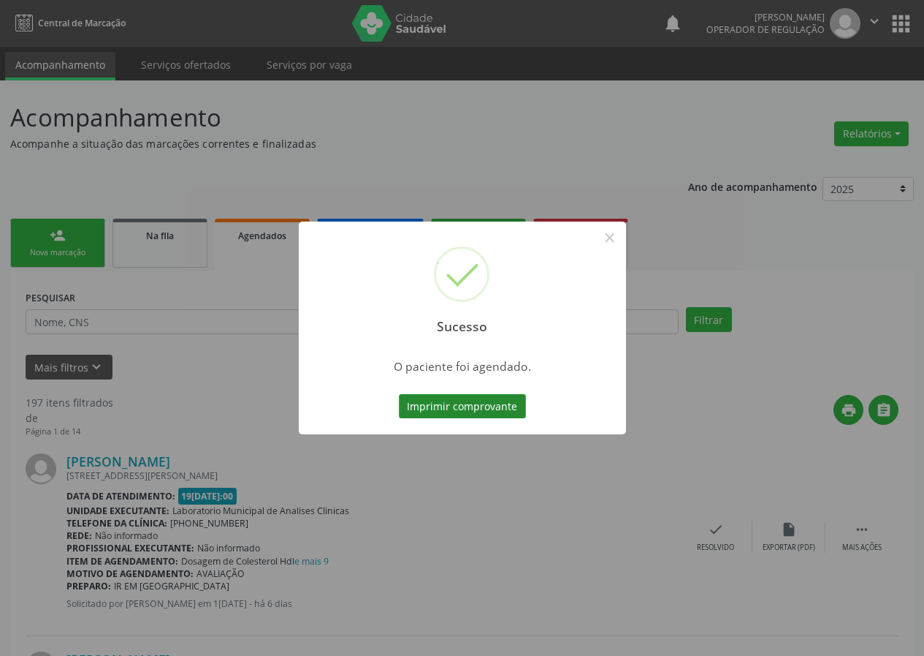
click at [457, 406] on button "Imprimir comprovante" at bounding box center [462, 406] width 127 height 25
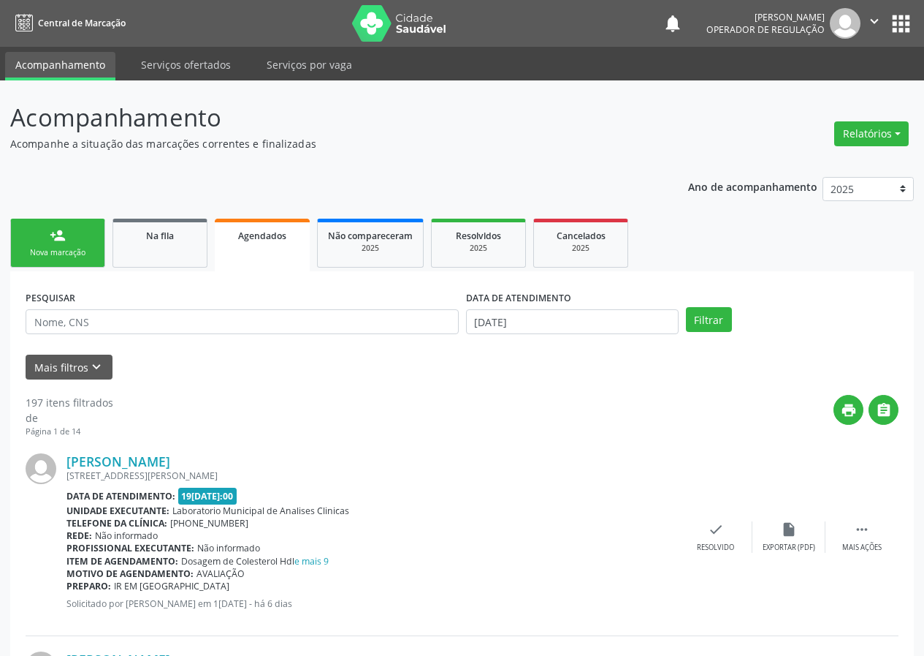
click at [63, 246] on link "person_add Nova marcação" at bounding box center [57, 243] width 95 height 49
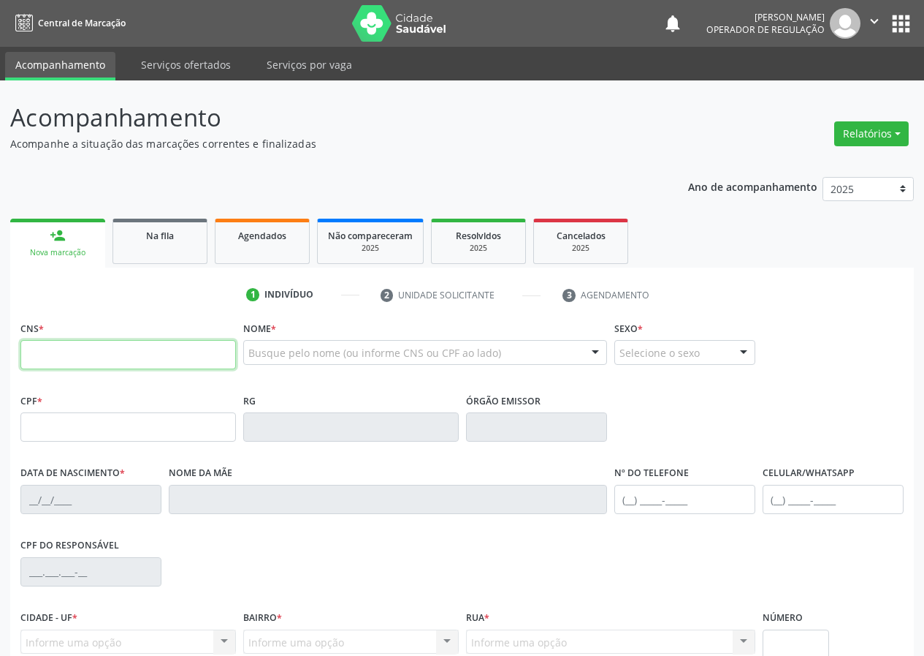
drag, startPoint x: 0, startPoint y: 0, endPoint x: 42, endPoint y: 350, distance: 352.6
click at [42, 350] on input "text" at bounding box center [128, 354] width 216 height 29
